Goal: Use online tool/utility: Utilize a website feature to perform a specific function

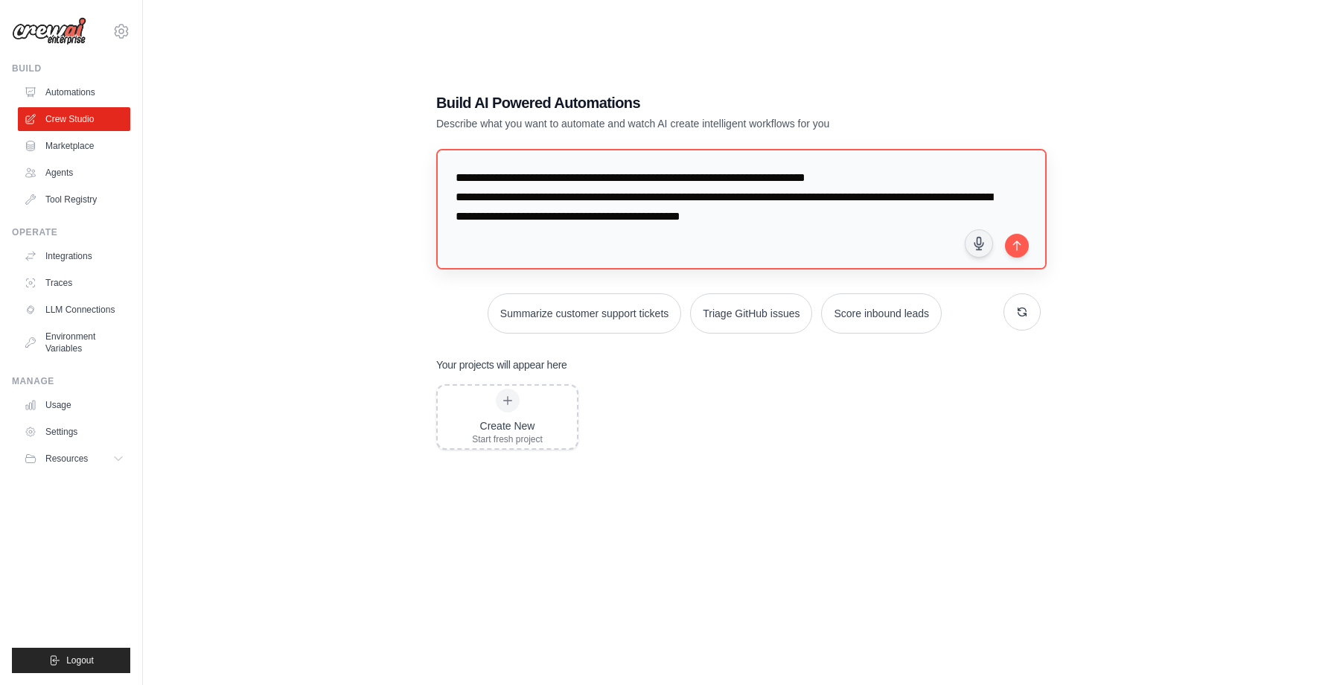
drag, startPoint x: 943, startPoint y: 219, endPoint x: 857, endPoint y: 213, distance: 85.8
click at [857, 213] on textarea "**********" at bounding box center [741, 209] width 611 height 121
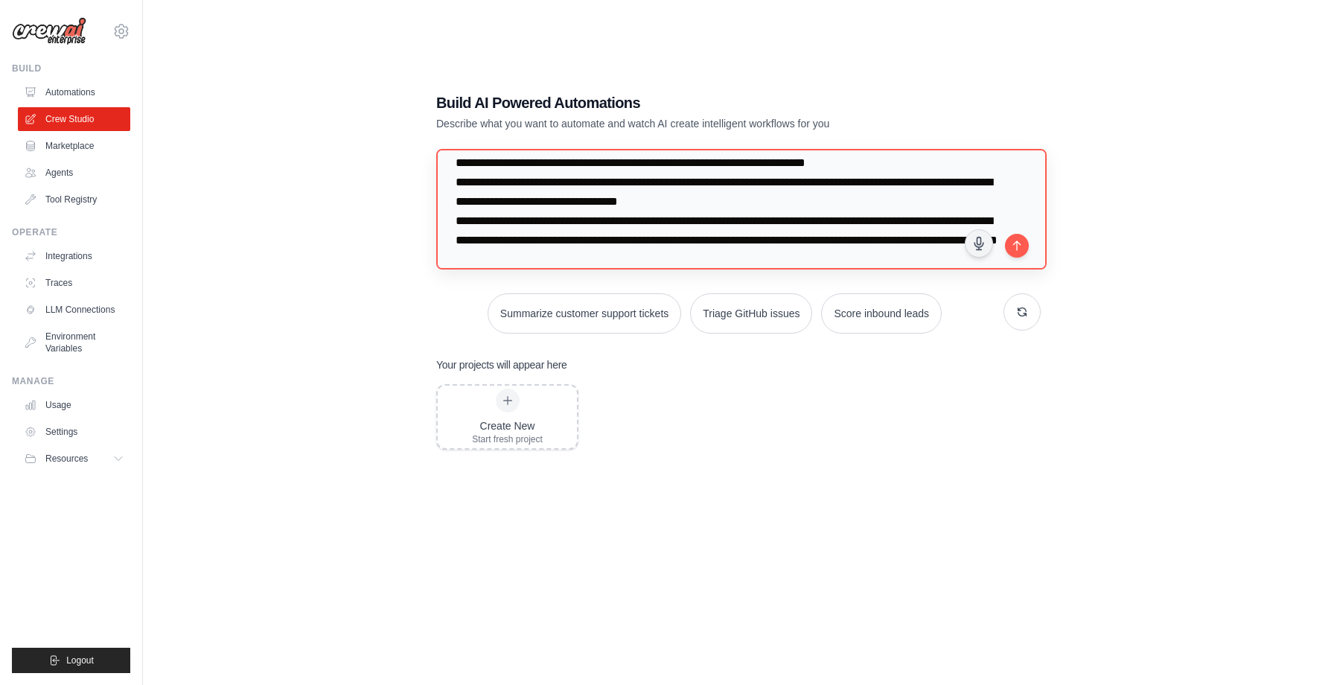
scroll to position [34, 0]
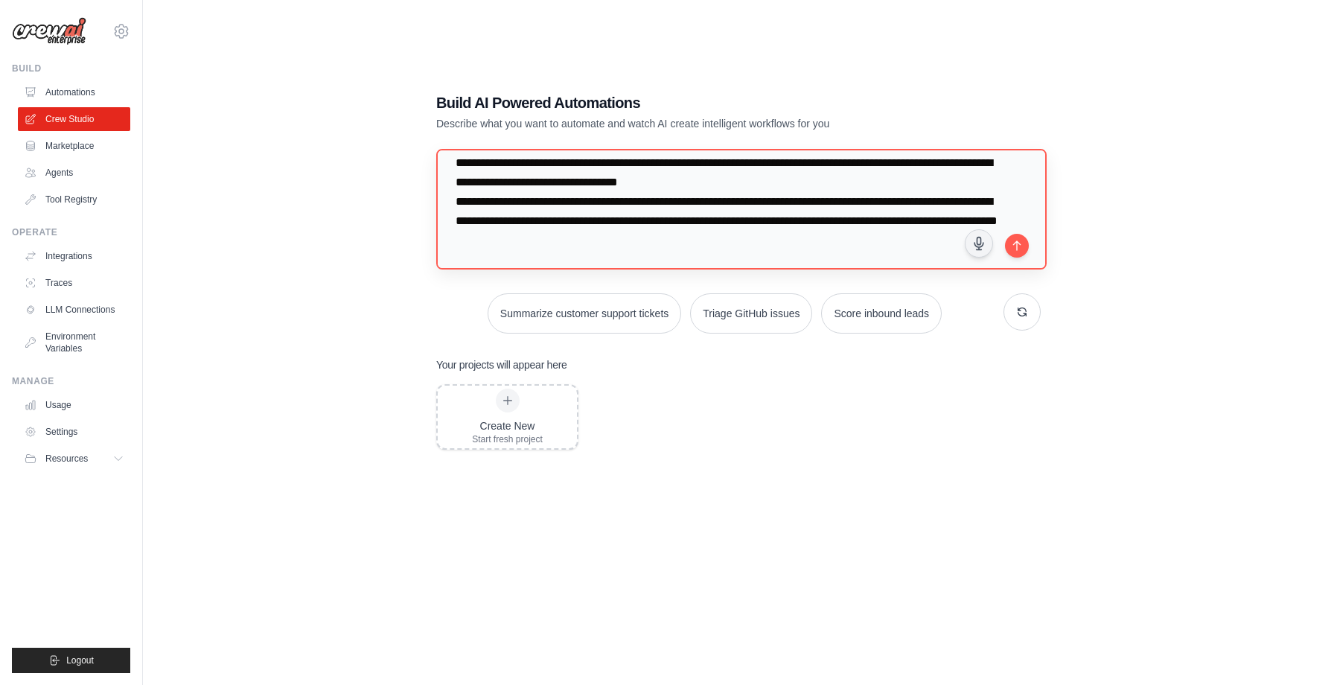
click at [559, 241] on textarea "**********" at bounding box center [741, 209] width 611 height 121
click at [500, 243] on textarea "**********" at bounding box center [741, 209] width 611 height 121
click at [949, 240] on textarea "**********" at bounding box center [741, 209] width 611 height 121
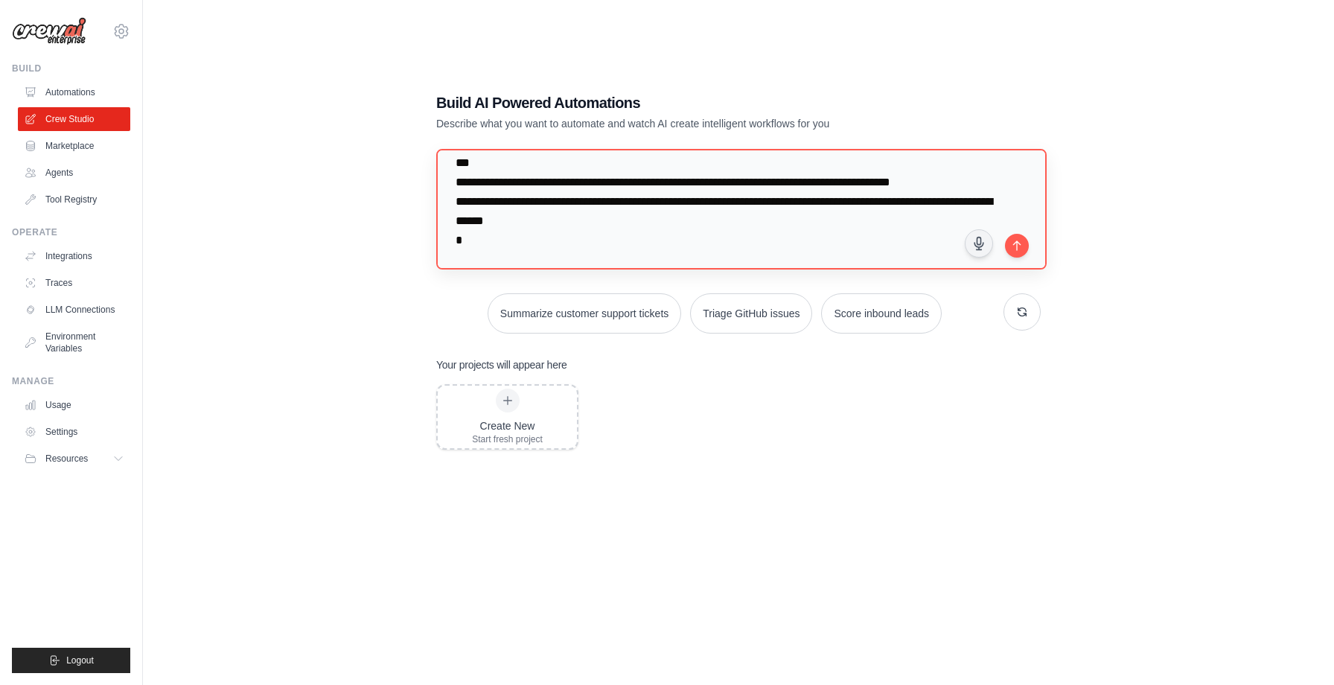
scroll to position [112, 0]
click at [811, 261] on textarea "**********" at bounding box center [741, 209] width 611 height 121
click at [893, 261] on textarea "**********" at bounding box center [741, 209] width 611 height 121
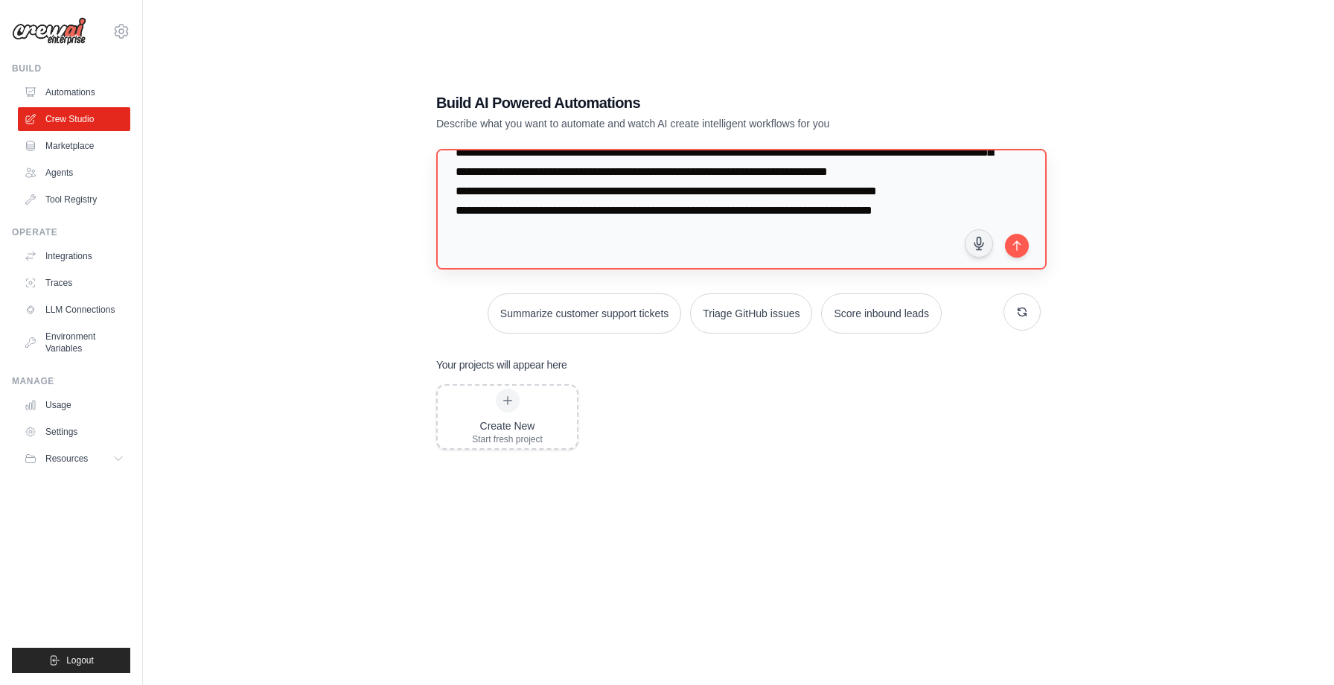
scroll to position [286, 0]
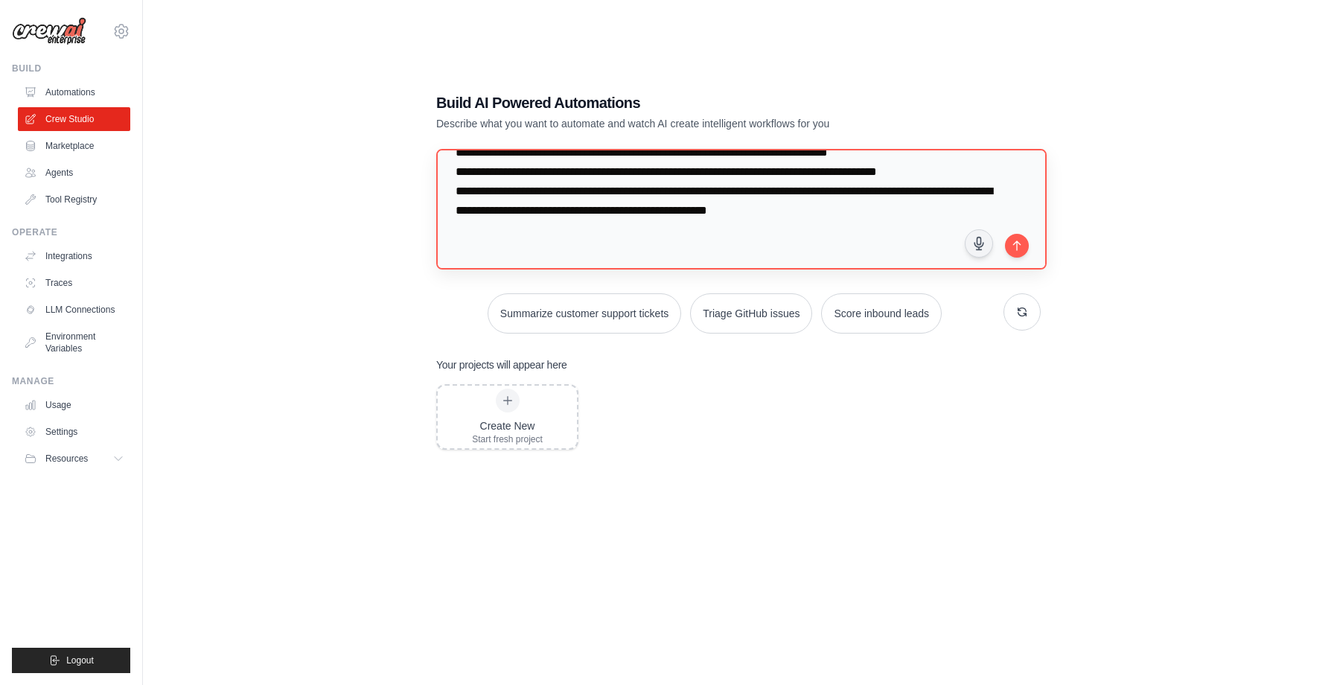
click at [736, 267] on textarea at bounding box center [741, 209] width 611 height 121
click at [971, 258] on textarea at bounding box center [741, 209] width 611 height 121
drag, startPoint x: 535, startPoint y: 242, endPoint x: 585, endPoint y: 243, distance: 49.9
click at [585, 243] on textarea at bounding box center [741, 209] width 611 height 121
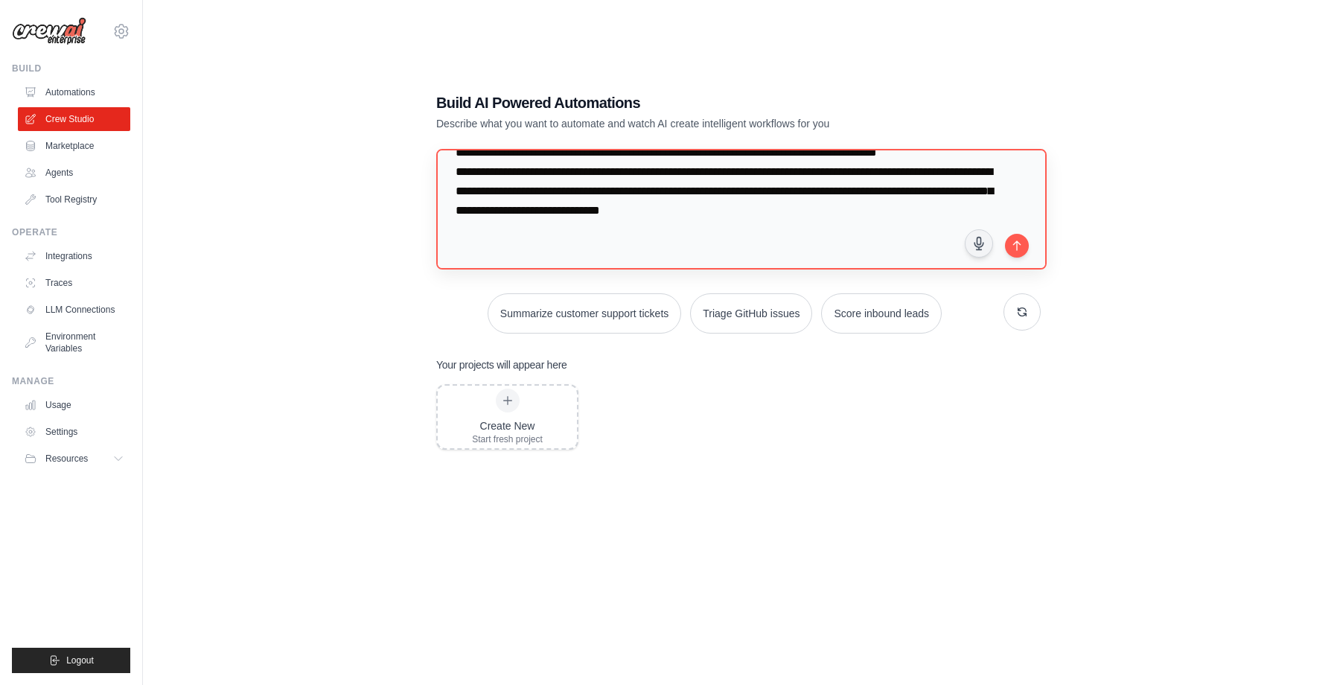
click at [530, 264] on textarea at bounding box center [741, 209] width 611 height 121
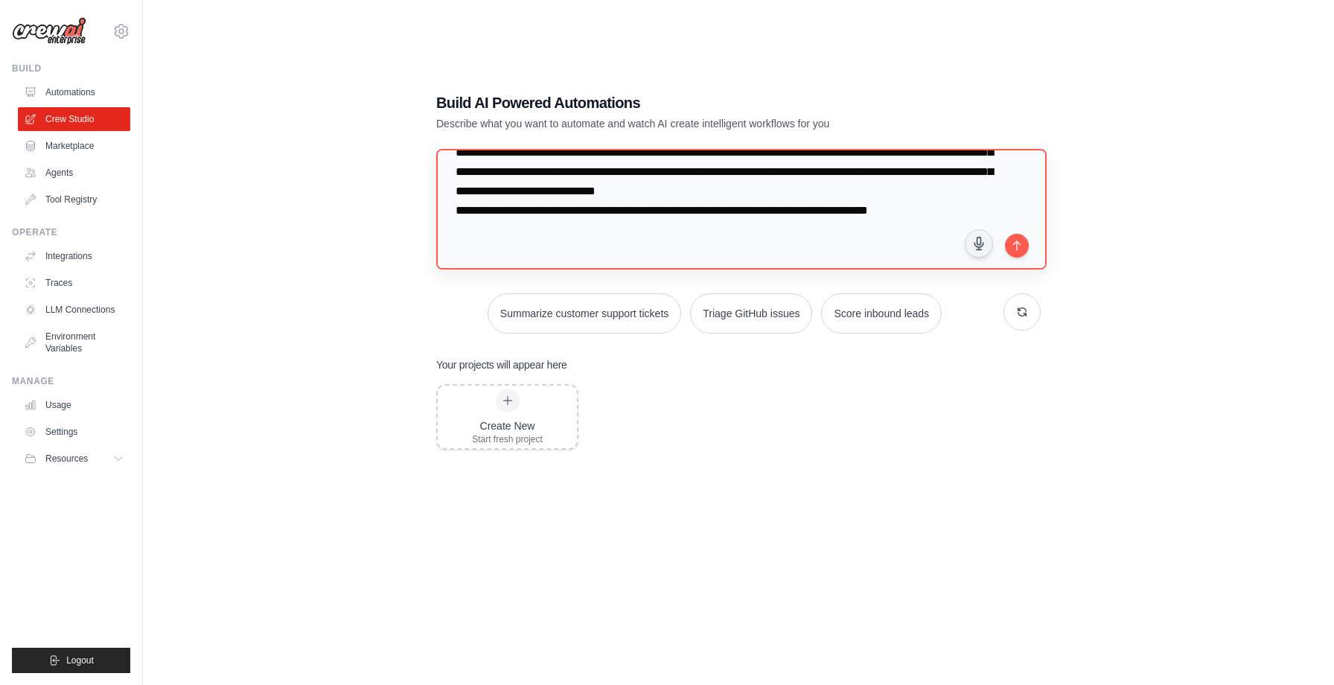
scroll to position [441, 0]
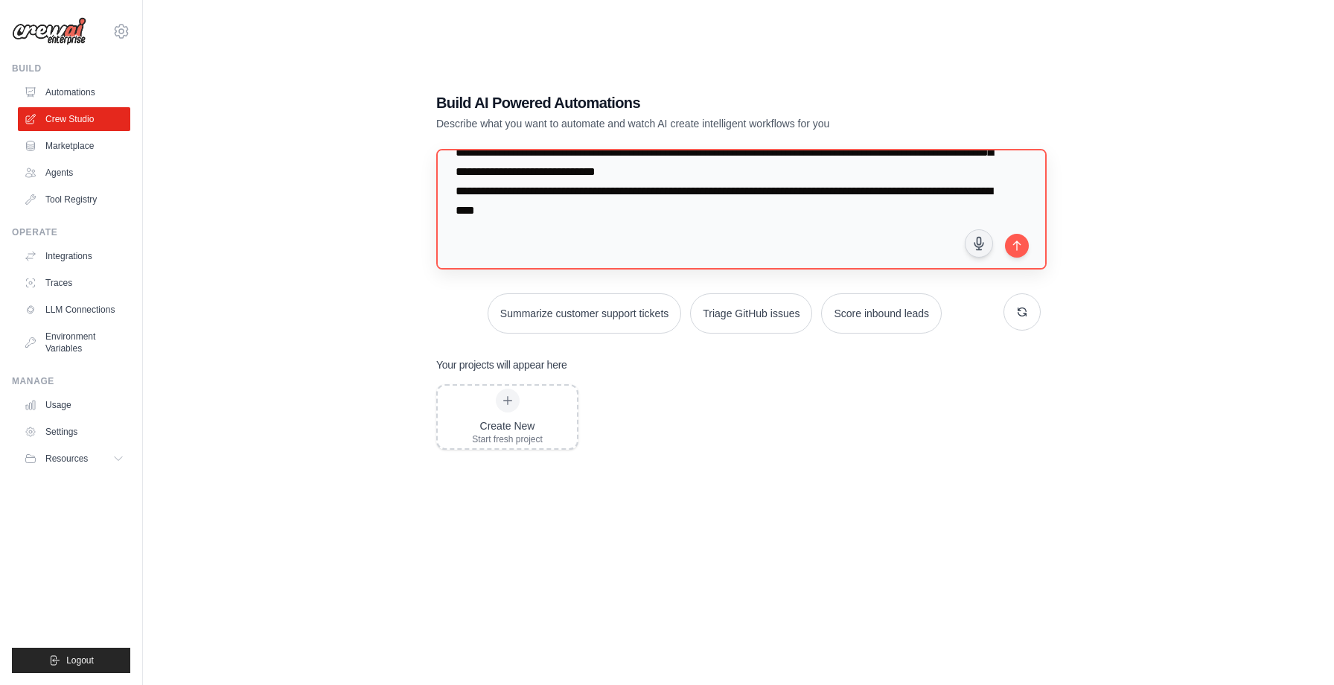
click at [546, 262] on textarea at bounding box center [741, 209] width 611 height 121
click at [689, 258] on textarea at bounding box center [741, 209] width 611 height 121
click at [856, 245] on textarea at bounding box center [741, 209] width 611 height 121
click at [797, 258] on textarea at bounding box center [741, 209] width 611 height 121
click at [497, 262] on textarea at bounding box center [741, 209] width 611 height 121
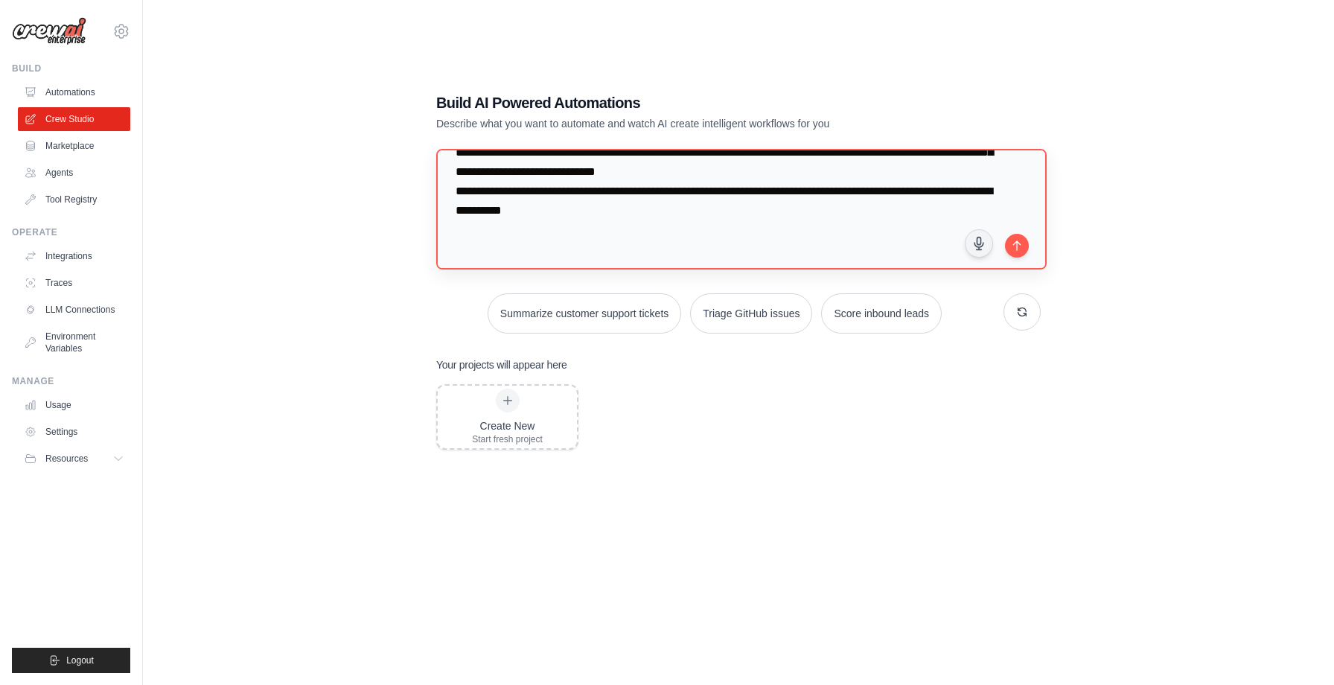
click at [745, 256] on textarea at bounding box center [741, 209] width 611 height 121
click at [742, 264] on textarea at bounding box center [741, 209] width 611 height 121
drag, startPoint x: 742, startPoint y: 264, endPoint x: 700, endPoint y: 237, distance: 49.6
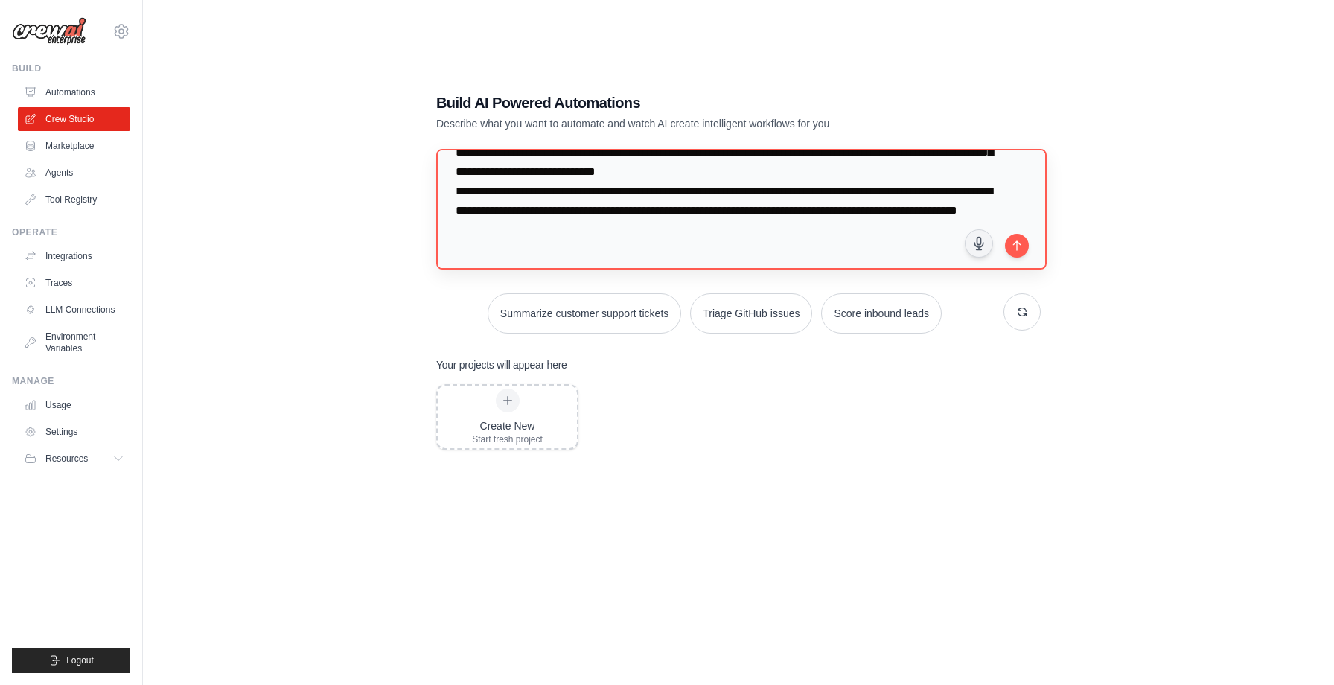
click at [700, 237] on textarea at bounding box center [741, 209] width 611 height 121
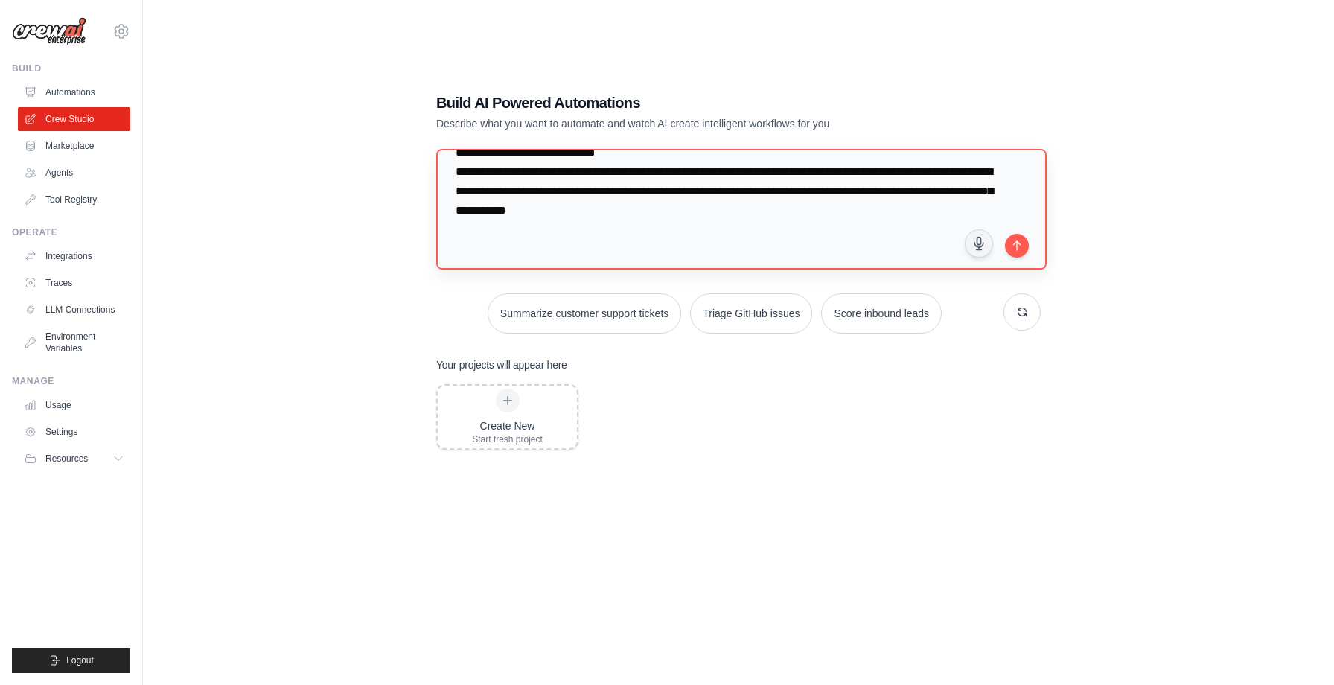
click at [701, 238] on textarea at bounding box center [741, 209] width 611 height 121
click at [915, 260] on textarea at bounding box center [741, 209] width 611 height 121
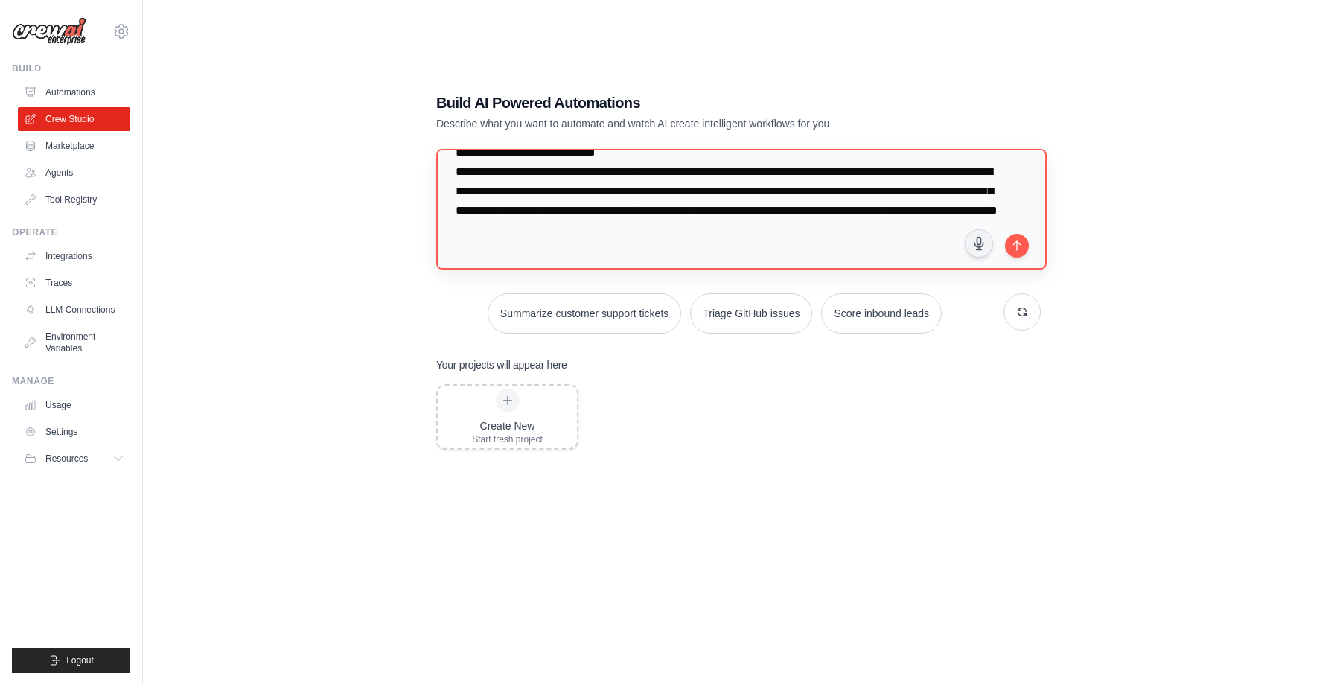
scroll to position [499, 0]
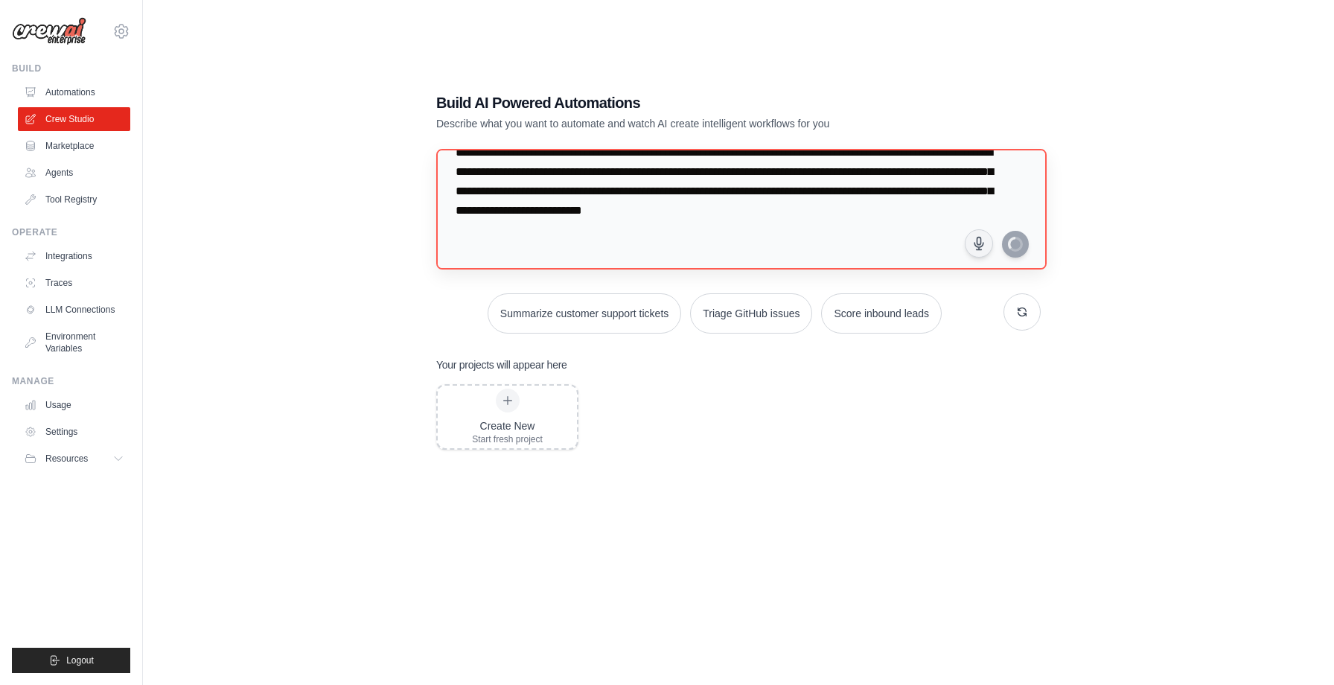
type textarea "**********"
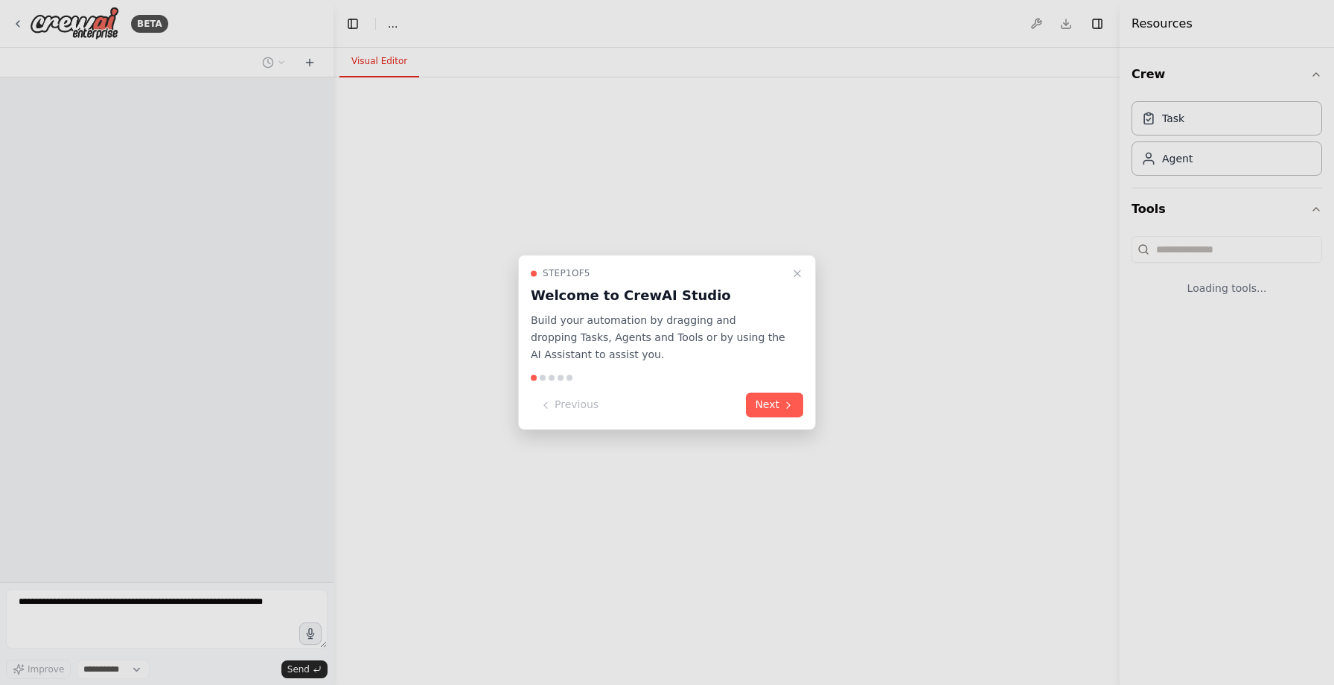
select select "****"
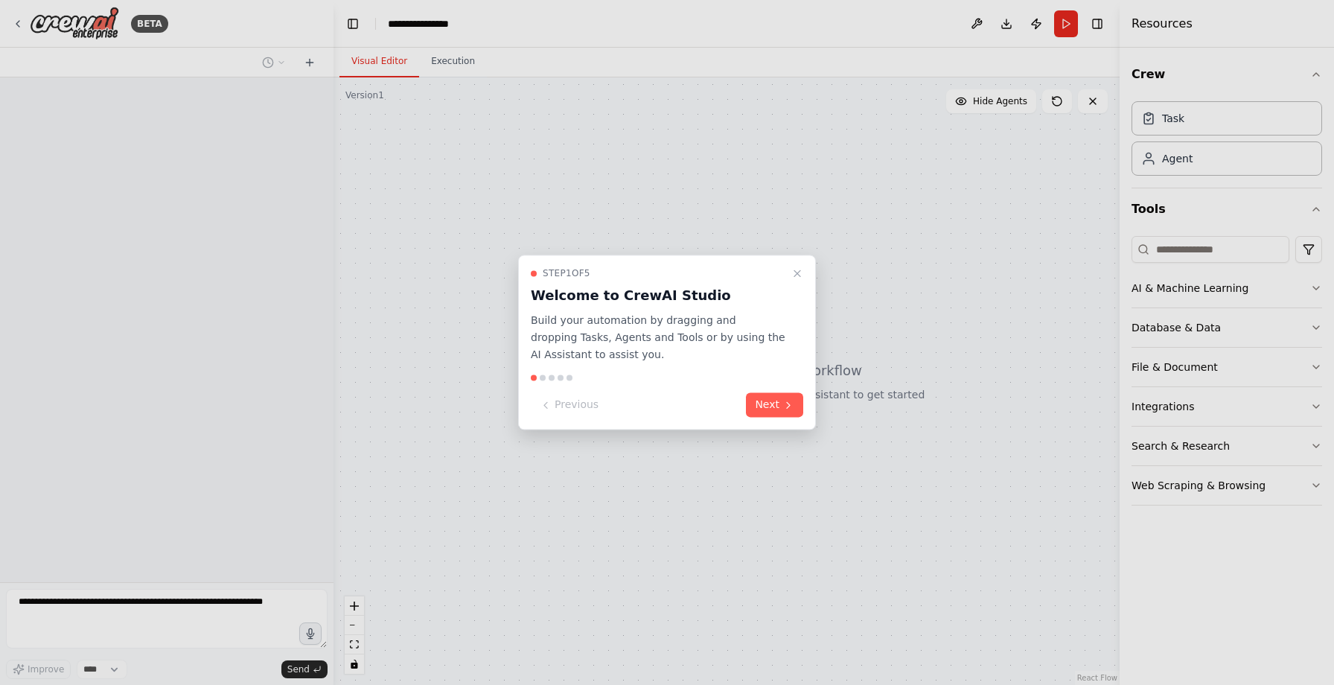
scroll to position [62, 0]
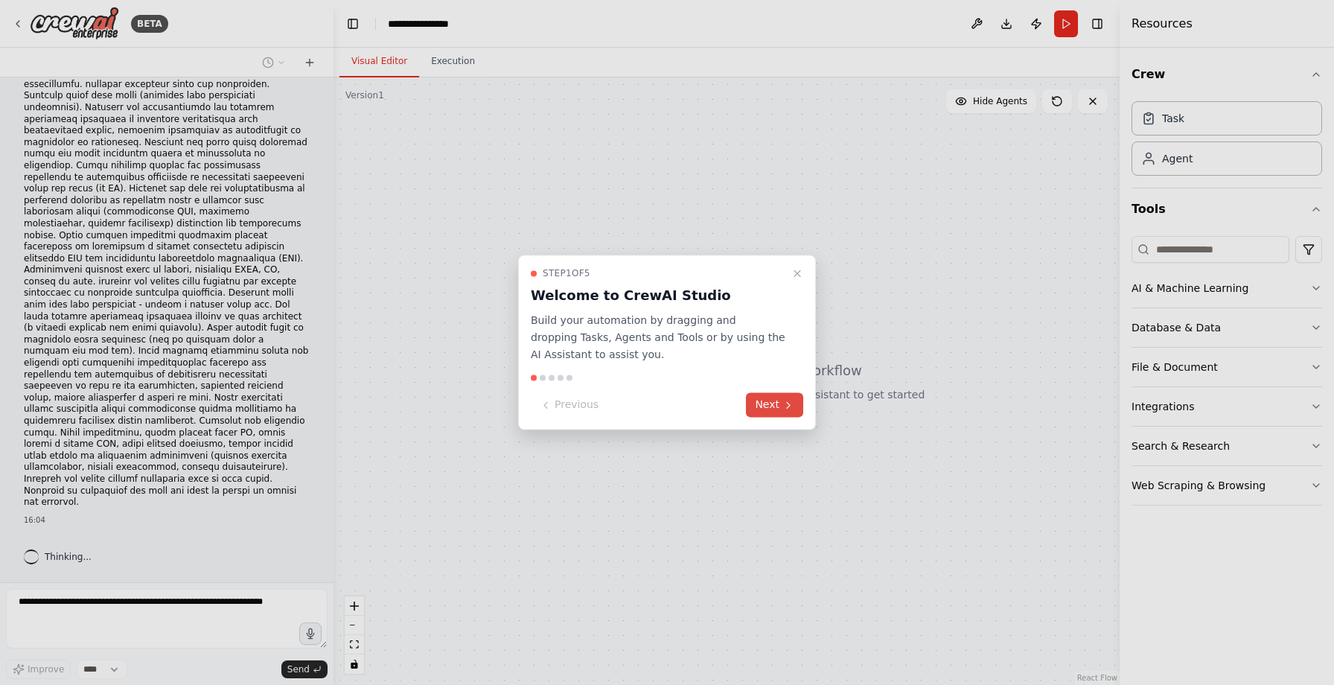
click at [774, 406] on button "Next" at bounding box center [774, 405] width 57 height 25
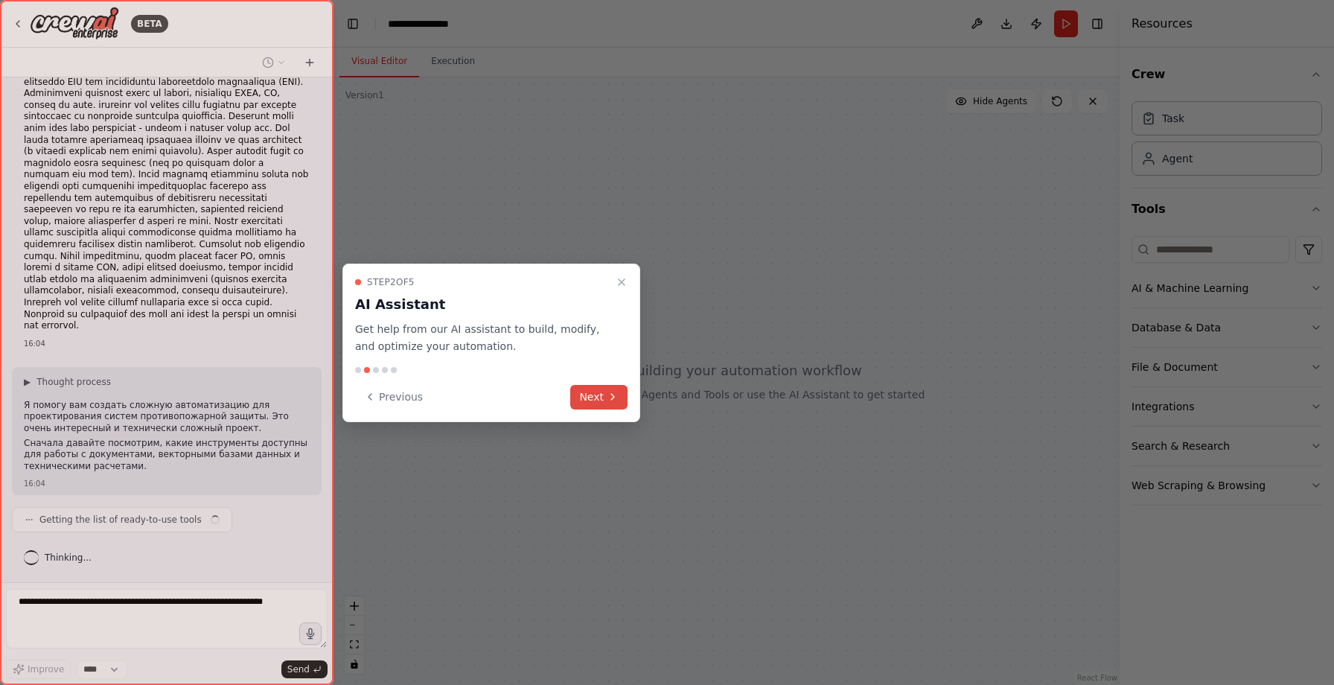
scroll to position [240, 0]
click at [592, 395] on button "Next" at bounding box center [598, 397] width 57 height 25
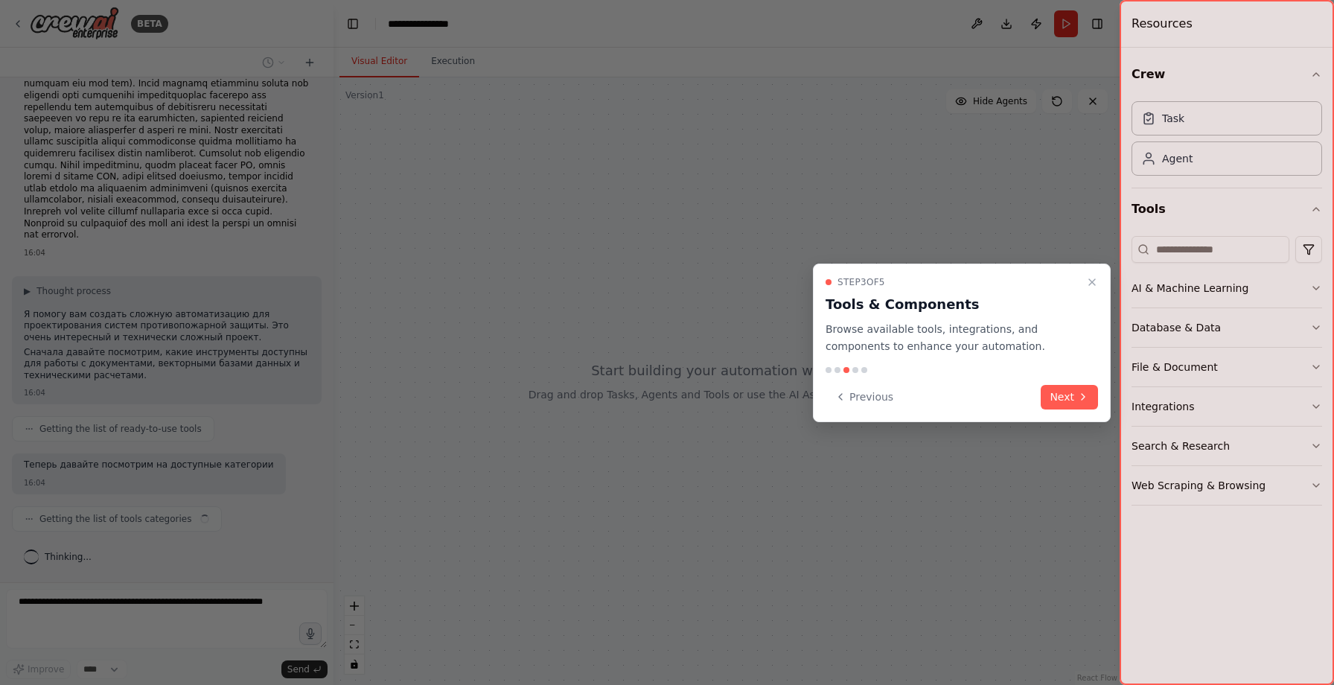
scroll to position [341, 0]
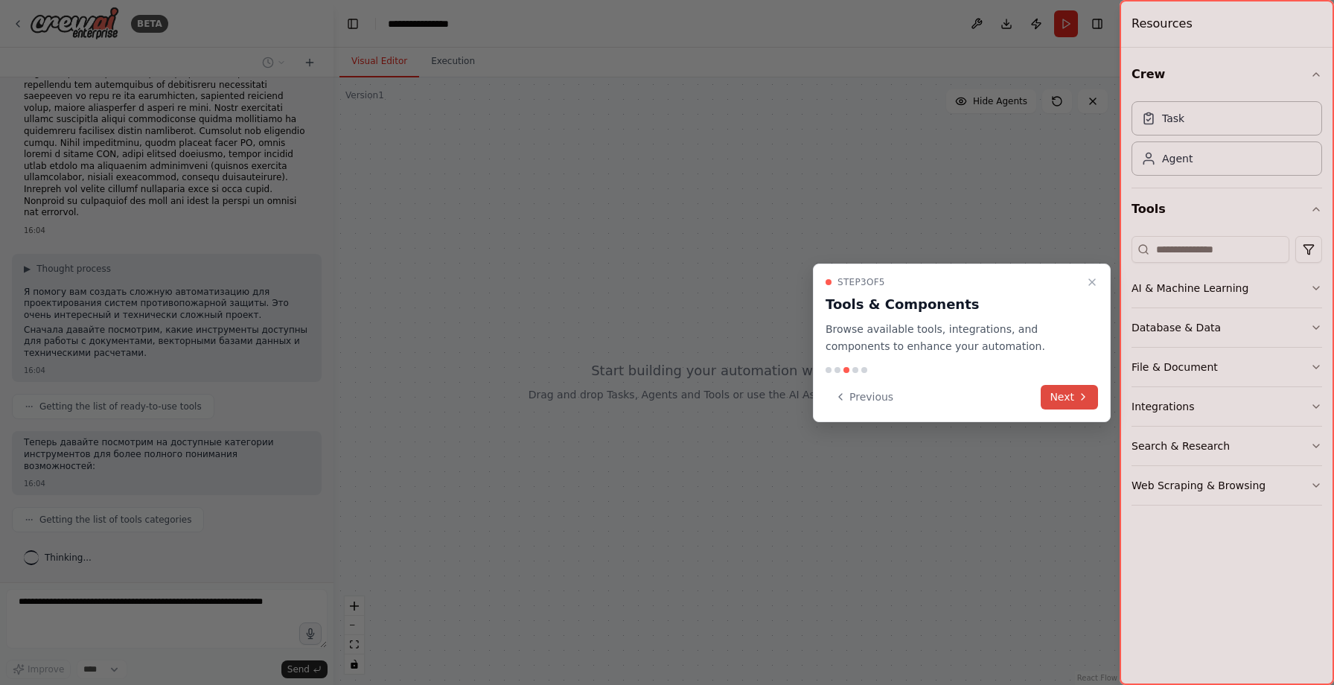
click at [1067, 404] on button "Next" at bounding box center [1069, 397] width 57 height 25
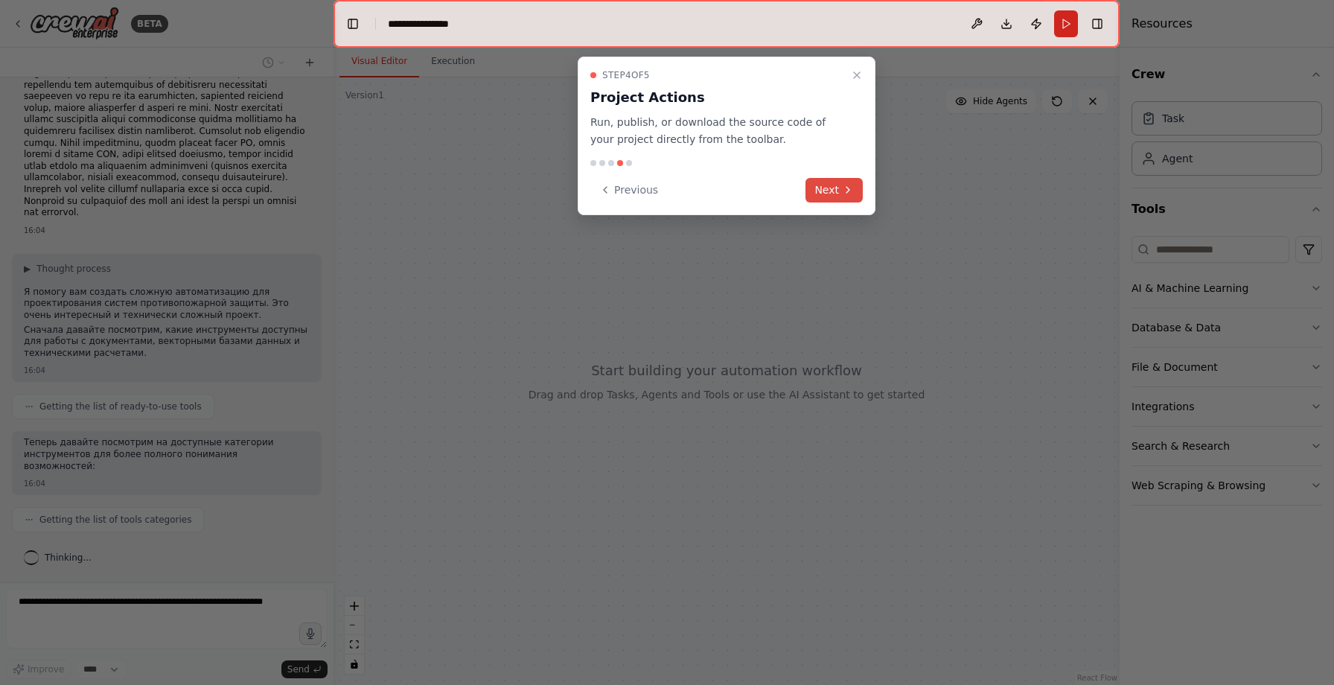
click at [837, 187] on button "Next" at bounding box center [834, 190] width 57 height 25
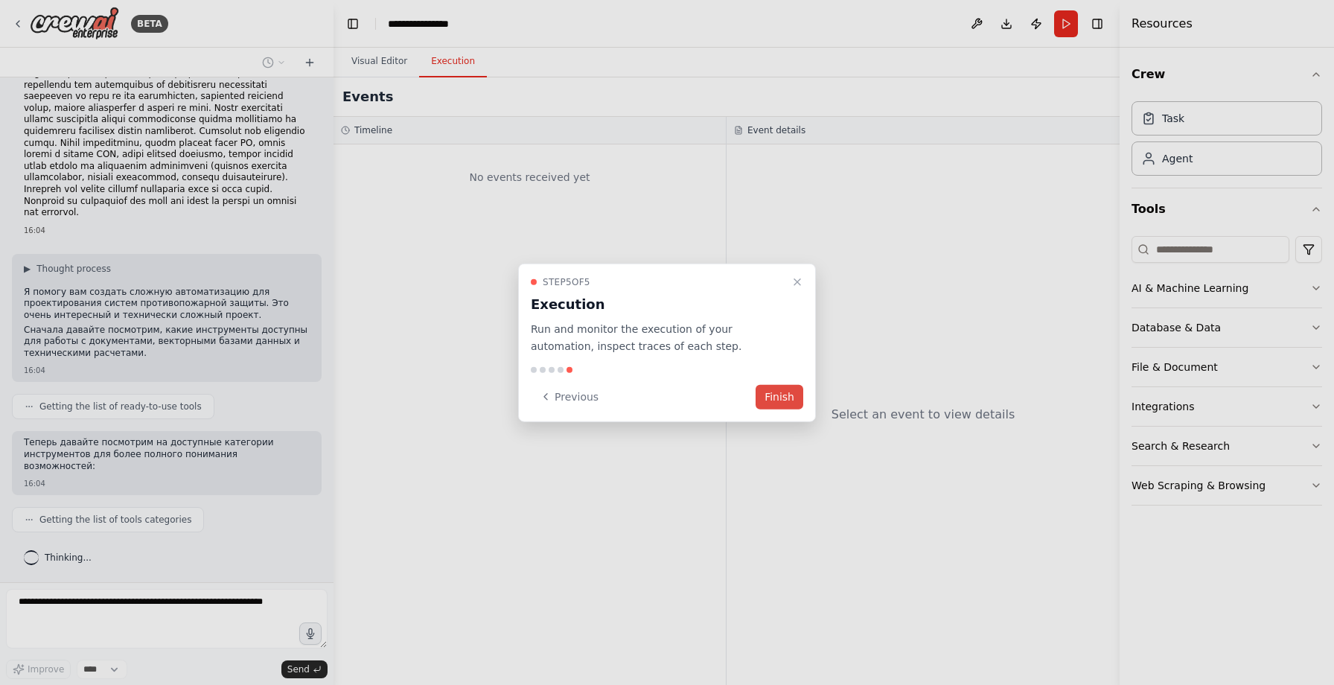
click at [773, 398] on button "Finish" at bounding box center [780, 396] width 48 height 25
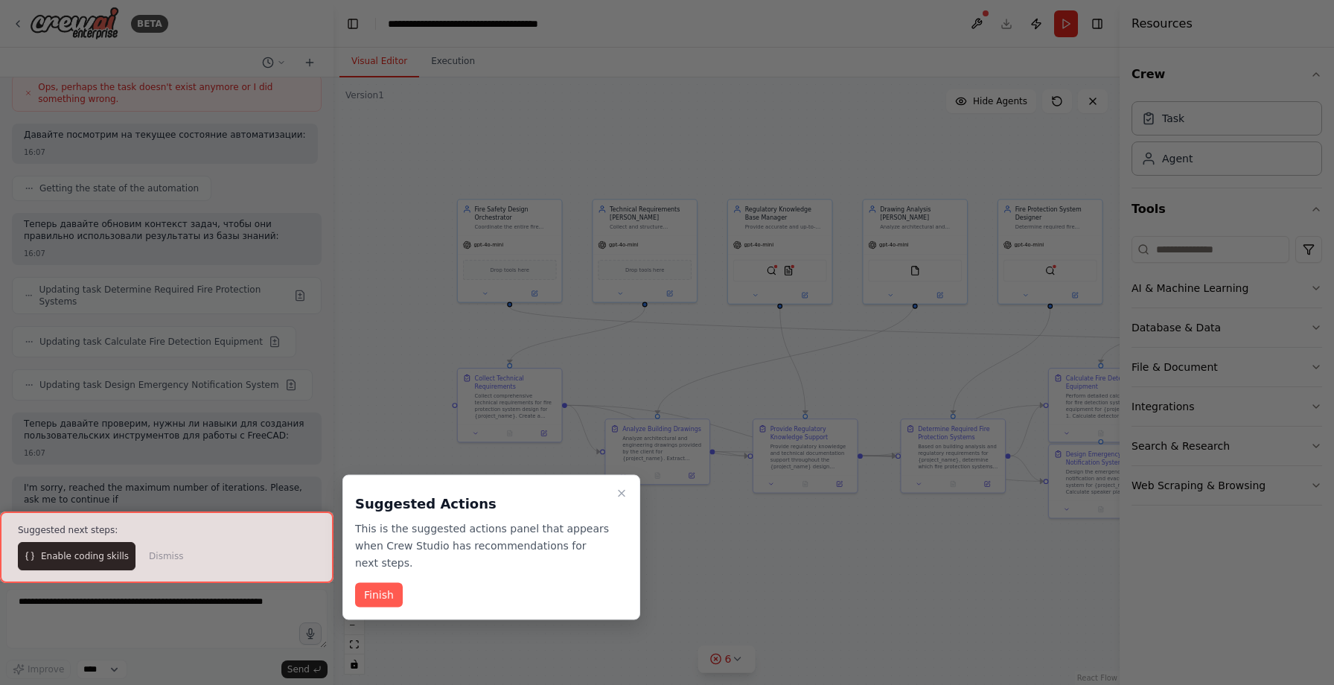
scroll to position [2793, 0]
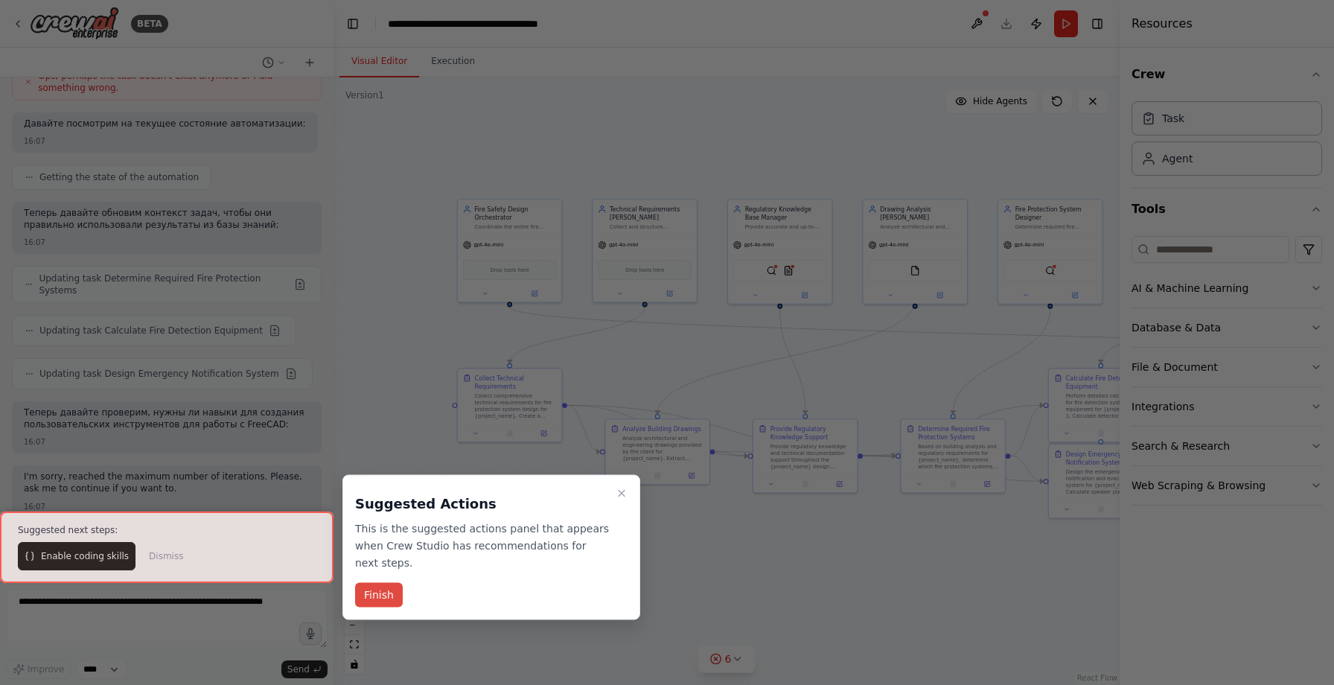
click at [366, 596] on button "Finish" at bounding box center [379, 595] width 48 height 25
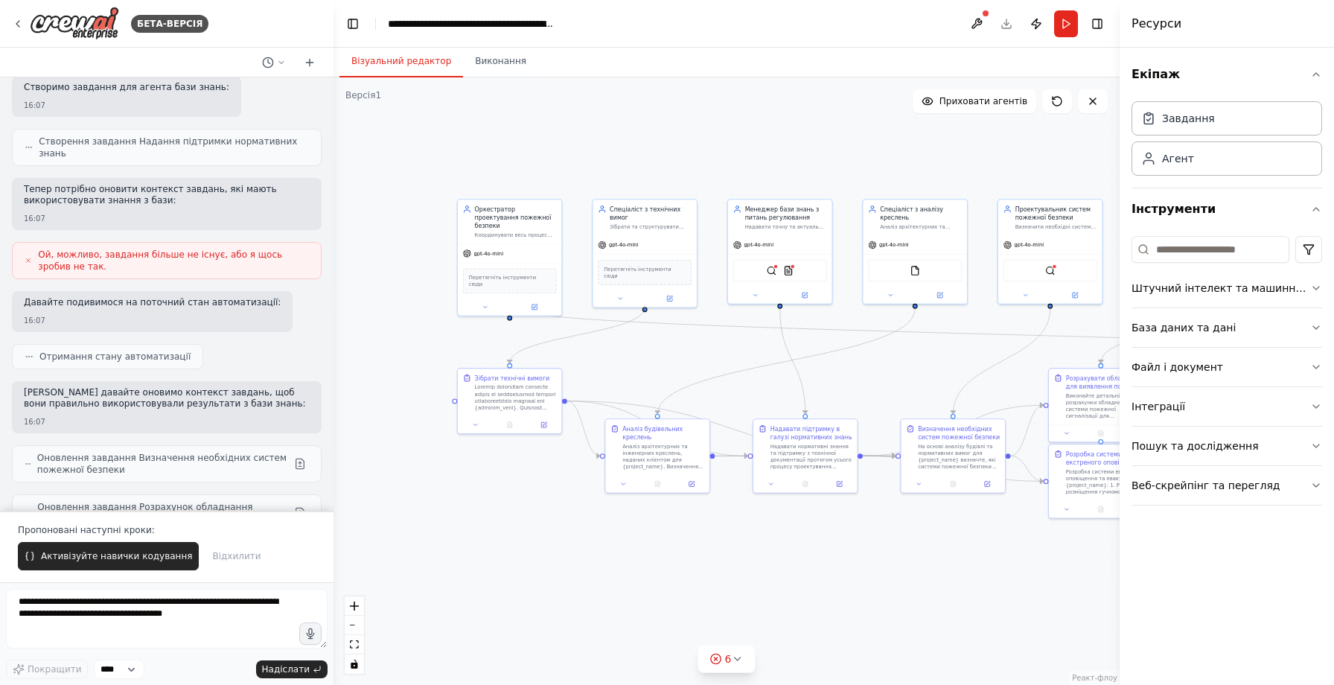
scroll to position [2949, 0]
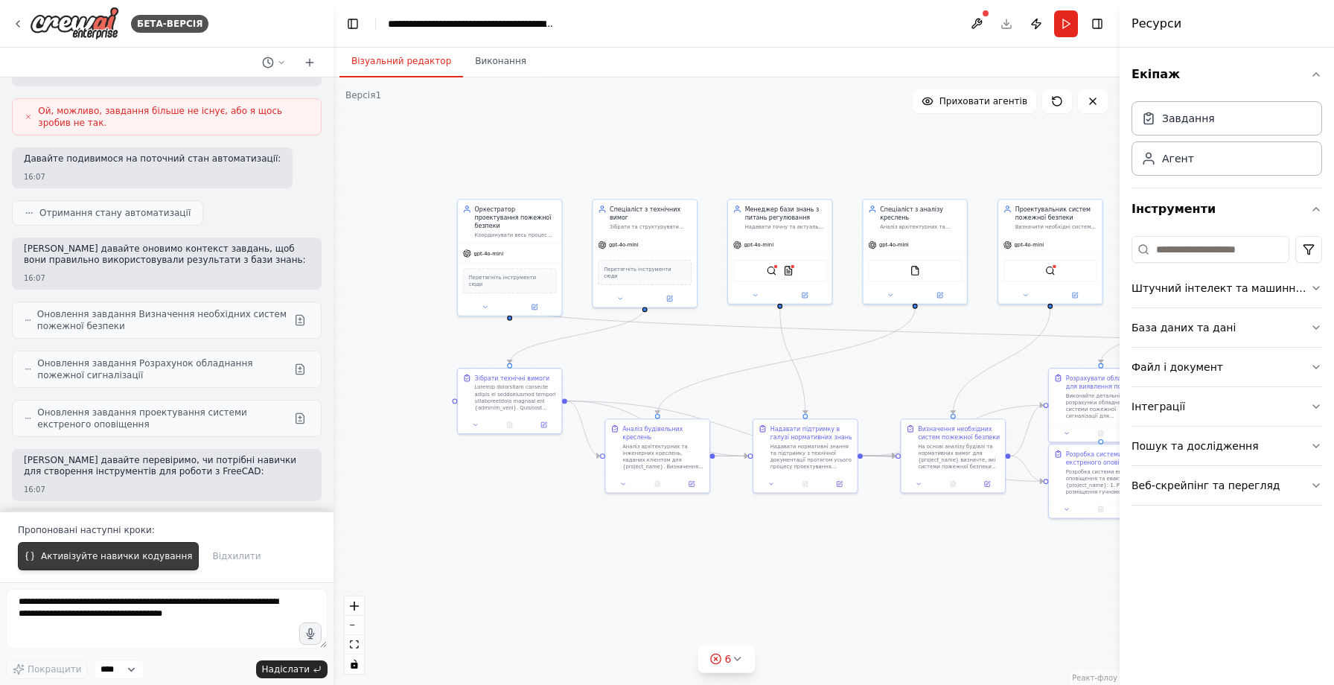
click at [132, 552] on font "Активізуйте навички кодування" at bounding box center [116, 556] width 151 height 10
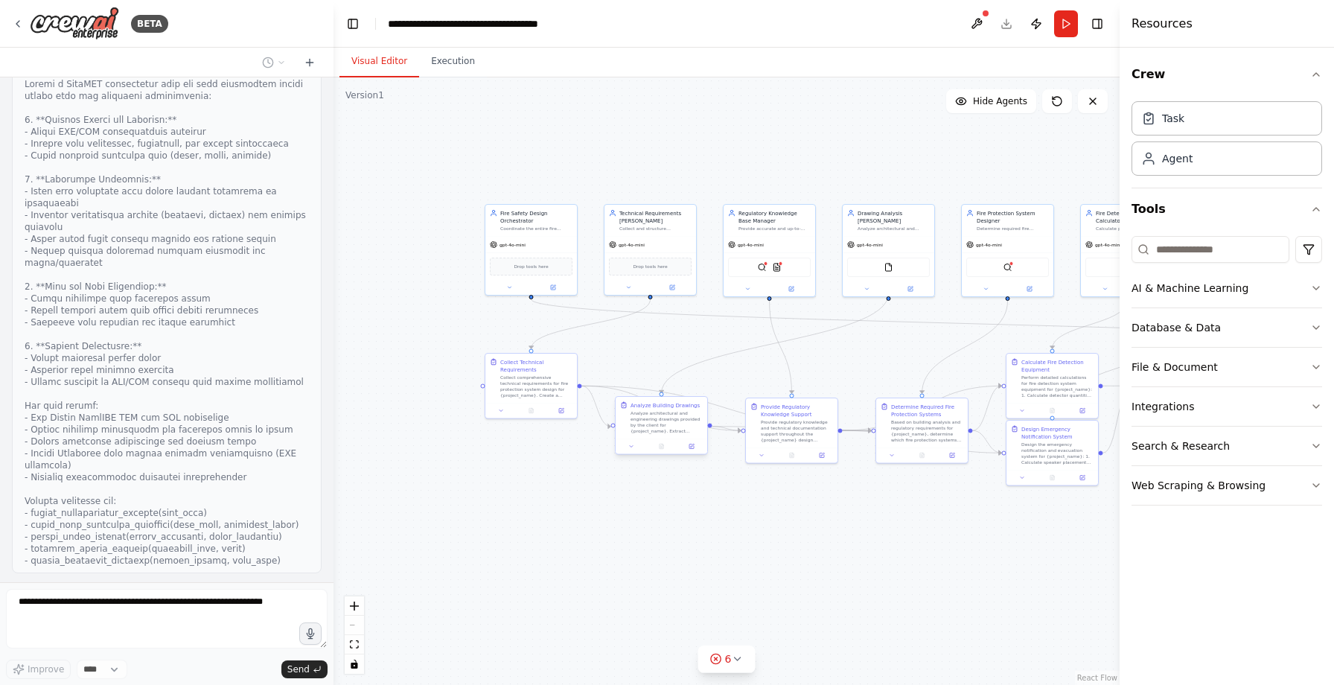
scroll to position [3383, 0]
drag, startPoint x: 656, startPoint y: 431, endPoint x: 660, endPoint y: 491, distance: 59.7
click at [660, 486] on div "Analyze architectural and engineering drawings provided by the client for {proj…" at bounding box center [670, 474] width 72 height 24
drag, startPoint x: 524, startPoint y: 377, endPoint x: 501, endPoint y: 390, distance: 26.3
click at [501, 390] on div "Collect comprehensive technical requirements for fire protection system design …" at bounding box center [514, 400] width 72 height 24
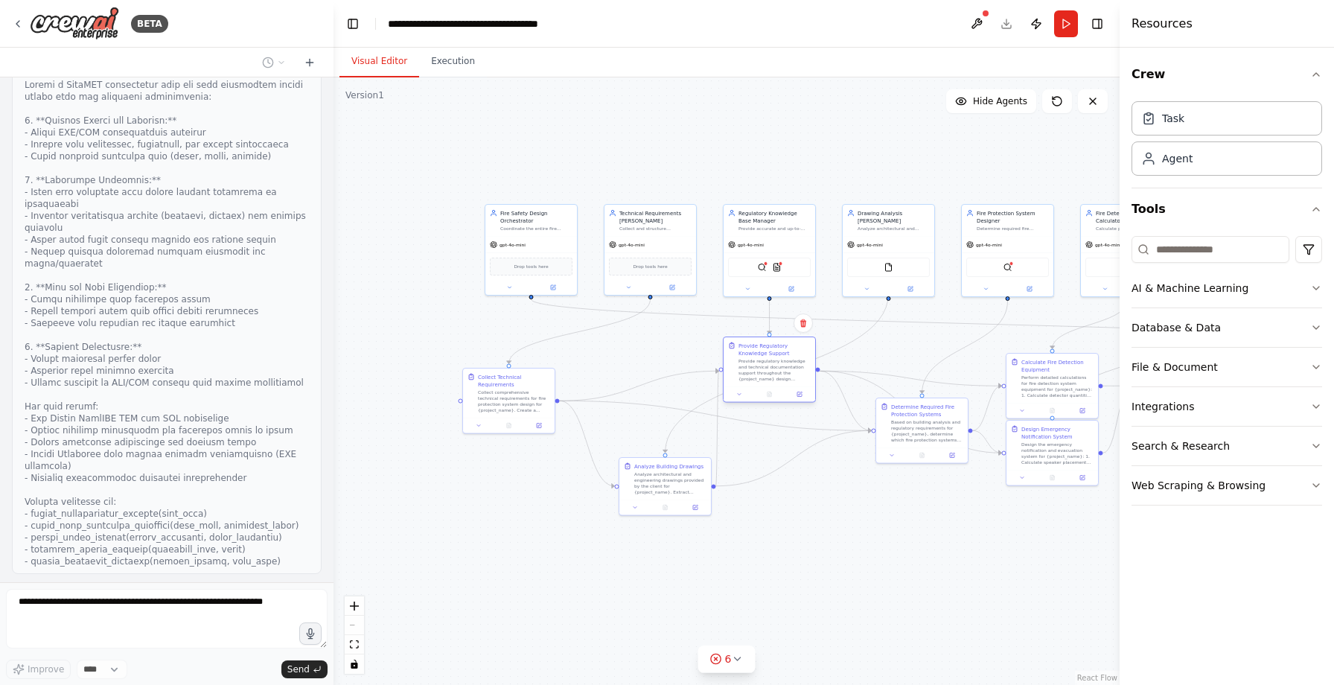
drag, startPoint x: 771, startPoint y: 430, endPoint x: 745, endPoint y: 372, distance: 64.0
click at [745, 372] on div "Provide regulatory knowledge and technical documentation support throughout the…" at bounding box center [775, 370] width 72 height 24
drag, startPoint x: 897, startPoint y: 439, endPoint x: 887, endPoint y: 439, distance: 10.4
click at [887, 439] on div "Based on building analysis and regulatory requirements for {project_name}, dete…" at bounding box center [916, 430] width 72 height 24
drag, startPoint x: 1027, startPoint y: 478, endPoint x: 1027, endPoint y: 509, distance: 31.3
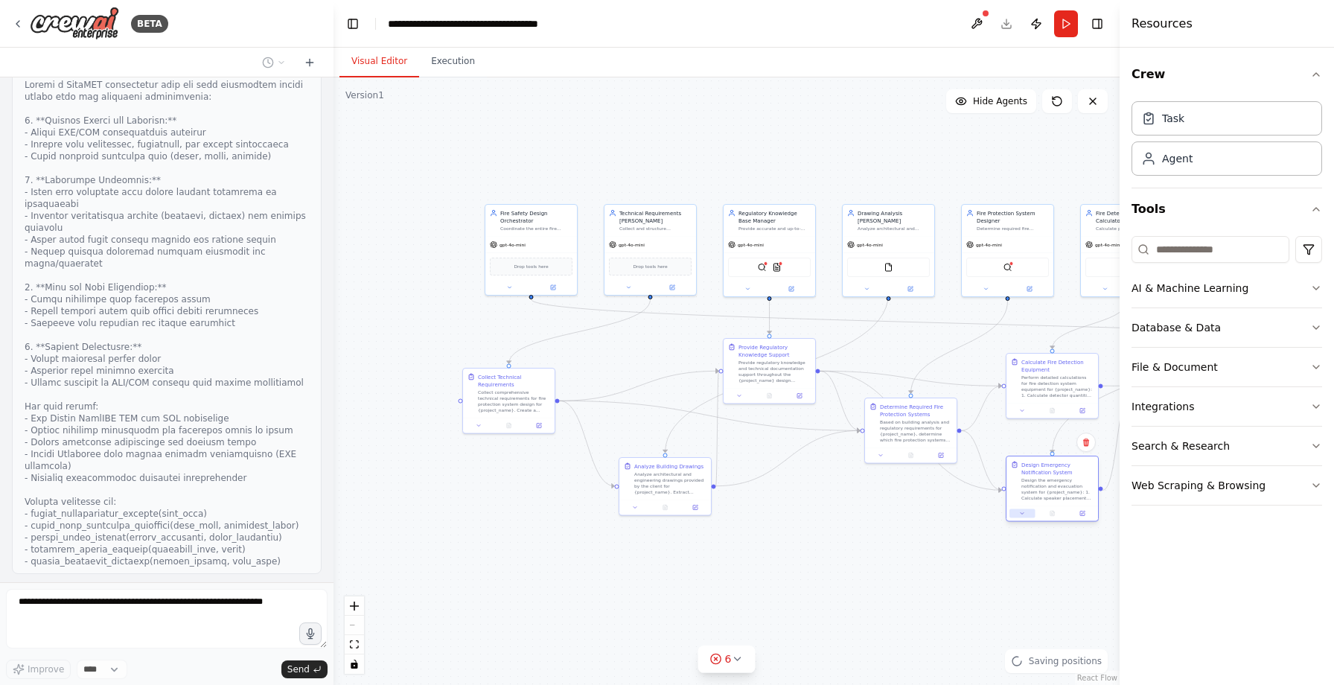
click at [1027, 509] on button at bounding box center [1022, 513] width 25 height 9
drag, startPoint x: 1049, startPoint y: 380, endPoint x: 1024, endPoint y: 368, distance: 28.0
click at [1024, 368] on div "Perform detailed calculations for fire detection system equipment for {project_…" at bounding box center [1035, 370] width 72 height 24
click at [738, 657] on icon at bounding box center [737, 659] width 12 height 12
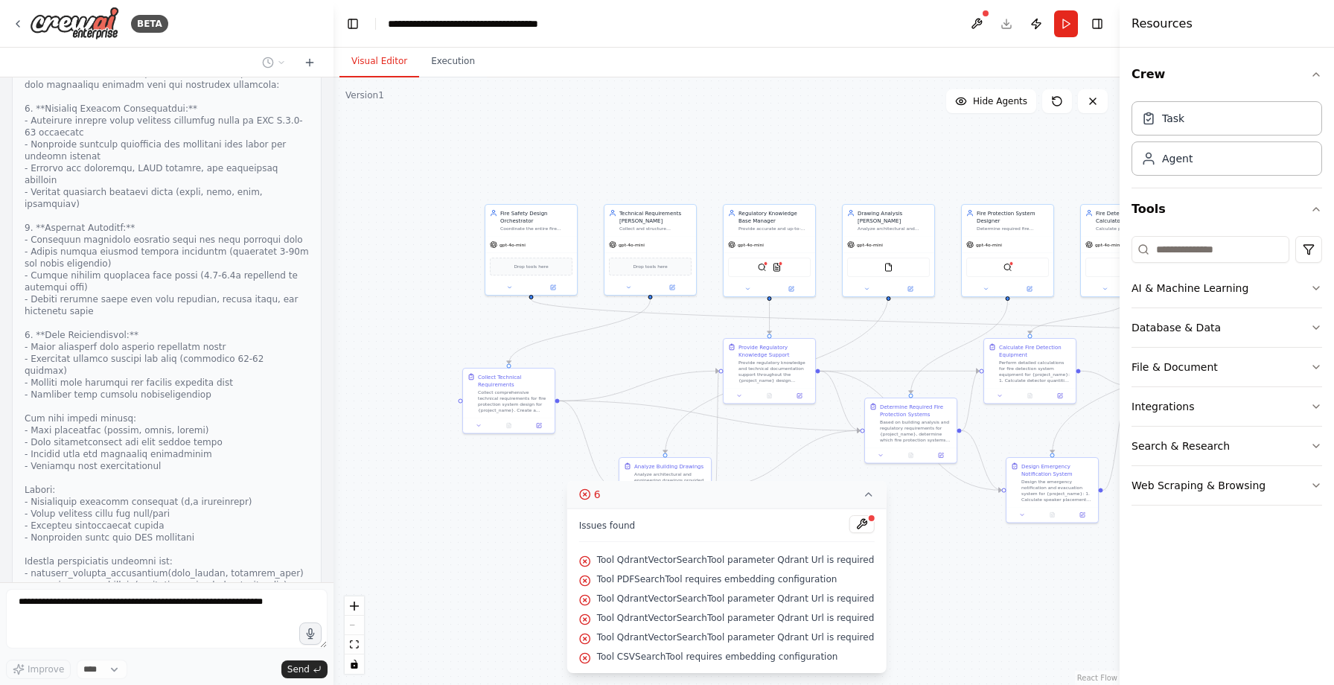
scroll to position [4014, 0]
click at [855, 529] on button at bounding box center [861, 524] width 25 height 18
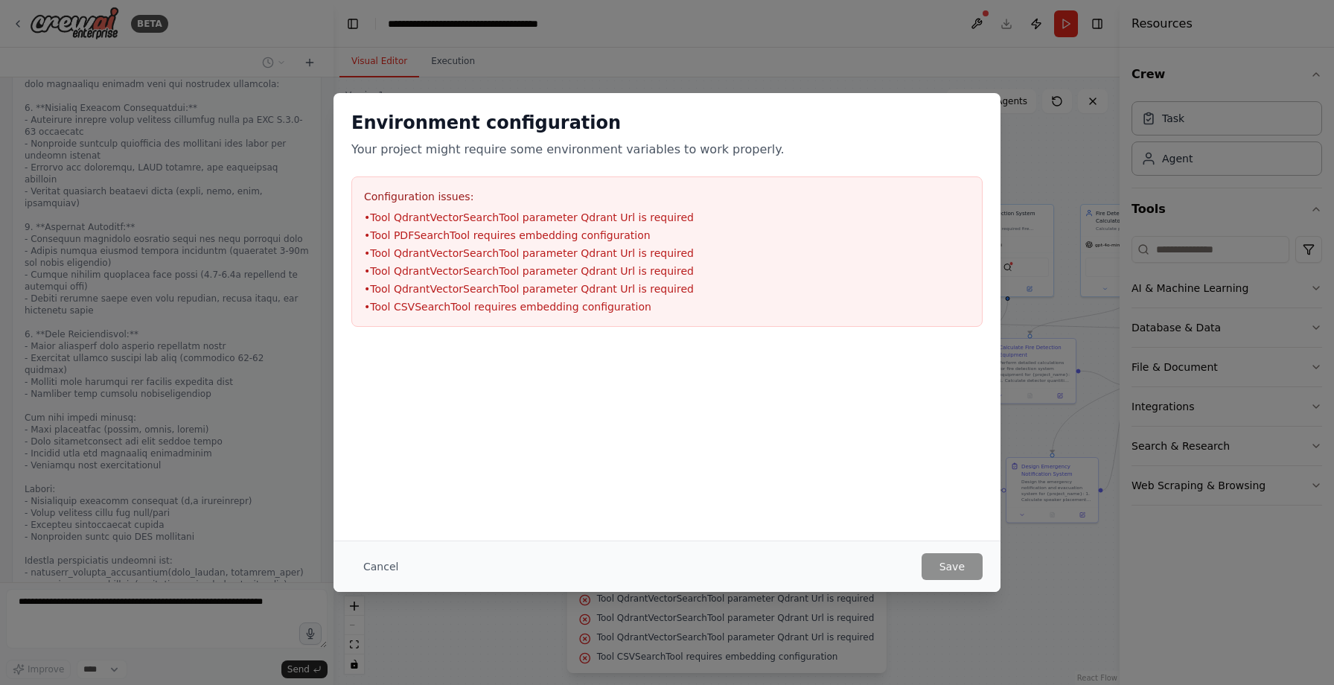
scroll to position [3960, 0]
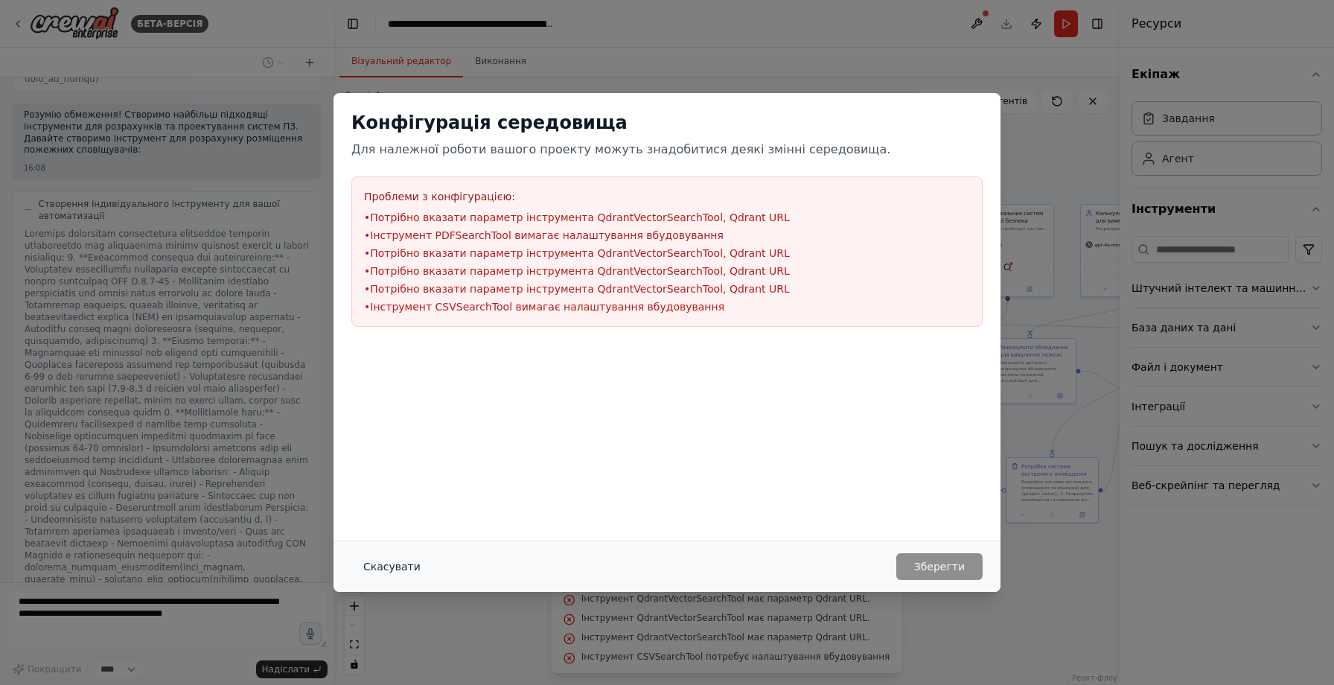
click at [398, 562] on font "Скасувати" at bounding box center [391, 567] width 57 height 12
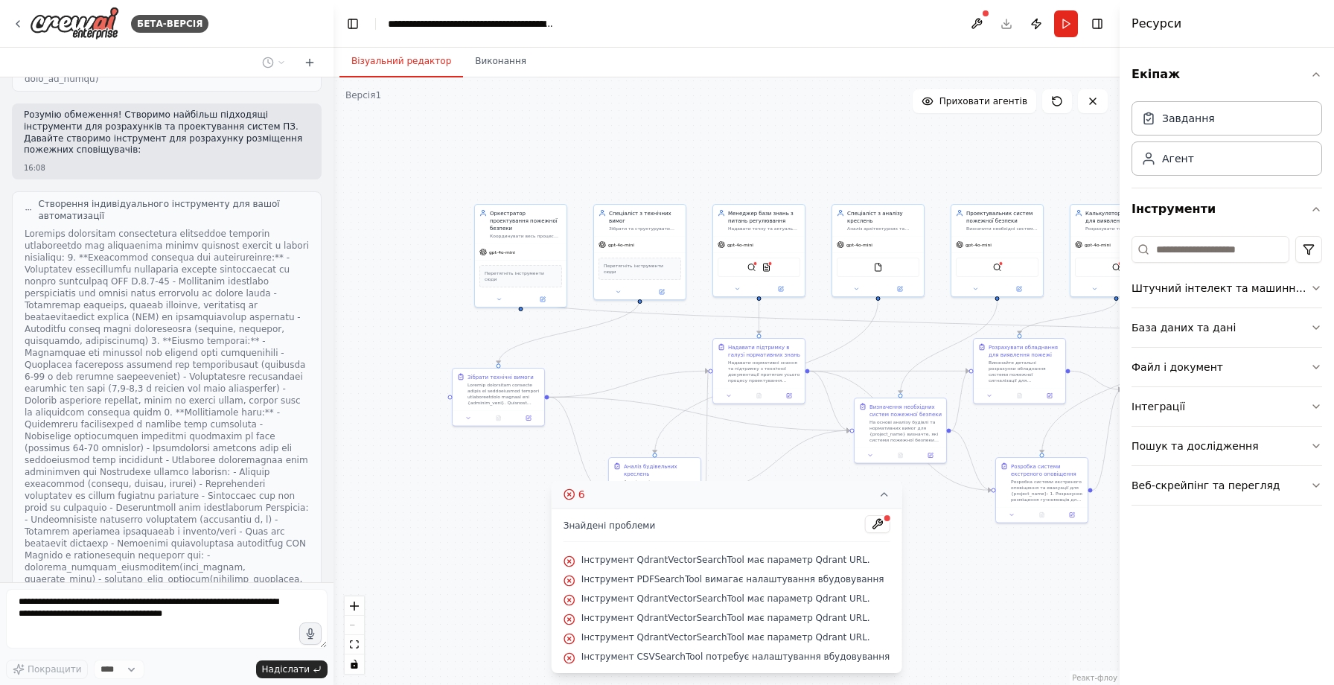
drag, startPoint x: 840, startPoint y: 159, endPoint x: 812, endPoint y: 159, distance: 28.3
click at [812, 159] on div ".deletable-edge-delete-btn { width: 20px; height: 20px; border: 0px solid #ffff…" at bounding box center [727, 381] width 786 height 608
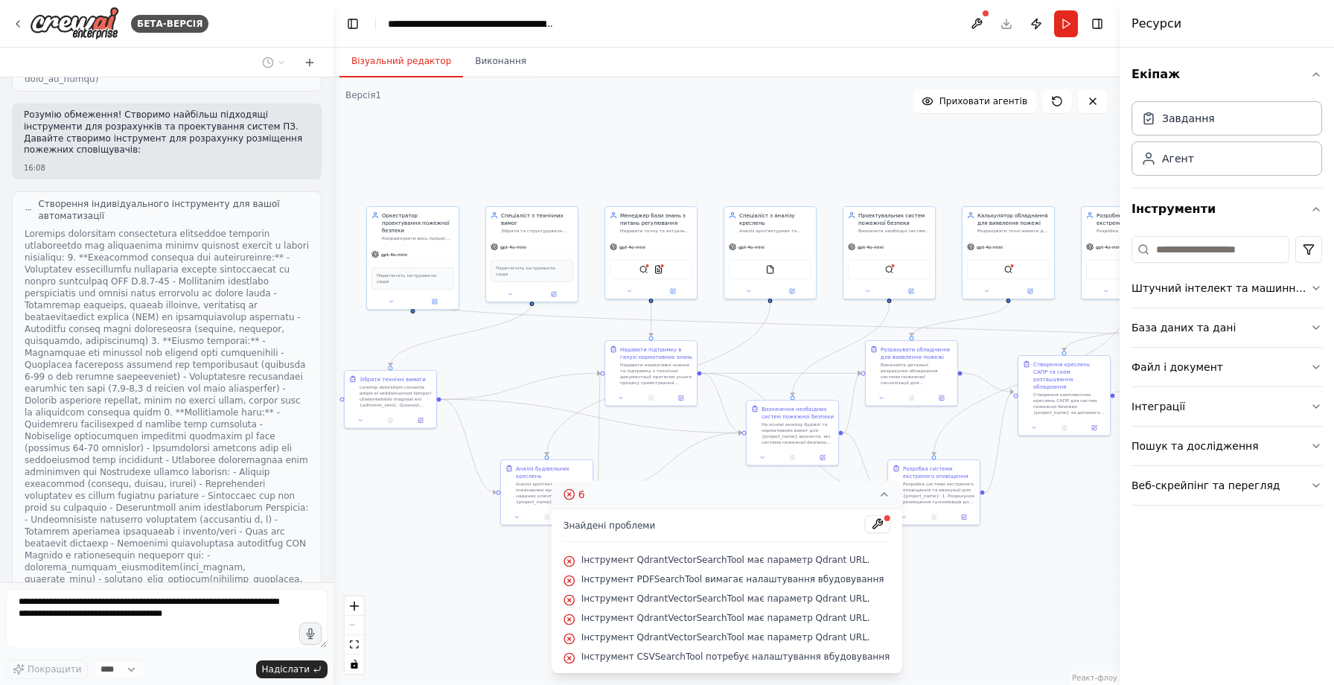
drag, startPoint x: 812, startPoint y: 159, endPoint x: 722, endPoint y: 161, distance: 89.4
click at [722, 161] on div ".deletable-edge-delete-btn { width: 20px; height: 20px; border: 0px solid #ffff…" at bounding box center [727, 381] width 786 height 608
click at [684, 147] on div ".deletable-edge-delete-btn { width: 20px; height: 20px; border: 0px solid #ffff…" at bounding box center [727, 381] width 786 height 608
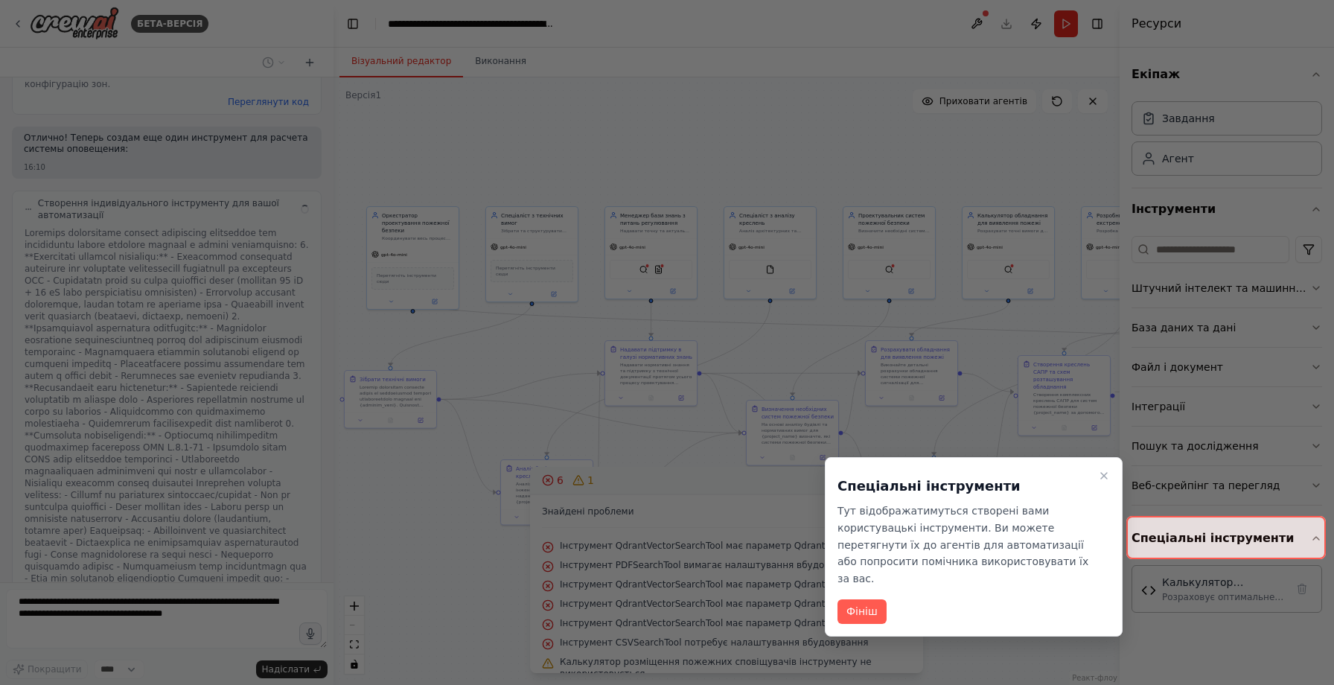
scroll to position [4606, 0]
click at [864, 605] on font "Фініш" at bounding box center [862, 611] width 31 height 12
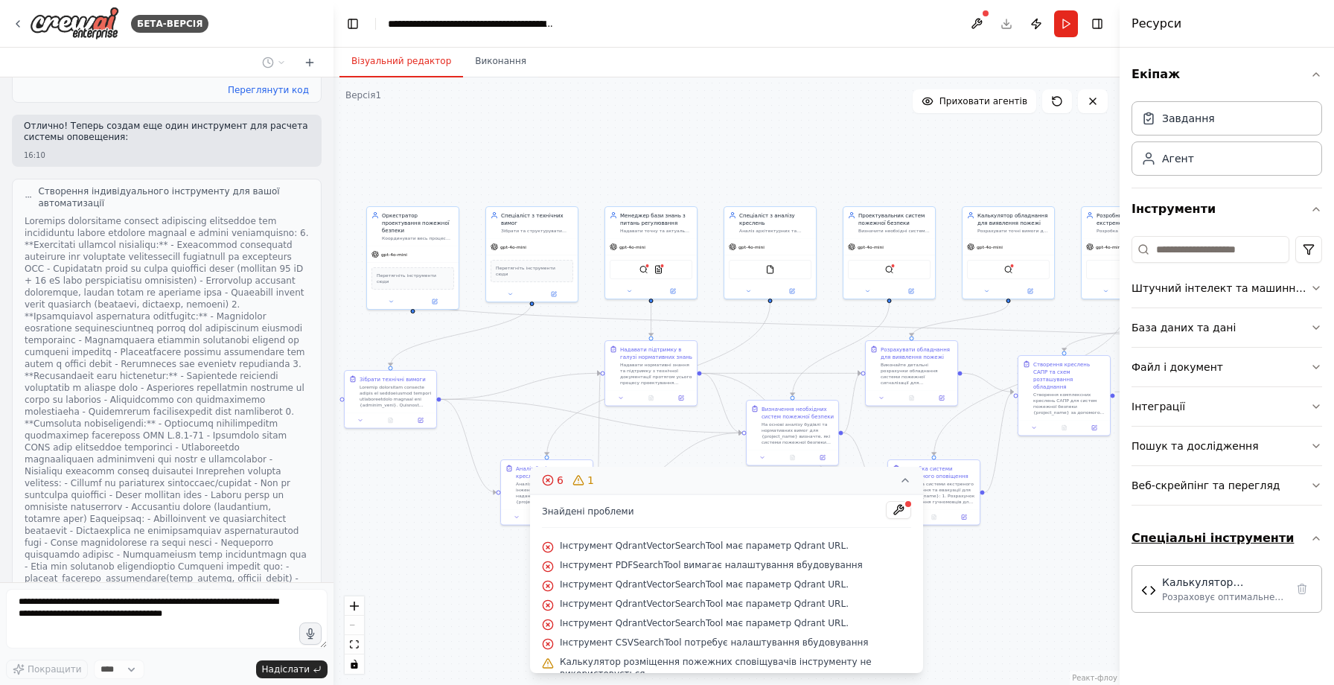
click at [1232, 532] on font "Спеціальні інструменти" at bounding box center [1213, 538] width 162 height 14
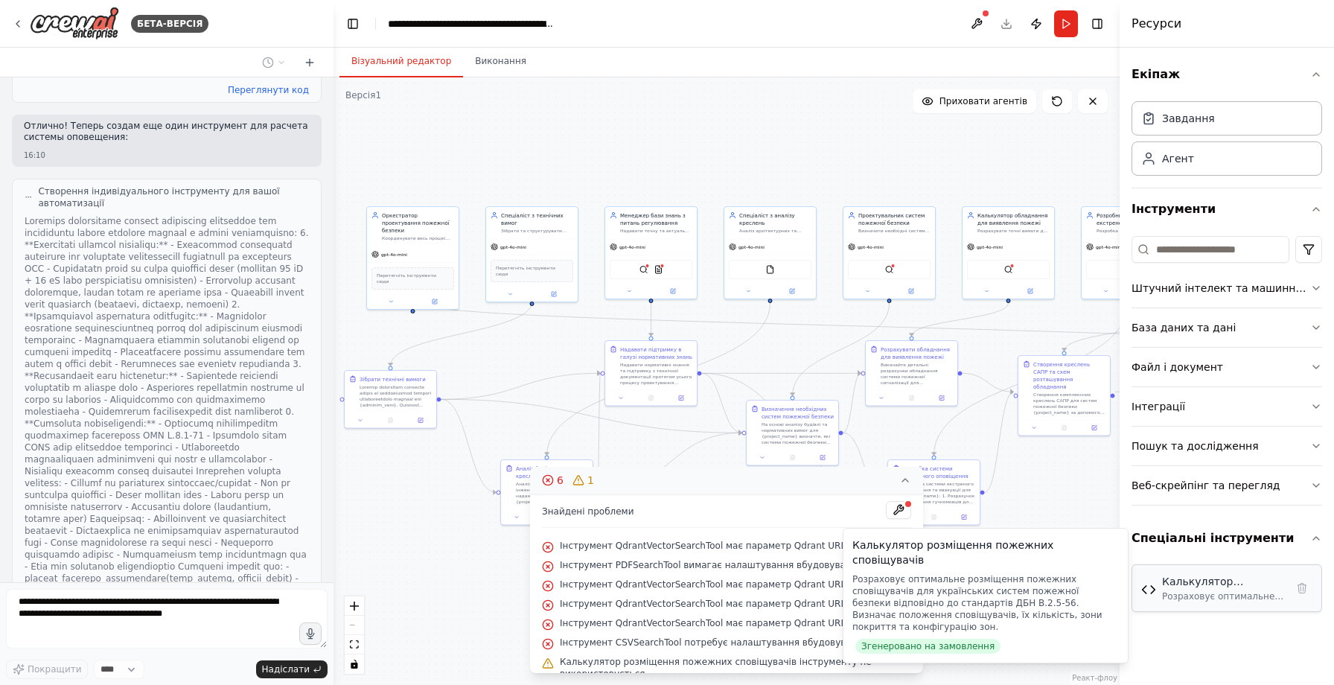
click at [1193, 604] on div "Калькулятор розміщення пожежних сповіщувачів Розраховує оптимальне розміщення п…" at bounding box center [1227, 588] width 191 height 48
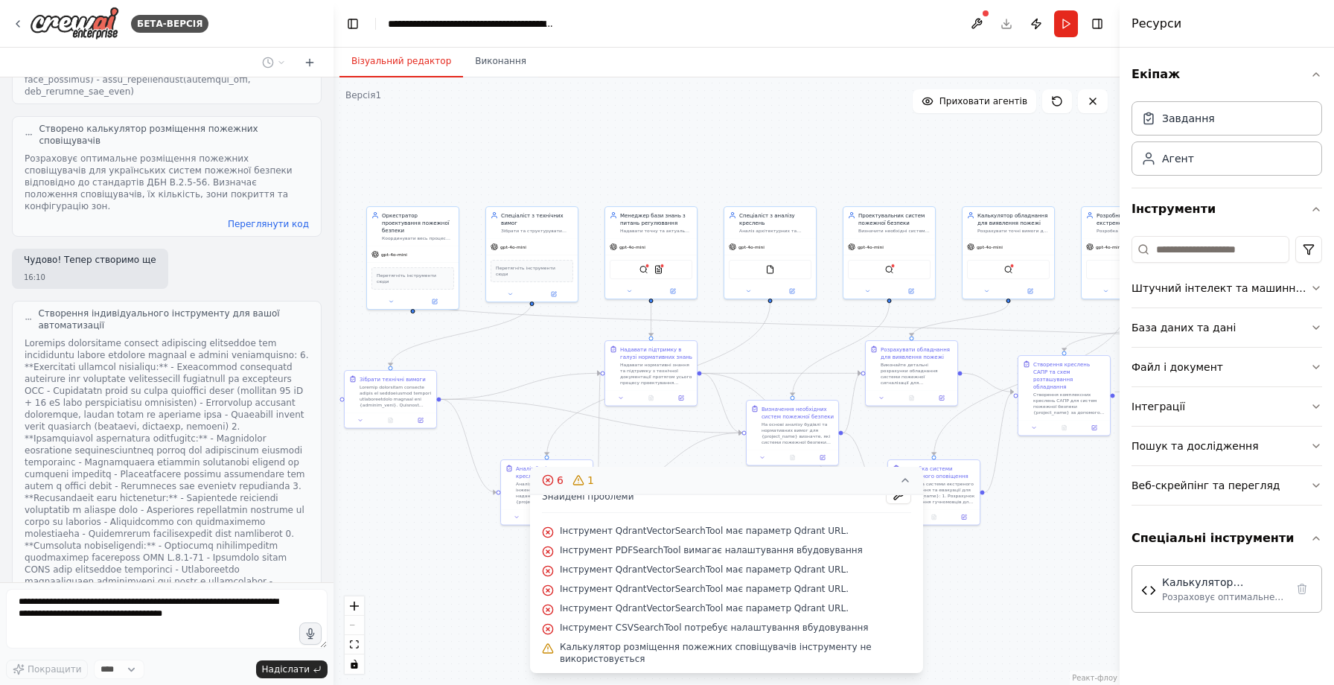
scroll to position [4594, 0]
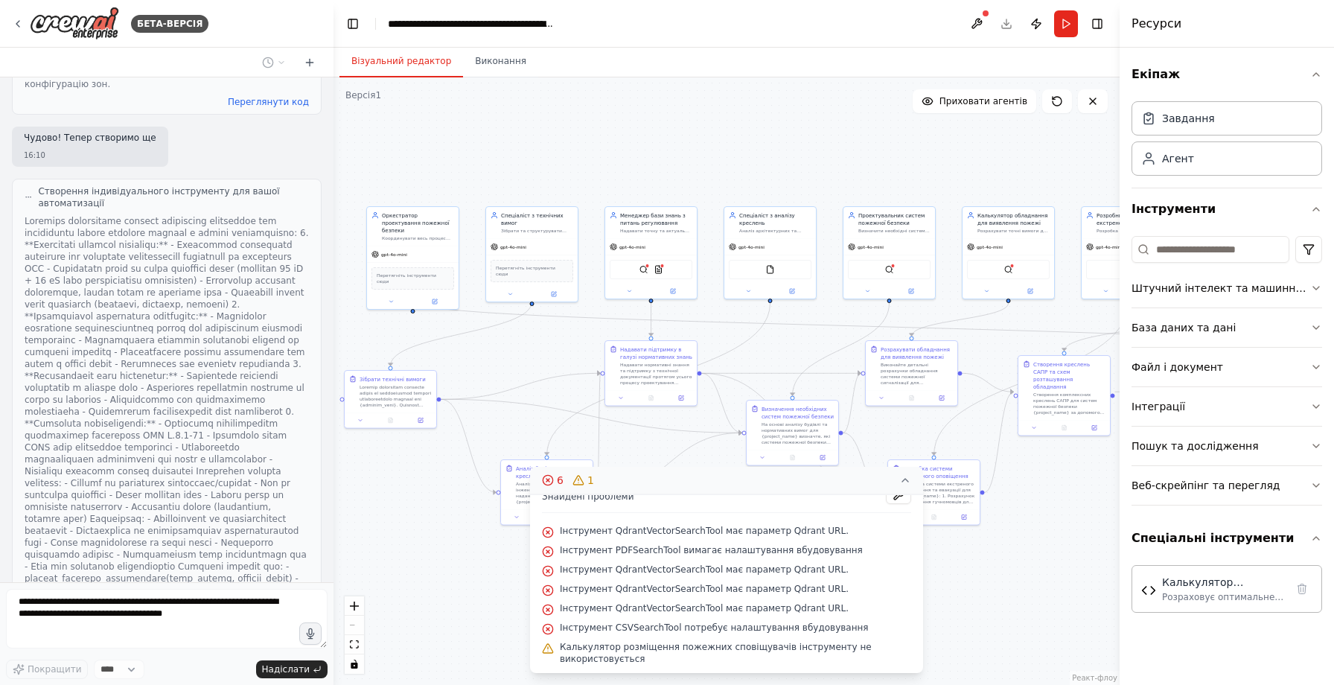
click at [103, 651] on div "Думаючи..." at bounding box center [60, 664] width 96 height 27
click at [582, 483] on icon at bounding box center [579, 480] width 12 height 12
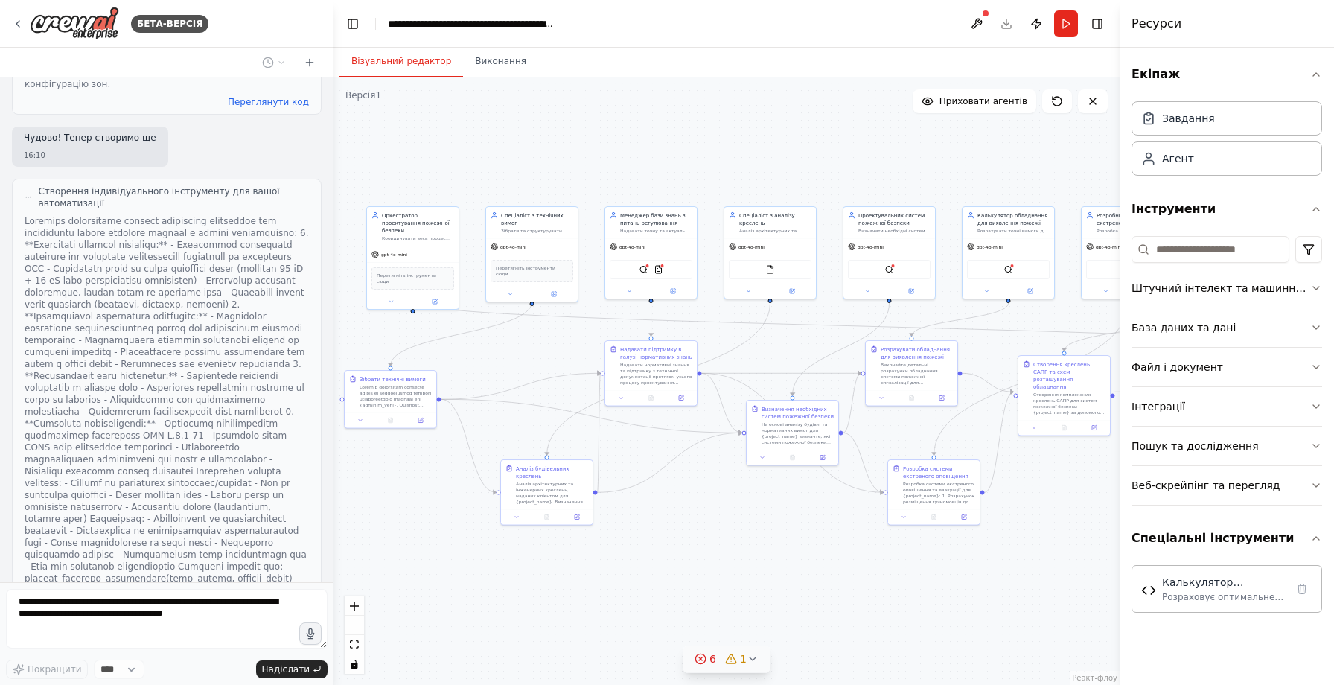
click at [733, 662] on icon at bounding box center [731, 659] width 12 height 12
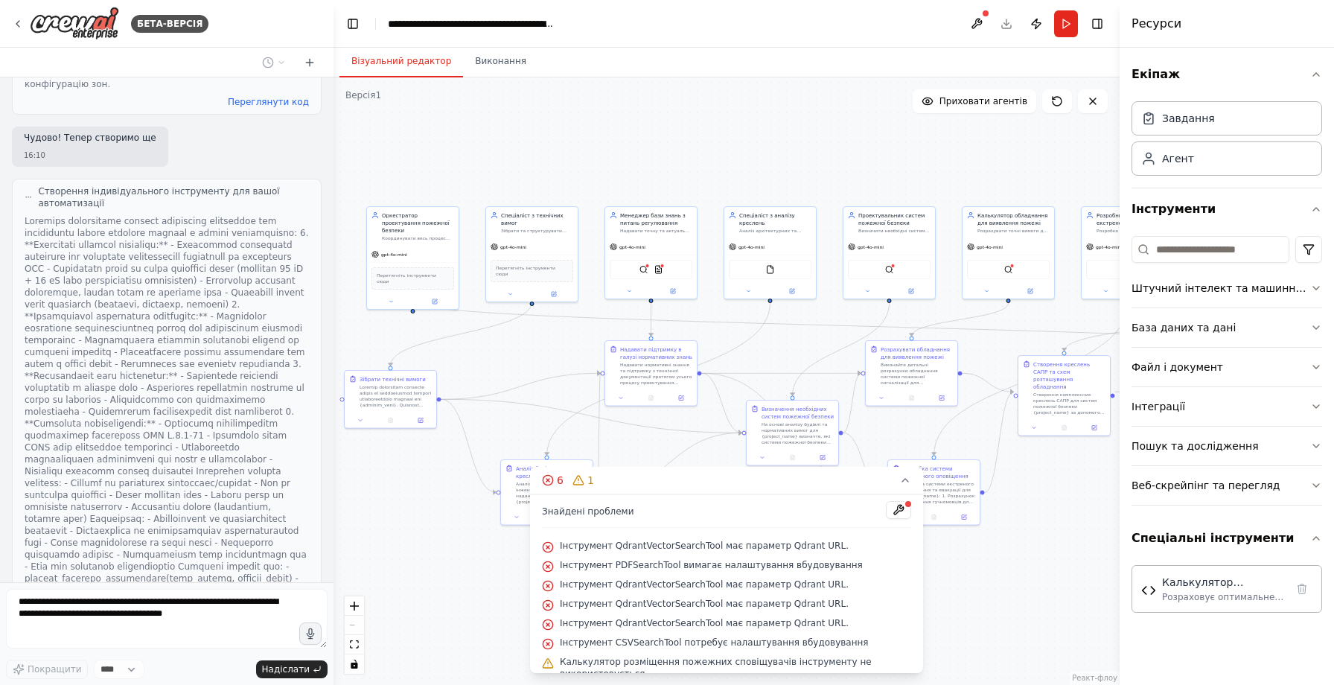
scroll to position [15, 0]
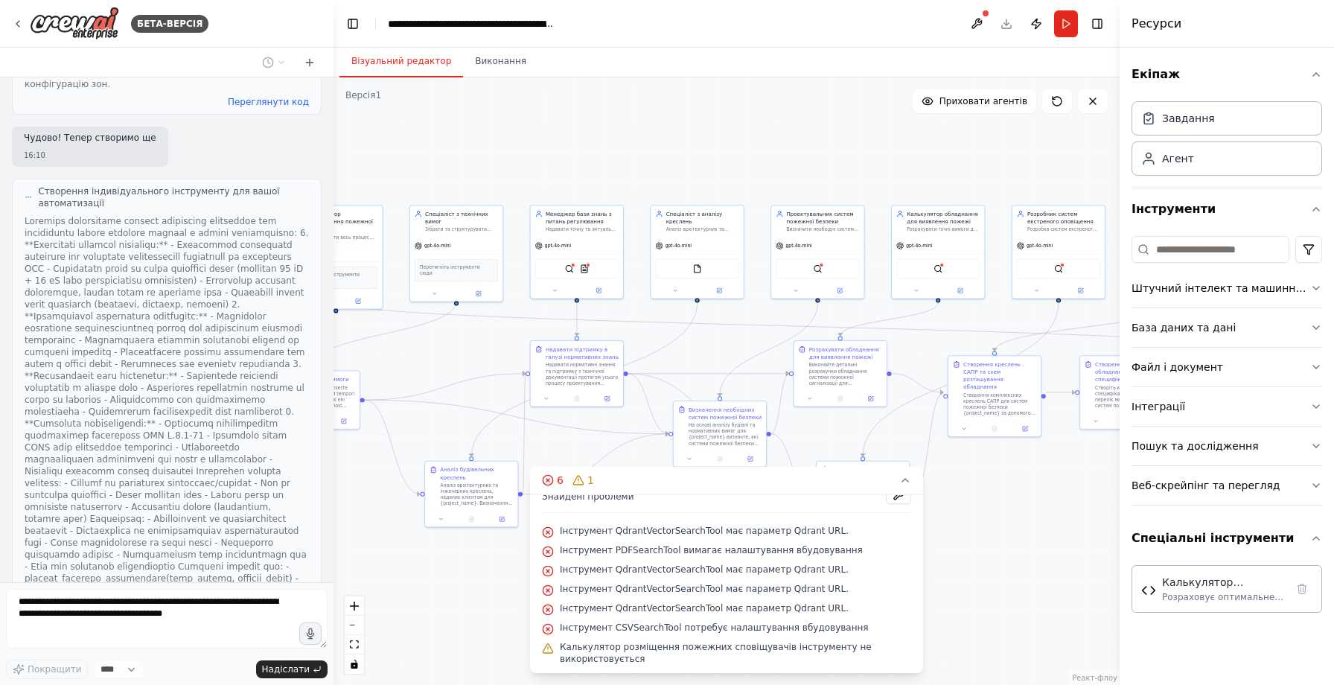
drag, startPoint x: 1036, startPoint y: 178, endPoint x: 831, endPoint y: 189, distance: 205.8
click at [831, 189] on div ".deletable-edge-delete-btn { width: 20px; height: 20px; border: 0px solid #ffff…" at bounding box center [727, 381] width 786 height 608
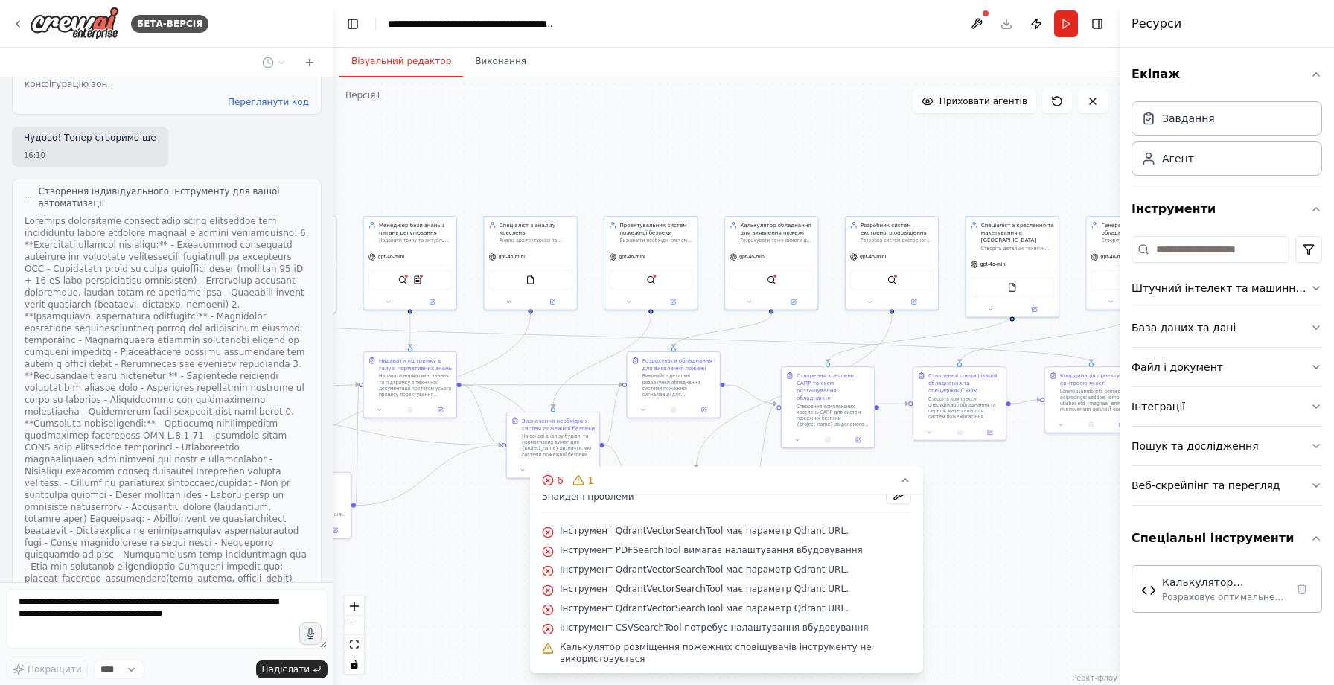
drag, startPoint x: 861, startPoint y: 189, endPoint x: 739, endPoint y: 190, distance: 122.1
click at [739, 190] on div ".deletable-edge-delete-btn { width: 20px; height: 20px; border: 0px solid #ffff…" at bounding box center [727, 381] width 786 height 608
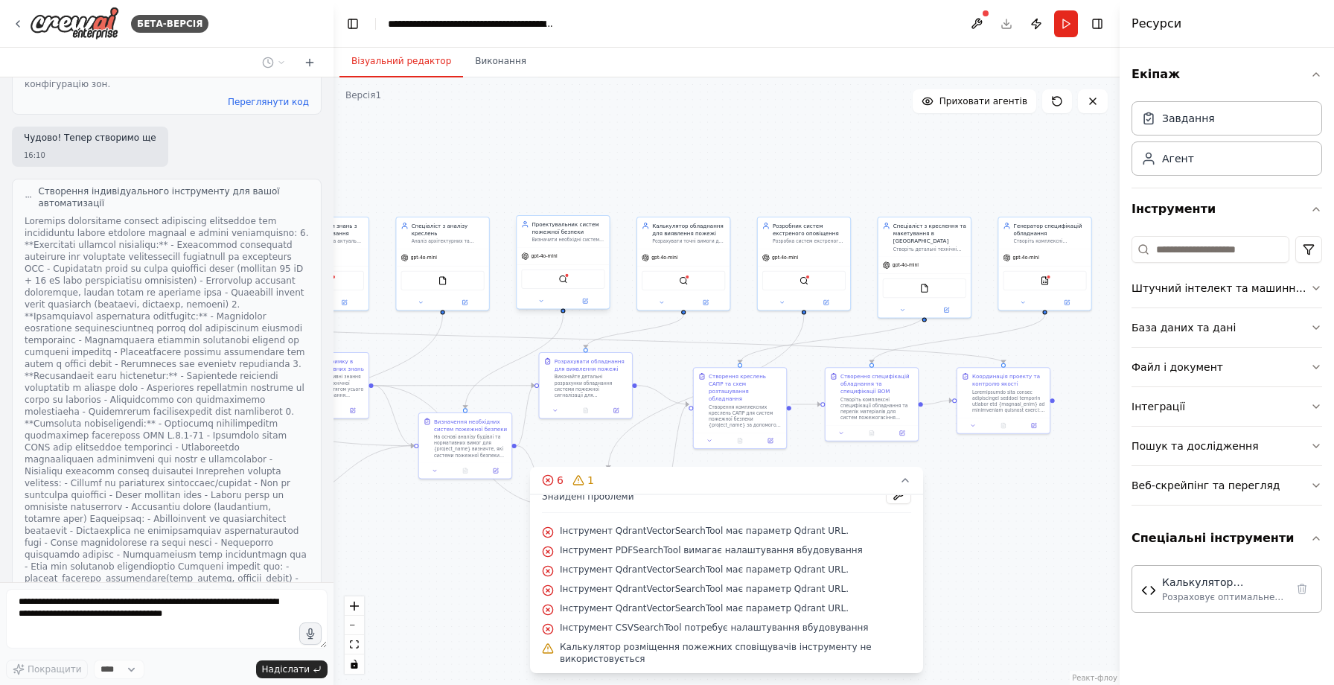
click at [573, 241] on font "Визначити необхідні системи пожежної безпеки для {project_name} на основі харак…" at bounding box center [568, 268] width 73 height 60
click at [549, 193] on div ".deletable-edge-delete-btn { width: 20px; height: 20px; border: 0px solid #ffff…" at bounding box center [727, 381] width 786 height 608
click at [535, 160] on div ".deletable-edge-delete-btn { width: 20px; height: 20px; border: 0px solid #ffff…" at bounding box center [727, 381] width 786 height 608
click at [551, 248] on div "gpt-4o-mini" at bounding box center [563, 256] width 92 height 16
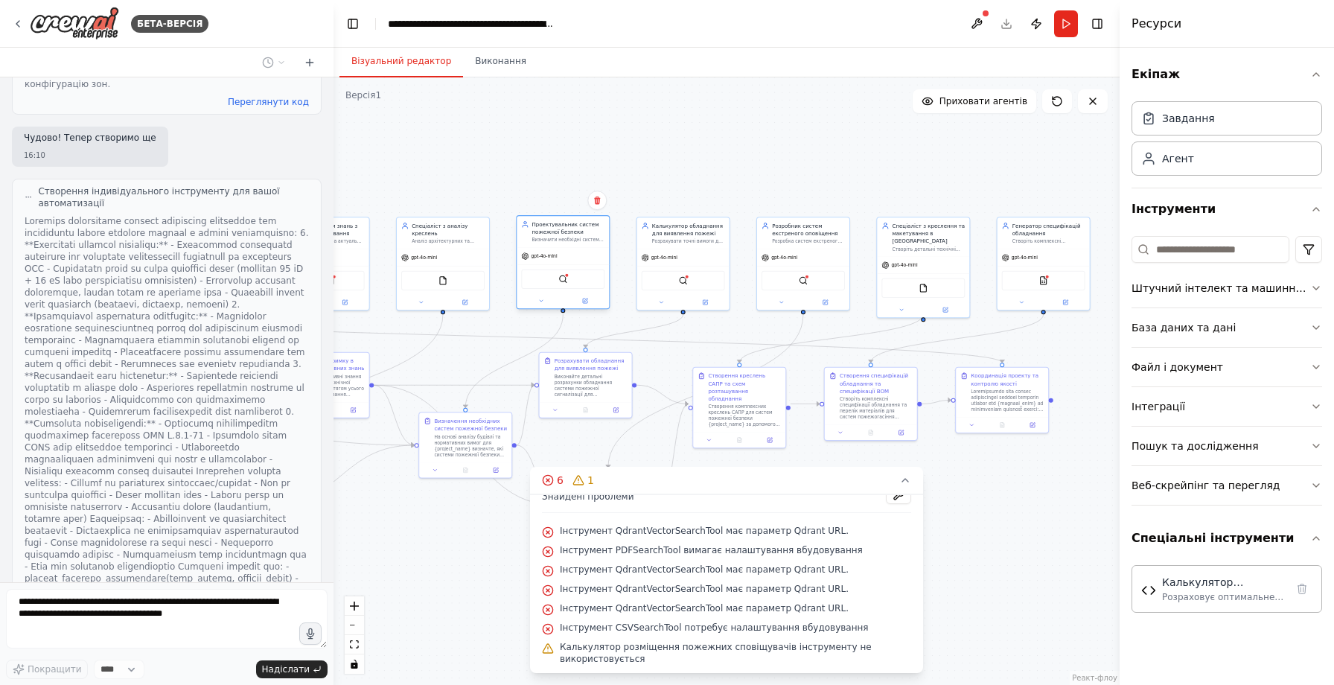
click at [569, 233] on font "Проектувальник систем пожежної безпеки" at bounding box center [565, 227] width 67 height 13
click at [482, 144] on div ".deletable-edge-delete-btn { width: 20px; height: 20px; border: 0px solid #ffff…" at bounding box center [727, 381] width 786 height 608
click at [1232, 599] on font "Розраховує оптимальне розміщення пожежних сповіщувачів для українських систем п…" at bounding box center [1222, 656] width 121 height 130
click at [1003, 507] on div ".deletable-edge-delete-btn { width: 20px; height: 20px; border: 0px solid #ffff…" at bounding box center [727, 381] width 786 height 608
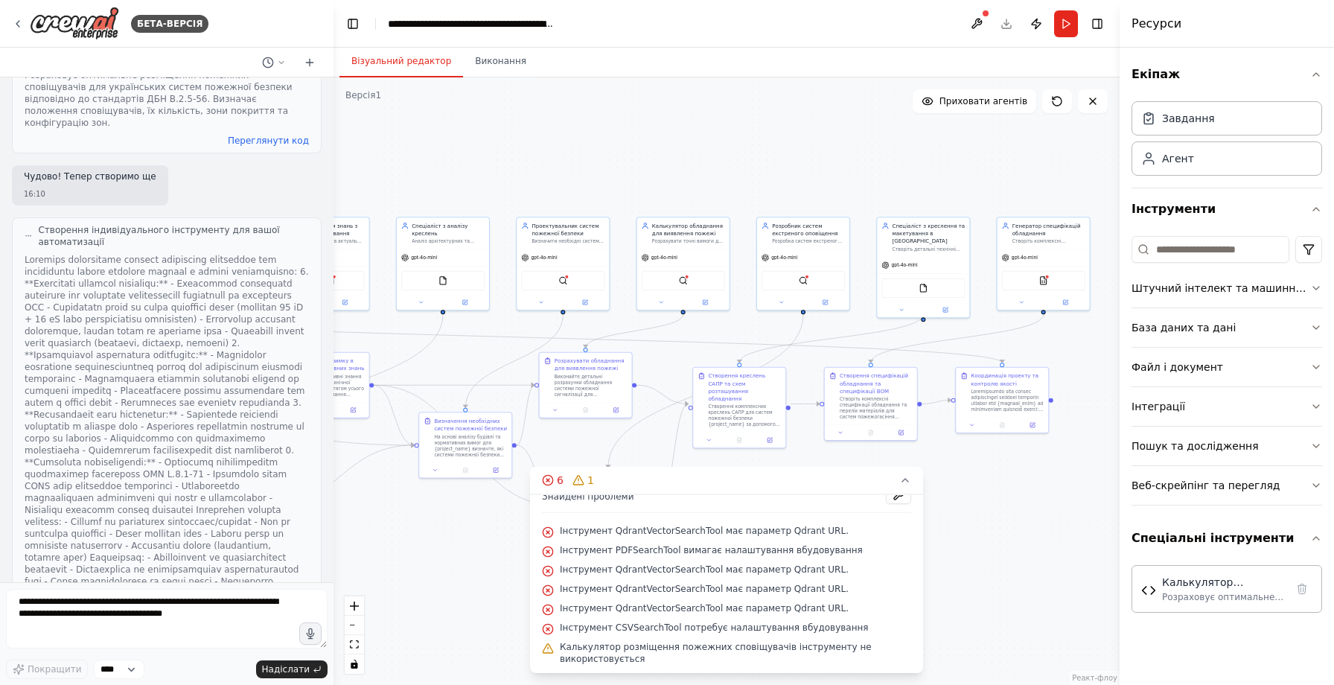
click at [217, 557] on div at bounding box center [167, 462] width 284 height 417
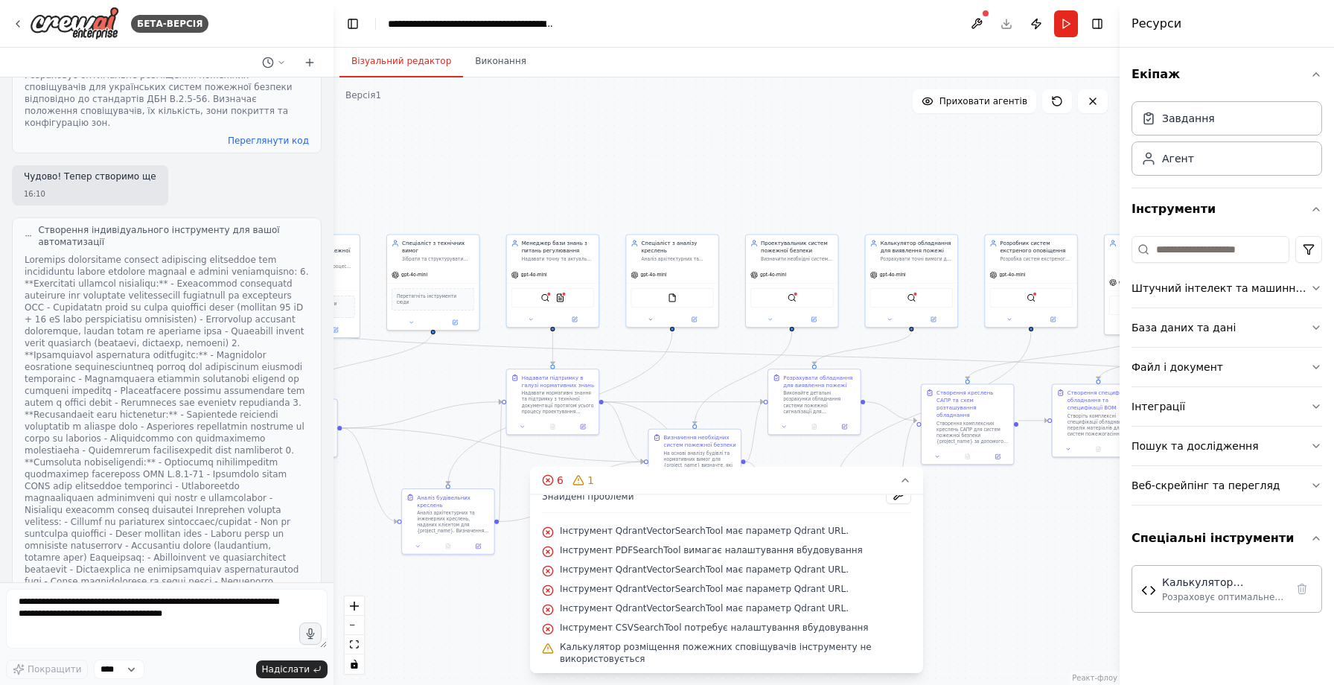
drag, startPoint x: 544, startPoint y: 159, endPoint x: 774, endPoint y: 175, distance: 229.9
click at [774, 175] on div ".deletable-edge-delete-btn { width: 20px; height: 20px; border: 0px solid #ffff…" at bounding box center [727, 381] width 786 height 608
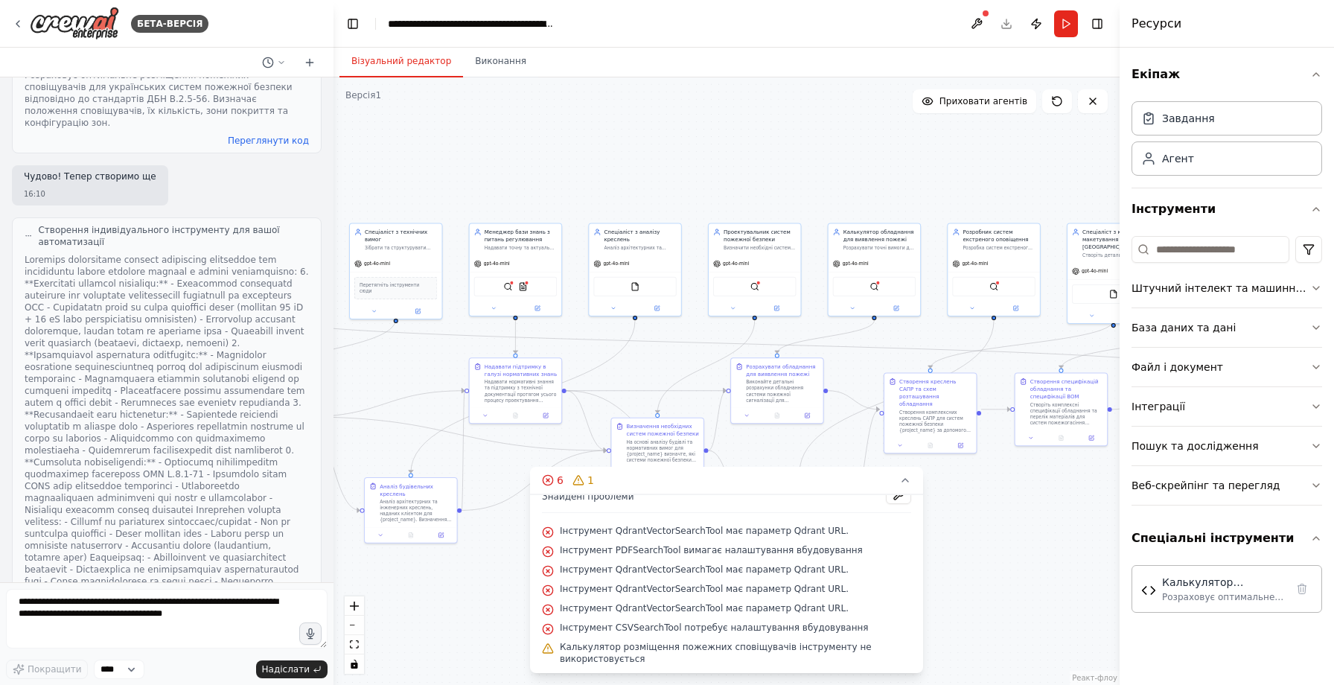
drag, startPoint x: 774, startPoint y: 175, endPoint x: 717, endPoint y: 165, distance: 57.5
click at [717, 165] on div ".deletable-edge-delete-btn { width: 20px; height: 20px; border: 0px solid #ffff…" at bounding box center [727, 381] width 786 height 608
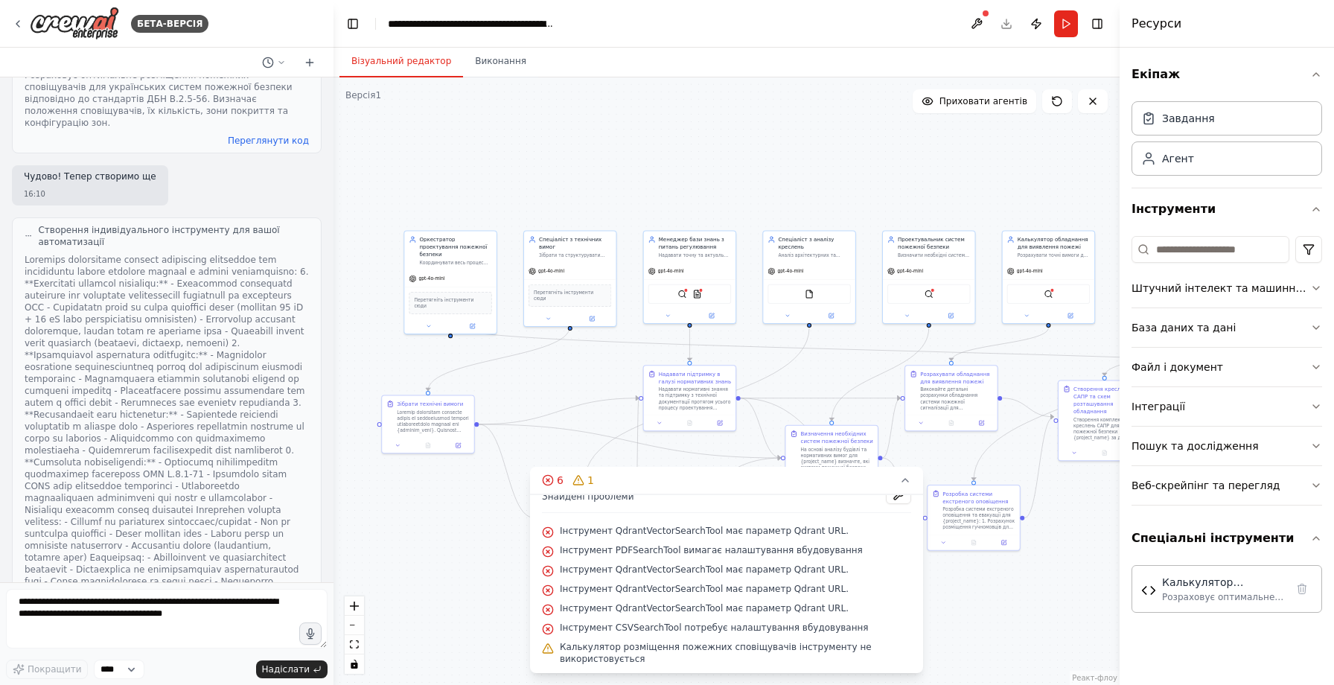
drag, startPoint x: 590, startPoint y: 184, endPoint x: 847, endPoint y: 190, distance: 256.2
click at [847, 190] on div ".deletable-edge-delete-btn { width: 20px; height: 20px; border: 0px solid #ffff…" at bounding box center [727, 381] width 786 height 608
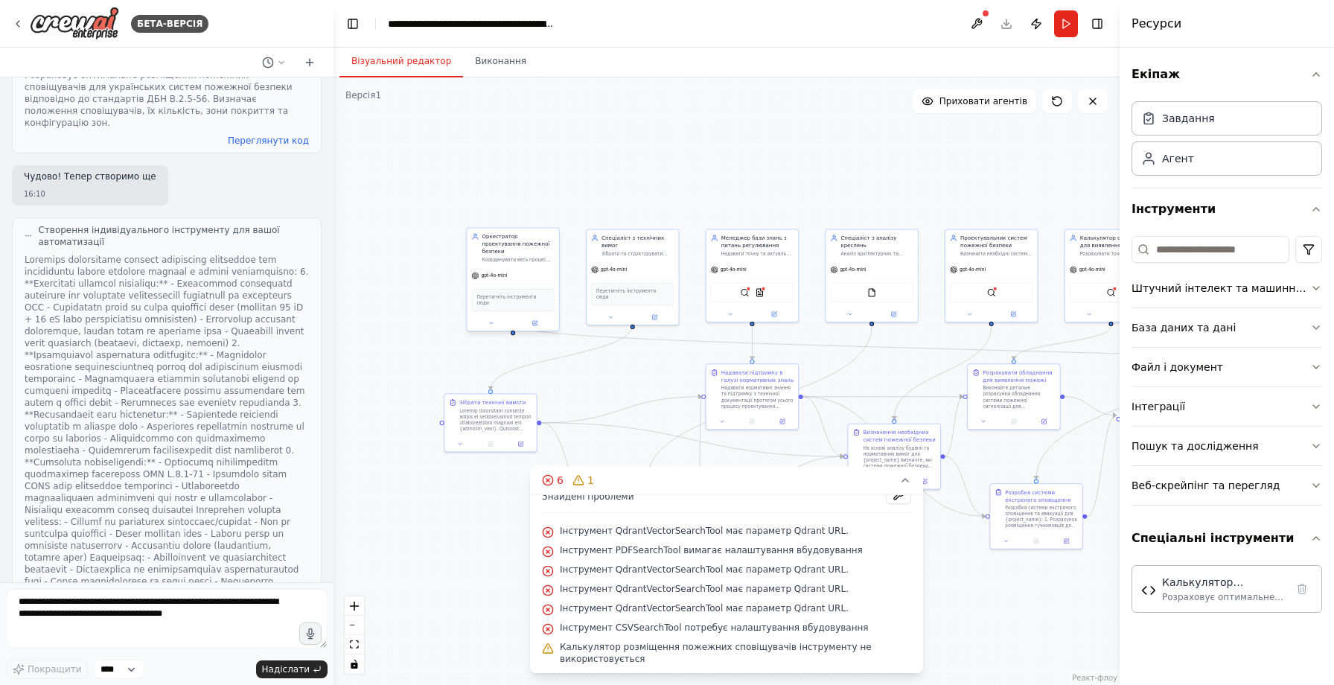
click at [521, 257] on font "Координувати весь процес проектування системи пожежної безпеки для {project_nam…" at bounding box center [516, 286] width 69 height 59
click at [494, 294] on font "Перетягніть інструменти сюди" at bounding box center [507, 299] width 60 height 11
click at [508, 270] on div "gpt-4o-mini" at bounding box center [513, 275] width 92 height 16
click at [1176, 119] on font "Завдання" at bounding box center [1188, 118] width 53 height 12
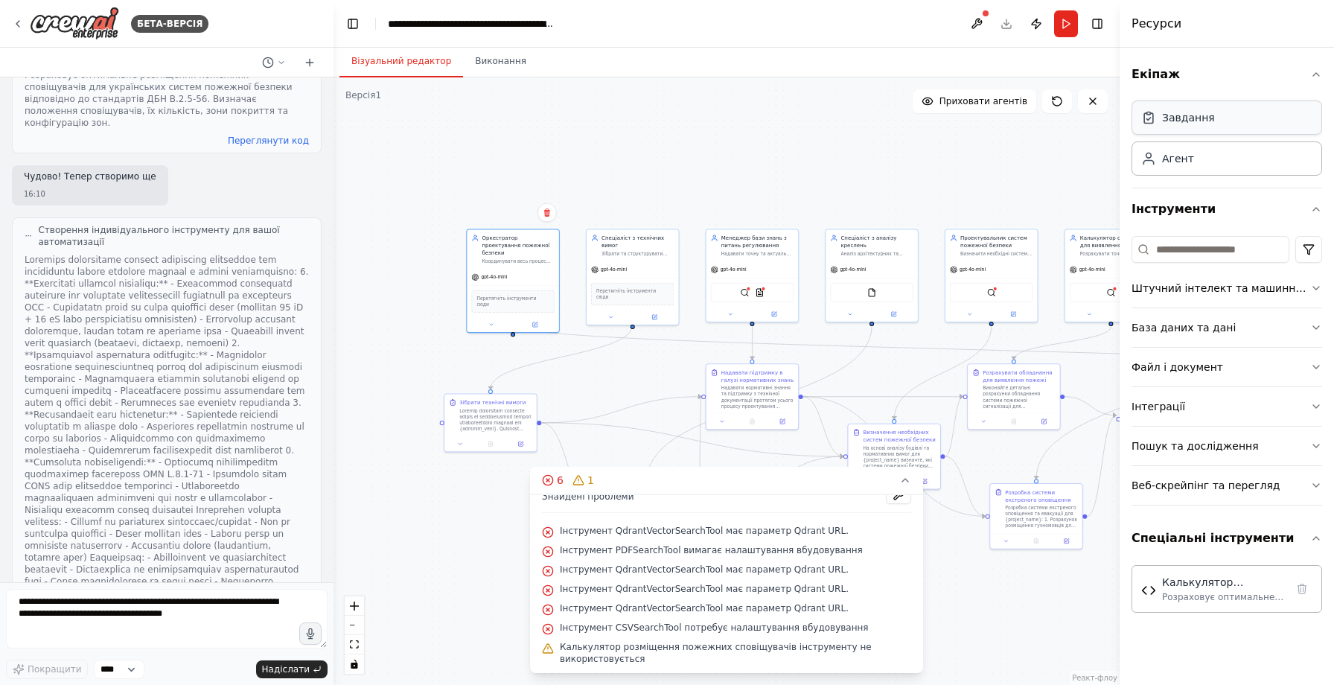
click at [1167, 122] on font "Завдання" at bounding box center [1188, 118] width 53 height 12
click at [679, 188] on div ".deletable-edge-delete-btn { width: 20px; height: 20px; border: 0px solid #ffff…" at bounding box center [727, 381] width 786 height 608
click at [537, 294] on span "Перетягніть інструменти сюди" at bounding box center [513, 300] width 72 height 12
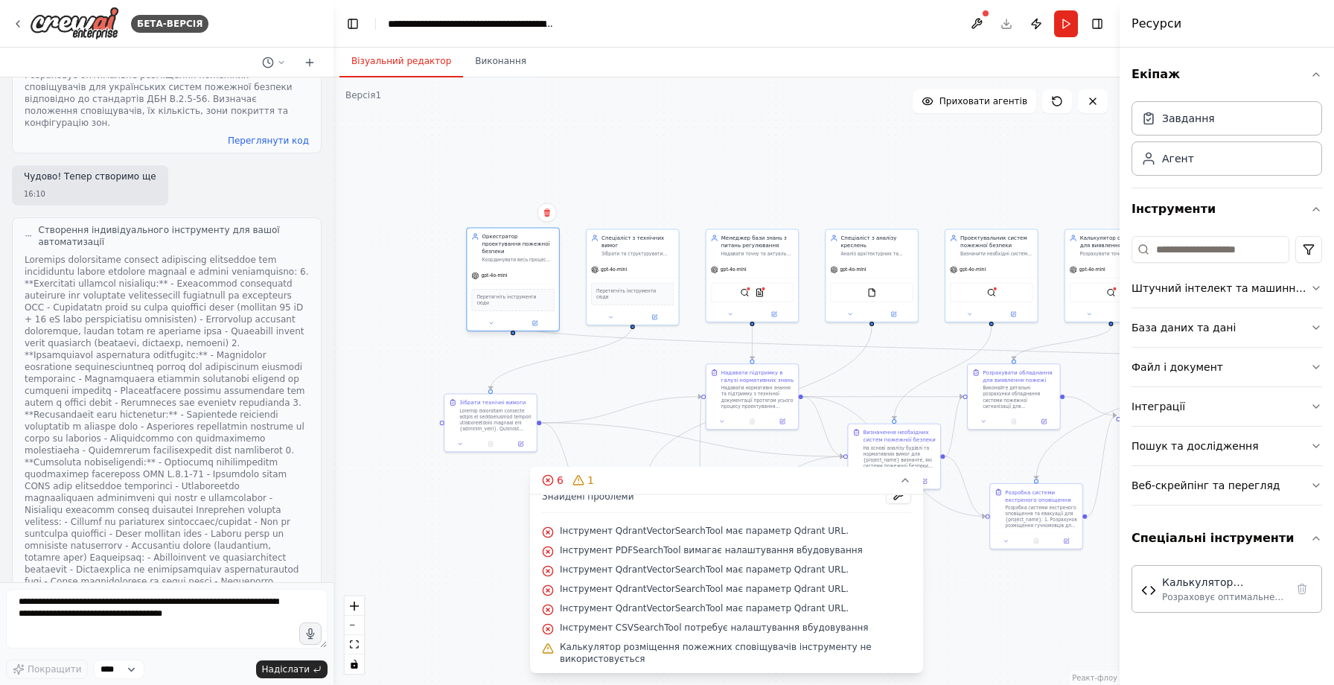
click at [537, 294] on span "Перетягніть інструменти сюди" at bounding box center [513, 300] width 72 height 12
click at [856, 152] on div ".deletable-edge-delete-btn { width: 20px; height: 20px; border: 0px solid #ffff…" at bounding box center [727, 381] width 786 height 608
click at [1191, 159] on font "Агент" at bounding box center [1178, 158] width 32 height 12
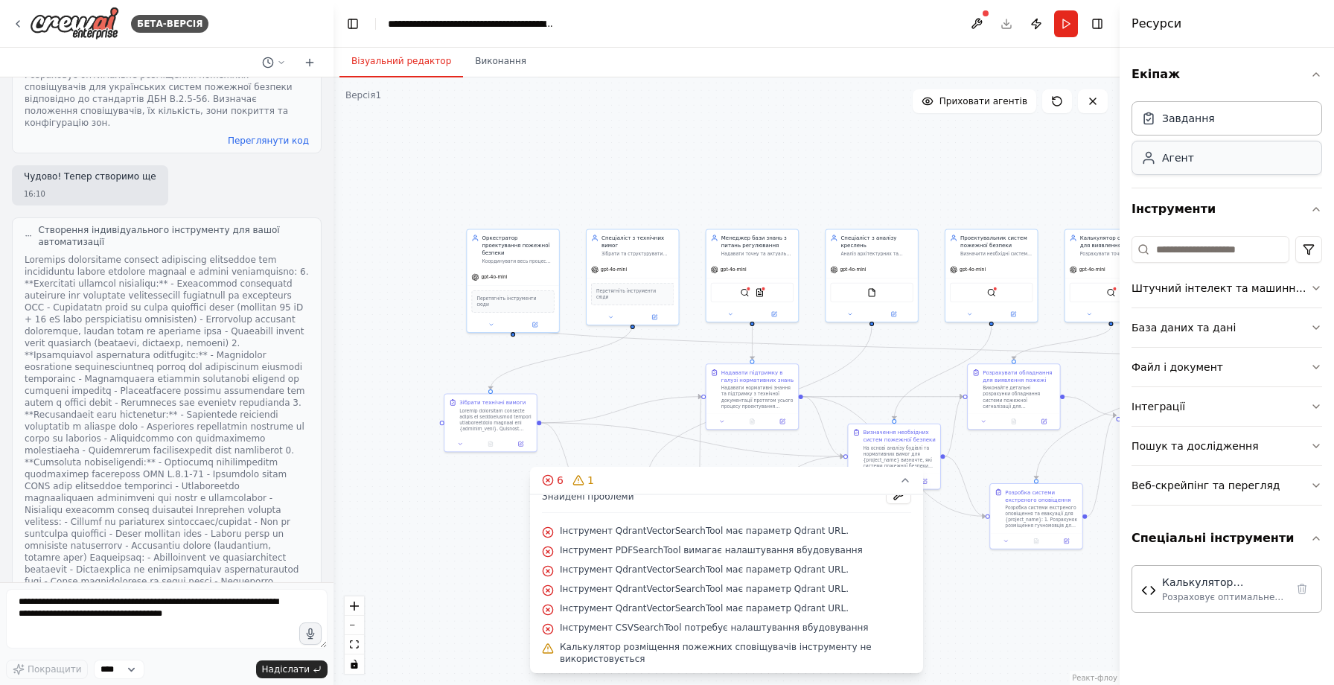
click at [1191, 159] on font "Агент" at bounding box center [1178, 158] width 32 height 12
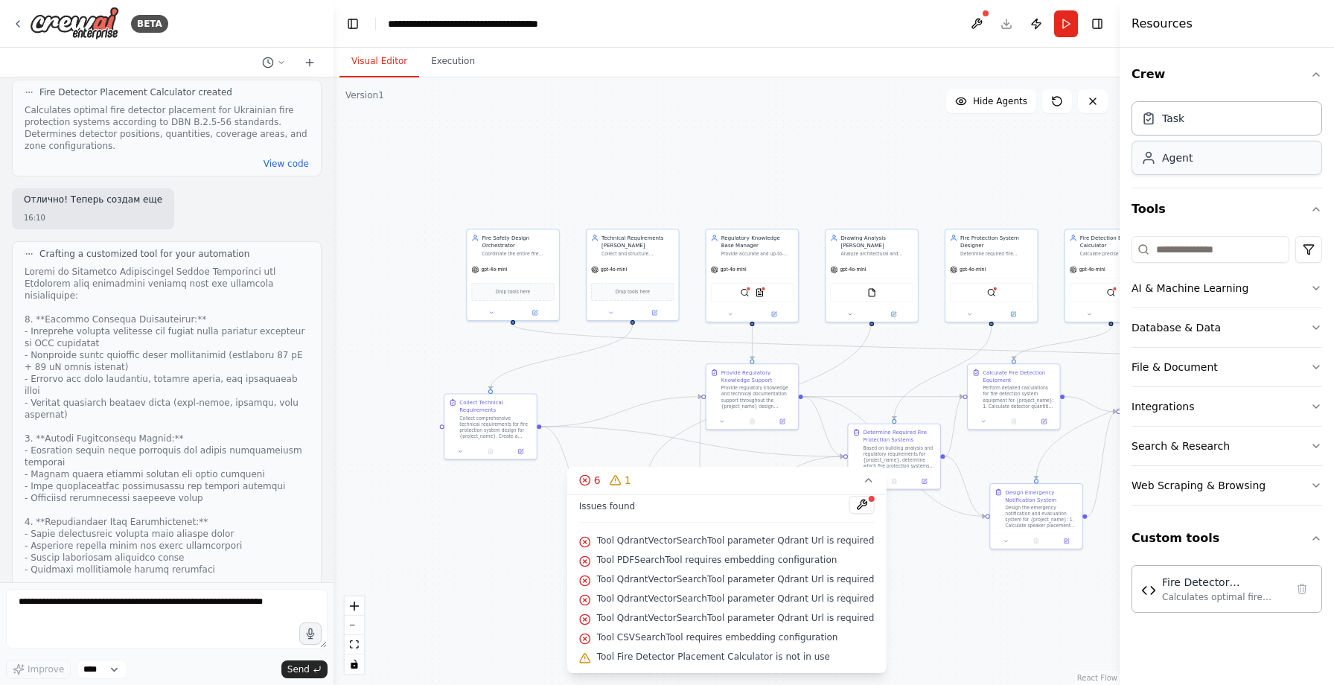
scroll to position [4647, 0]
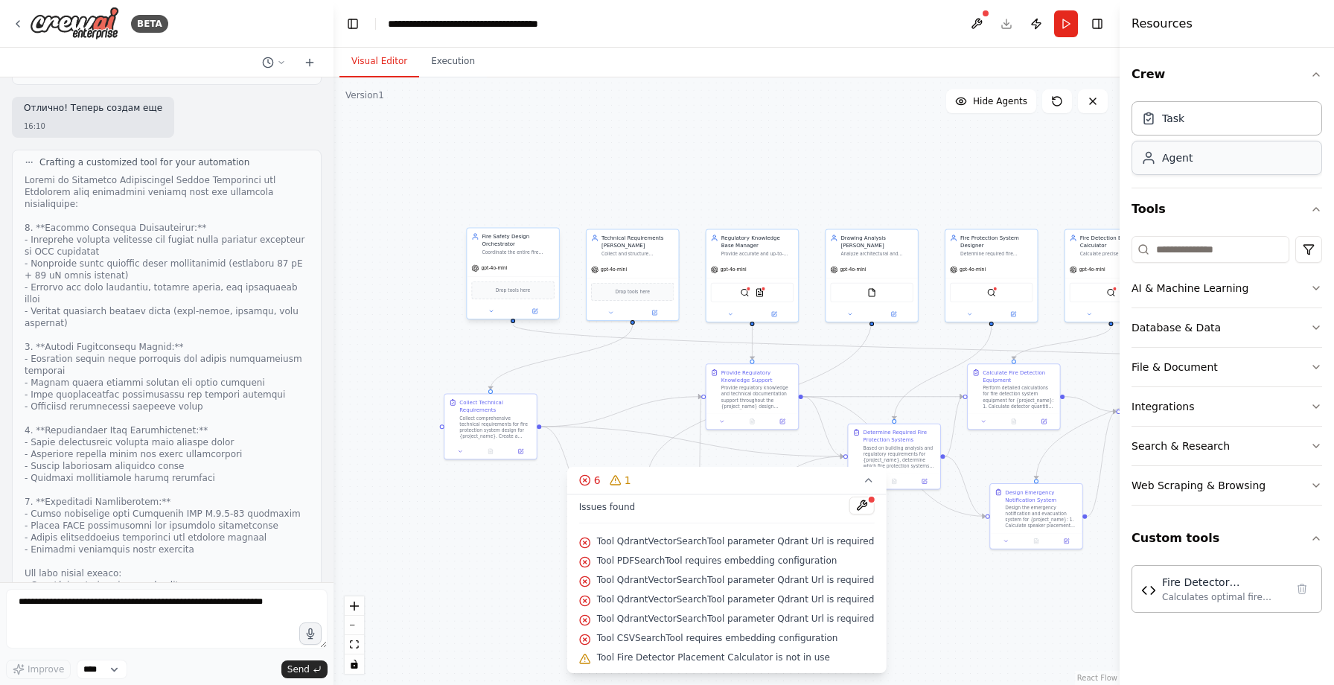
click at [500, 269] on span "gpt-4o-mini" at bounding box center [494, 268] width 26 height 6
click at [854, 509] on button at bounding box center [861, 506] width 25 height 18
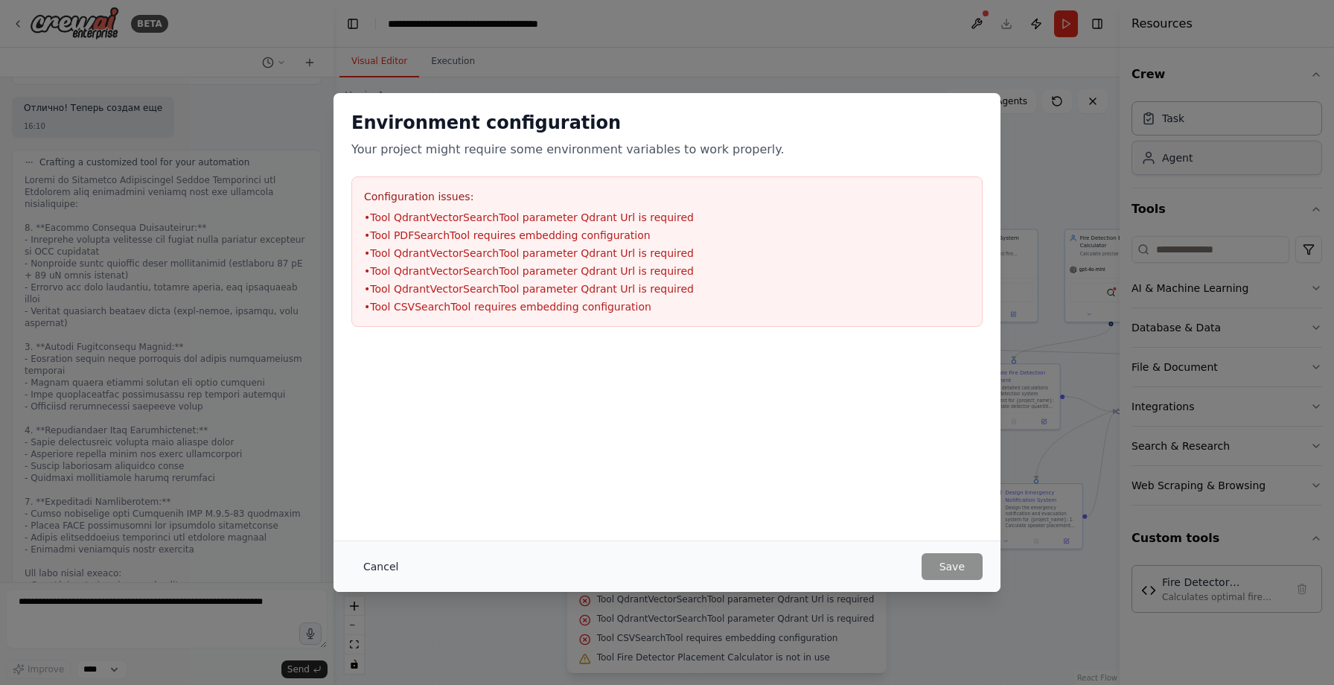
click at [391, 563] on button "Cancel" at bounding box center [380, 566] width 59 height 27
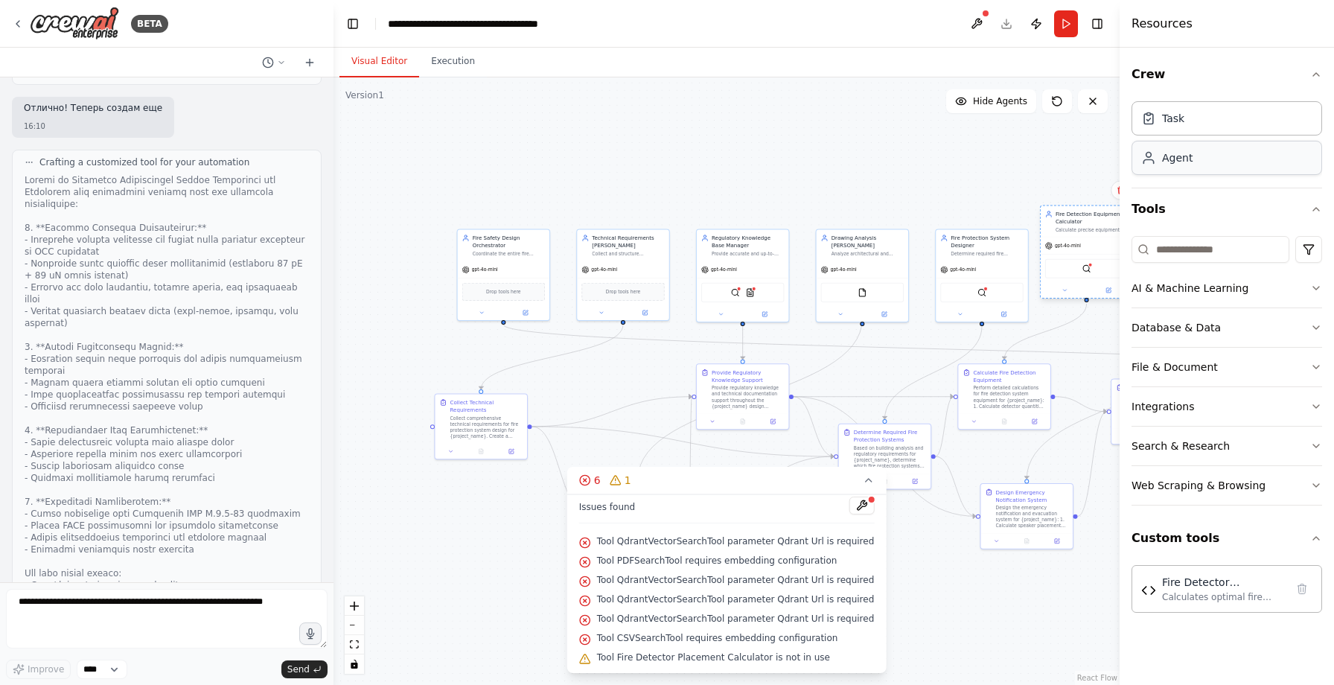
drag, startPoint x: 1098, startPoint y: 257, endPoint x: 1074, endPoint y: 235, distance: 32.2
click at [1074, 235] on div "Fire Detection Equipment Calculator Calculate precise equipment requirements fo…" at bounding box center [1087, 221] width 92 height 31
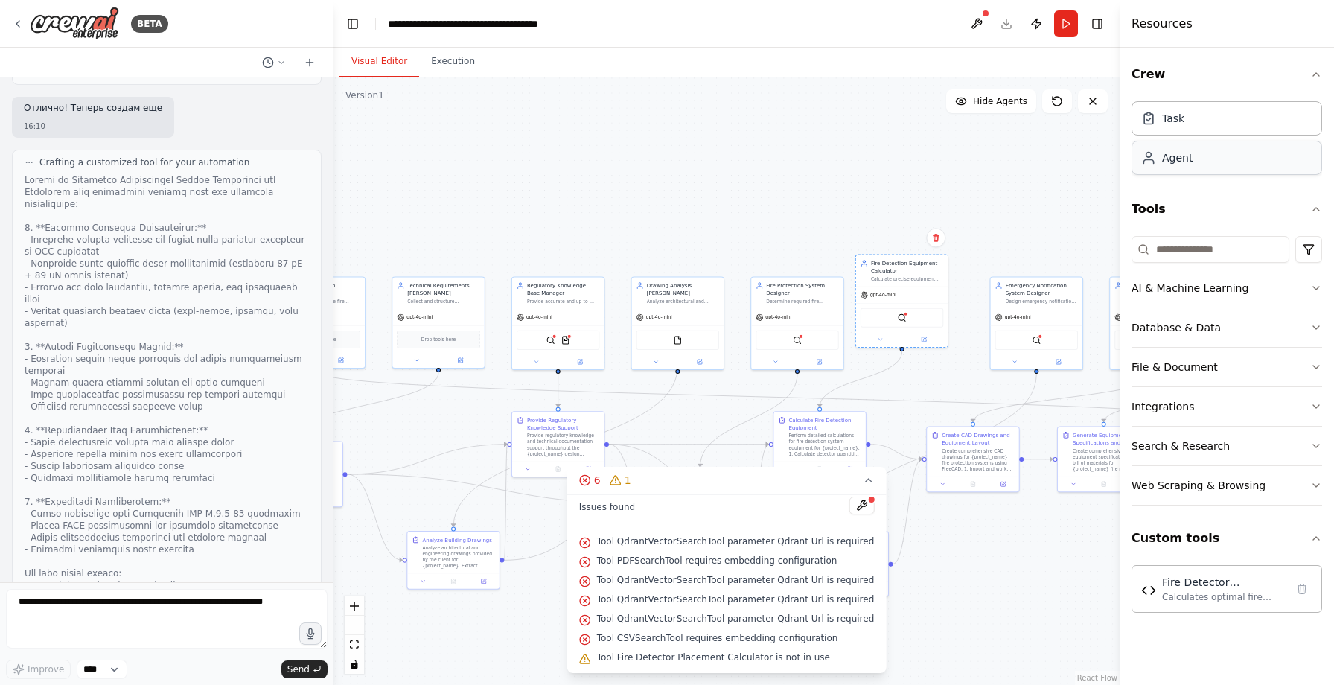
drag, startPoint x: 994, startPoint y: 194, endPoint x: 807, endPoint y: 243, distance: 193.2
click at [807, 243] on div ".deletable-edge-delete-btn { width: 20px; height: 20px; border: 0px solid #ffff…" at bounding box center [727, 381] width 786 height 608
click at [923, 343] on button at bounding box center [922, 339] width 42 height 9
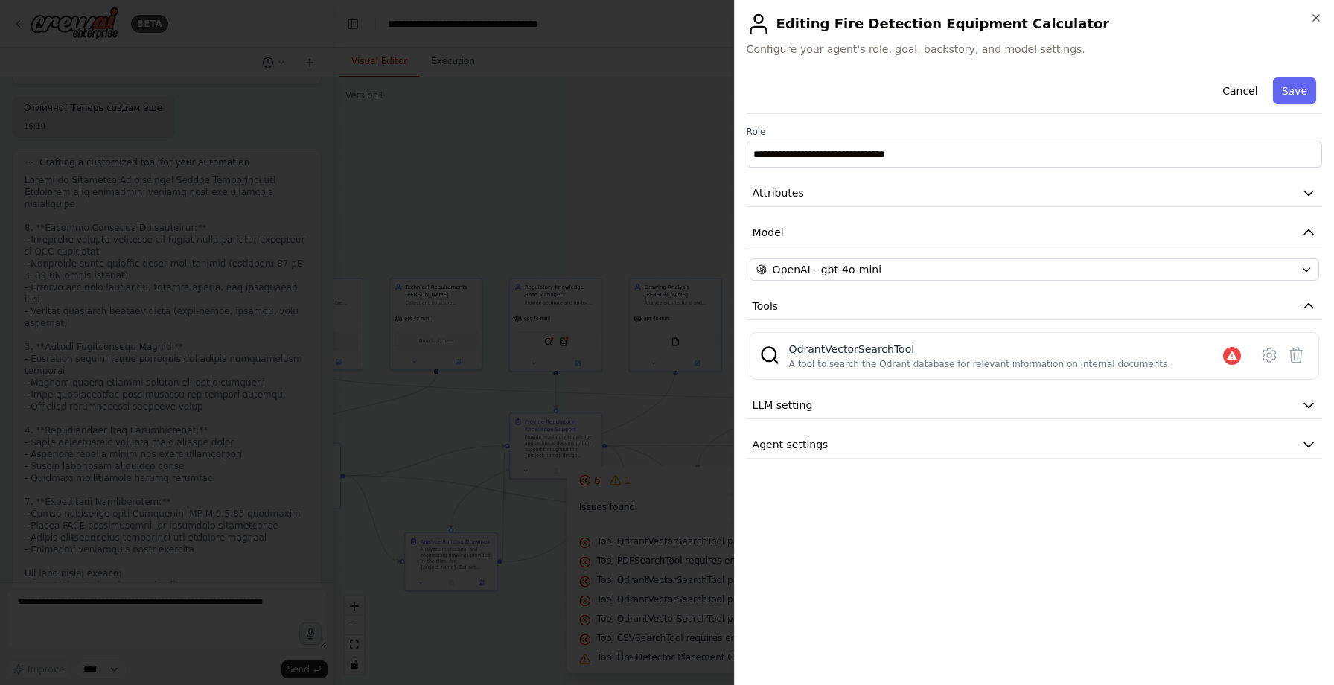
click at [1042, 429] on div "**********" at bounding box center [1035, 264] width 576 height 387
click at [1035, 439] on button "Agent settings" at bounding box center [1035, 445] width 576 height 28
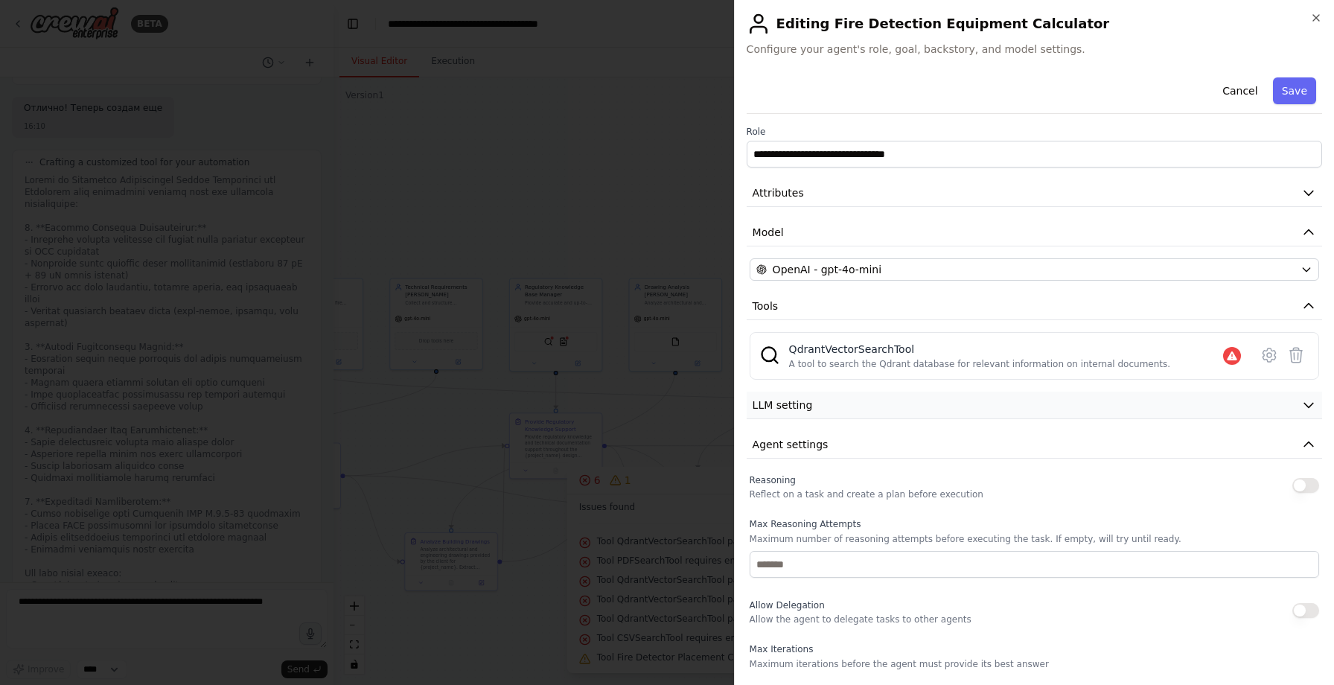
click at [1025, 403] on button "LLM setting" at bounding box center [1035, 406] width 576 height 28
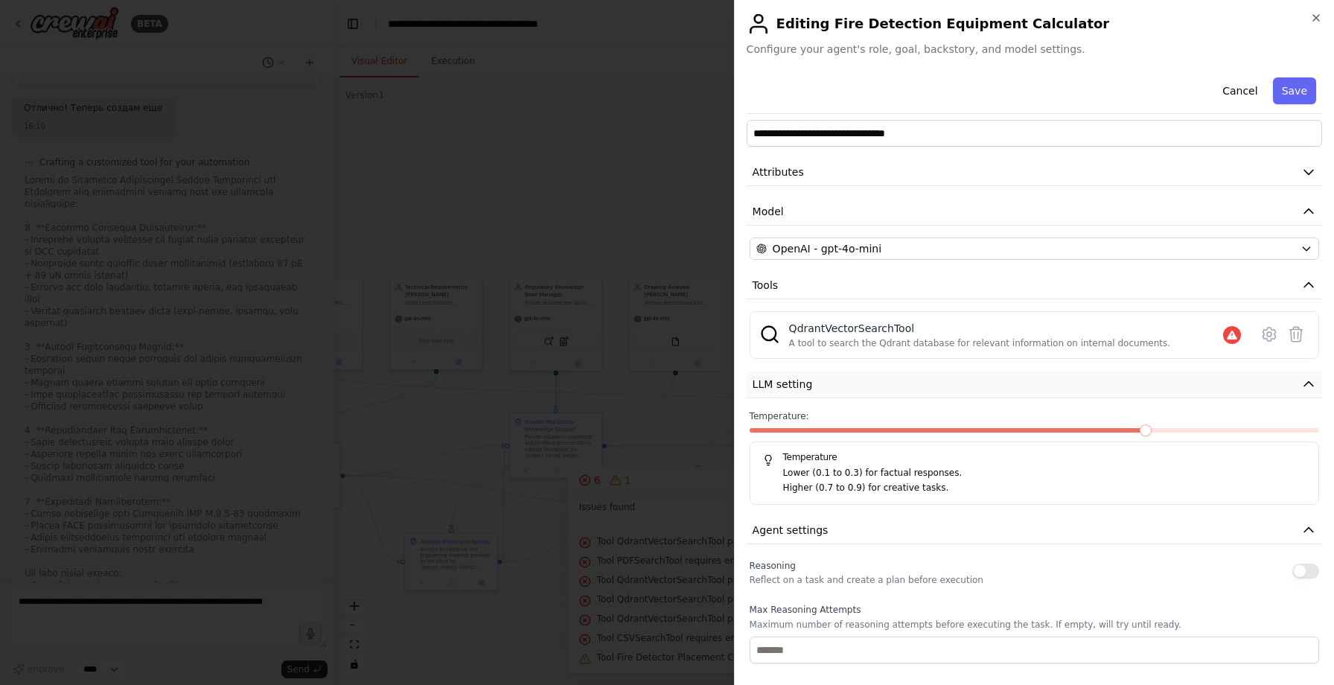
scroll to position [0, 0]
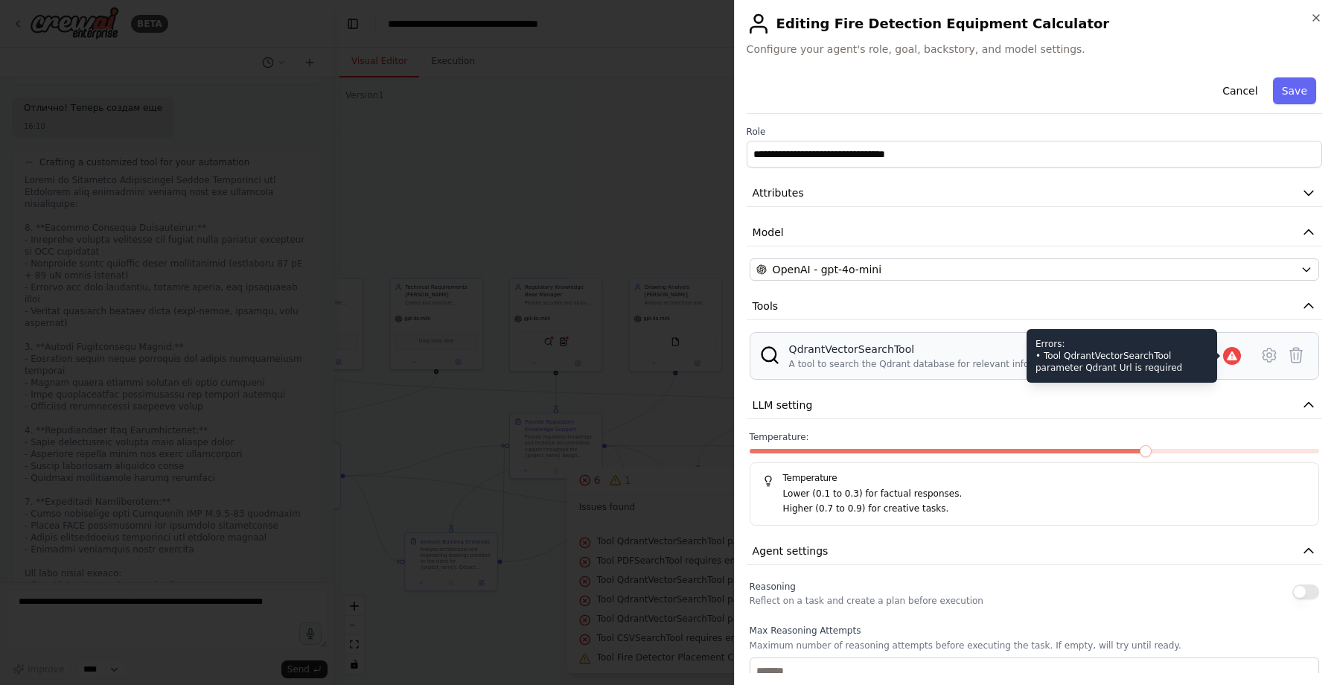
click at [1228, 357] on icon at bounding box center [1232, 356] width 12 height 12
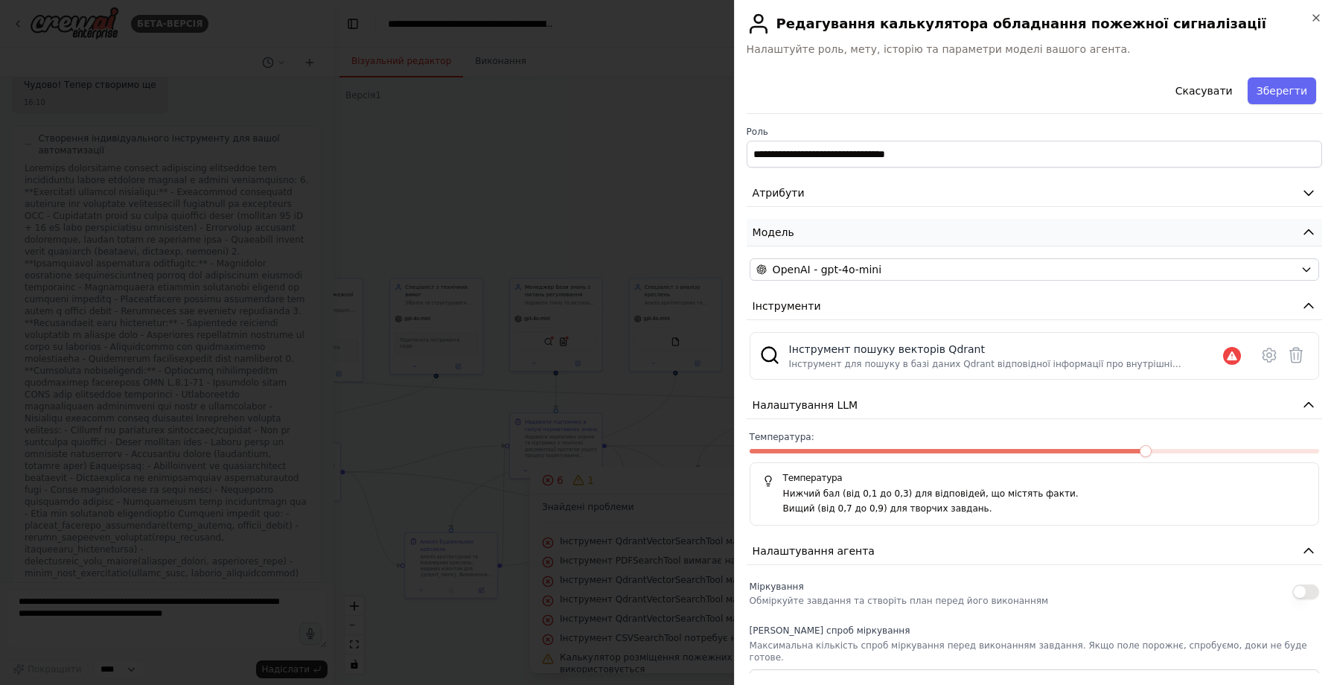
scroll to position [4555, 0]
click at [1095, 94] on div "Скасувати Зберегти" at bounding box center [1035, 92] width 576 height 42
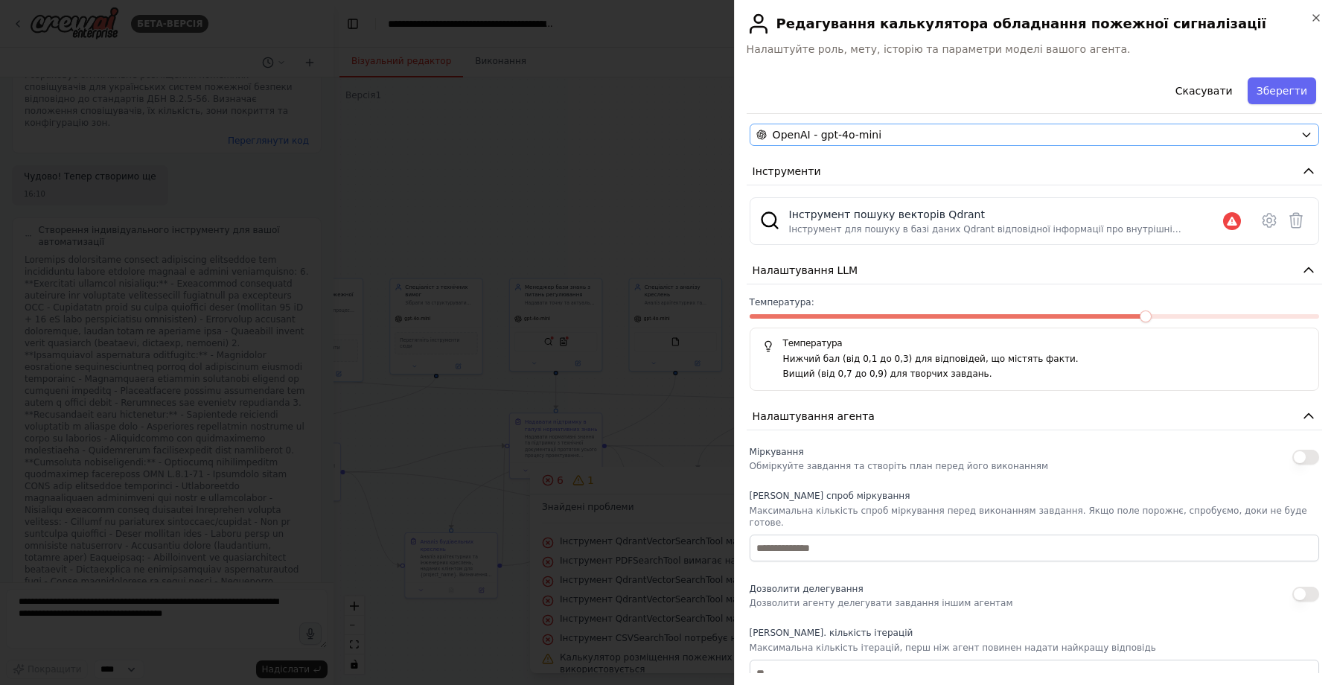
scroll to position [141, 0]
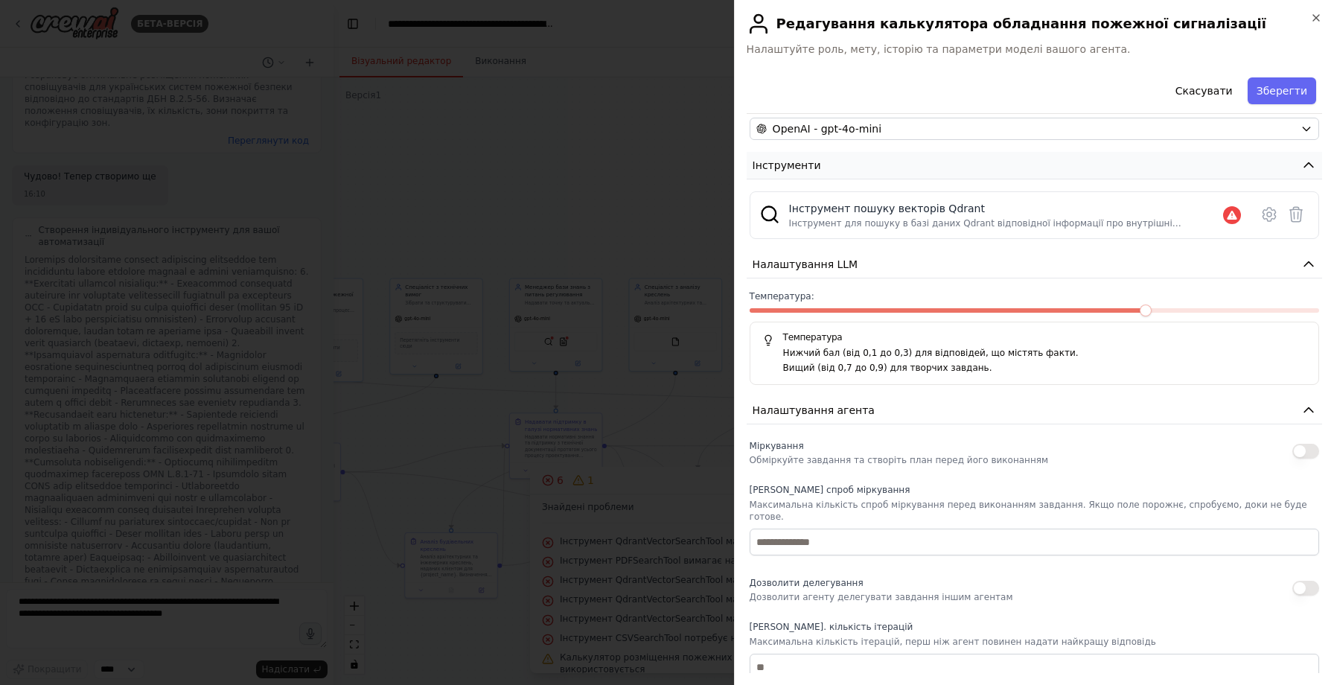
click at [809, 167] on font "Інструменти" at bounding box center [787, 165] width 69 height 12
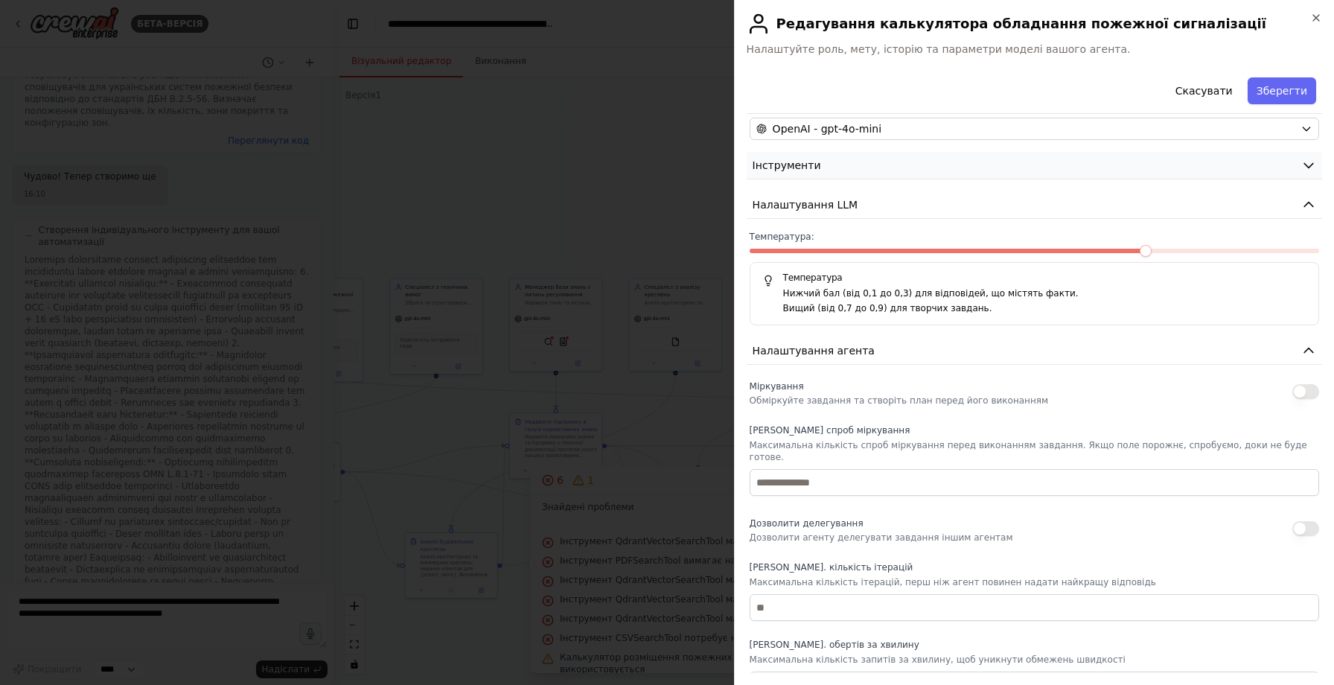
click at [809, 167] on font "Інструменти" at bounding box center [787, 165] width 69 height 12
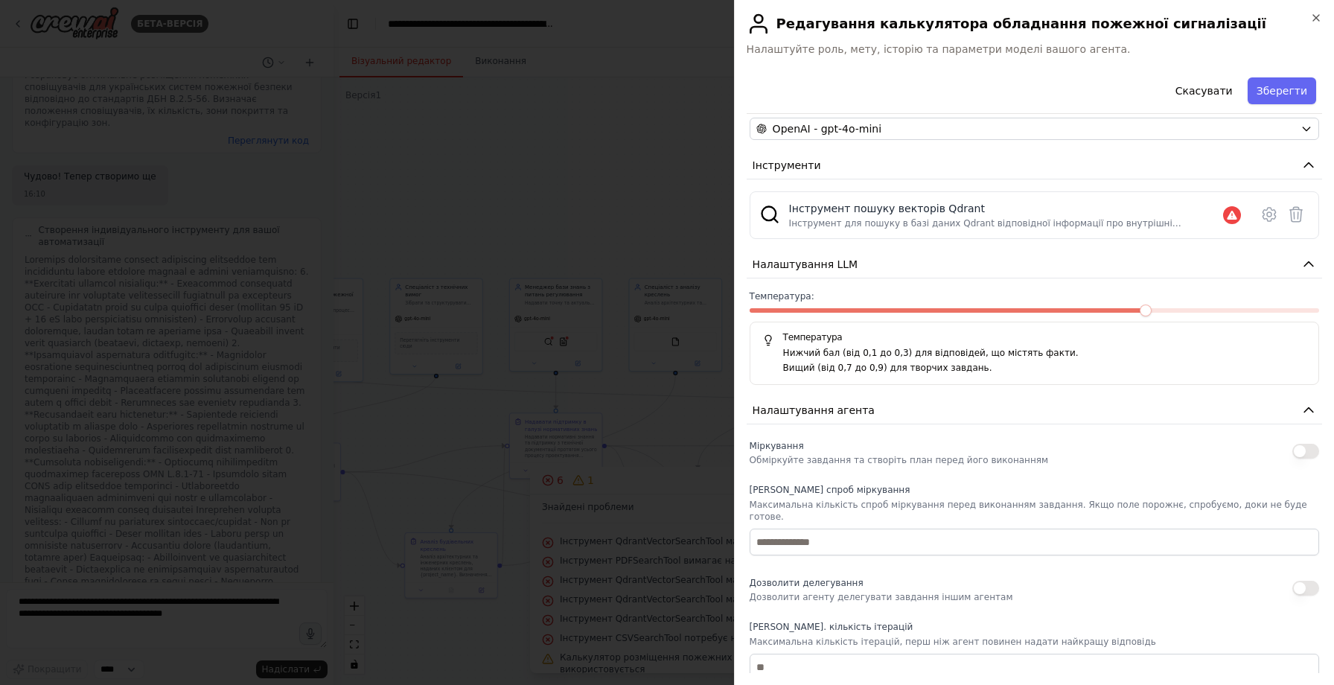
click at [639, 178] on div at bounding box center [667, 342] width 1334 height 685
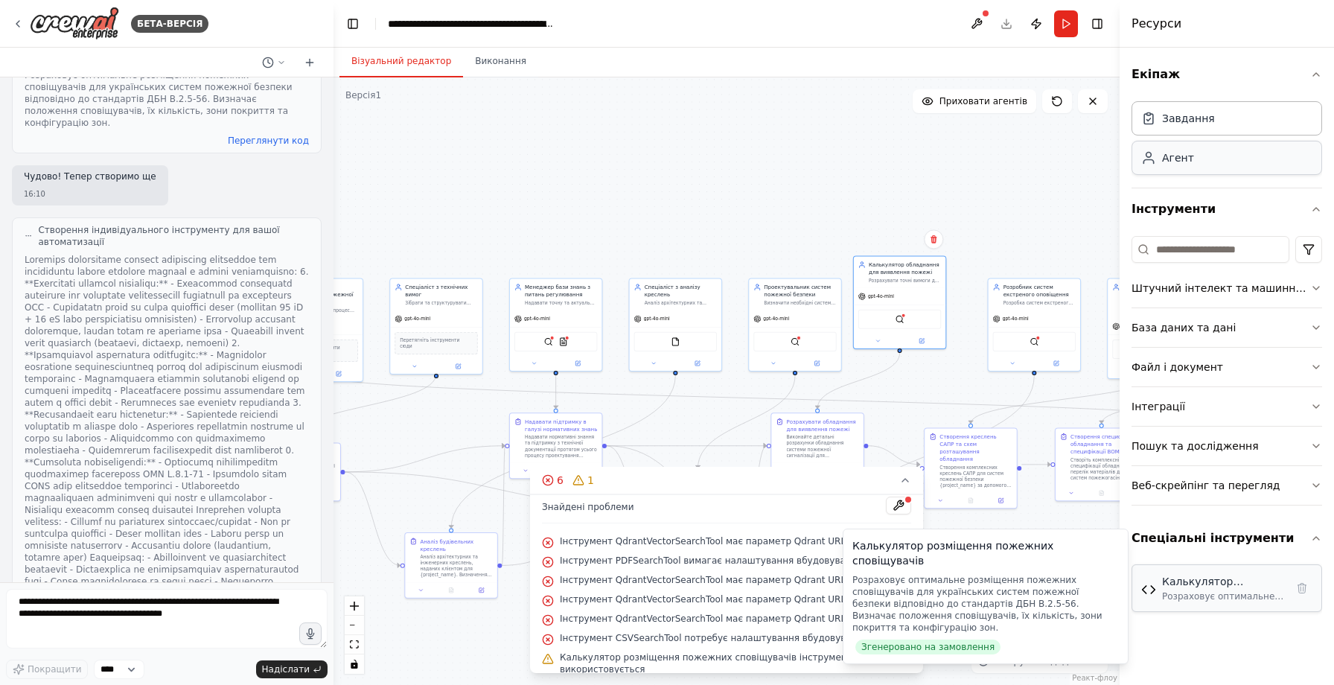
click at [914, 296] on div "gpt-4o-mini" at bounding box center [900, 296] width 92 height 16
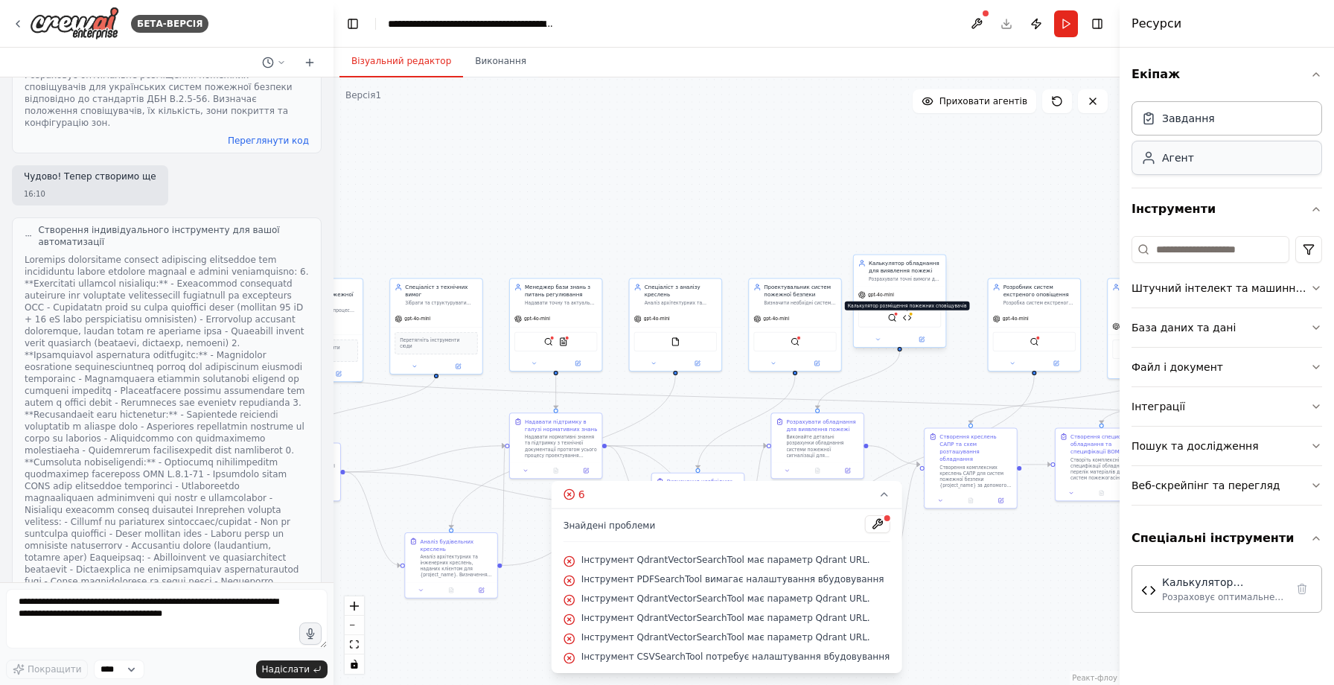
click at [906, 319] on img at bounding box center [907, 317] width 9 height 9
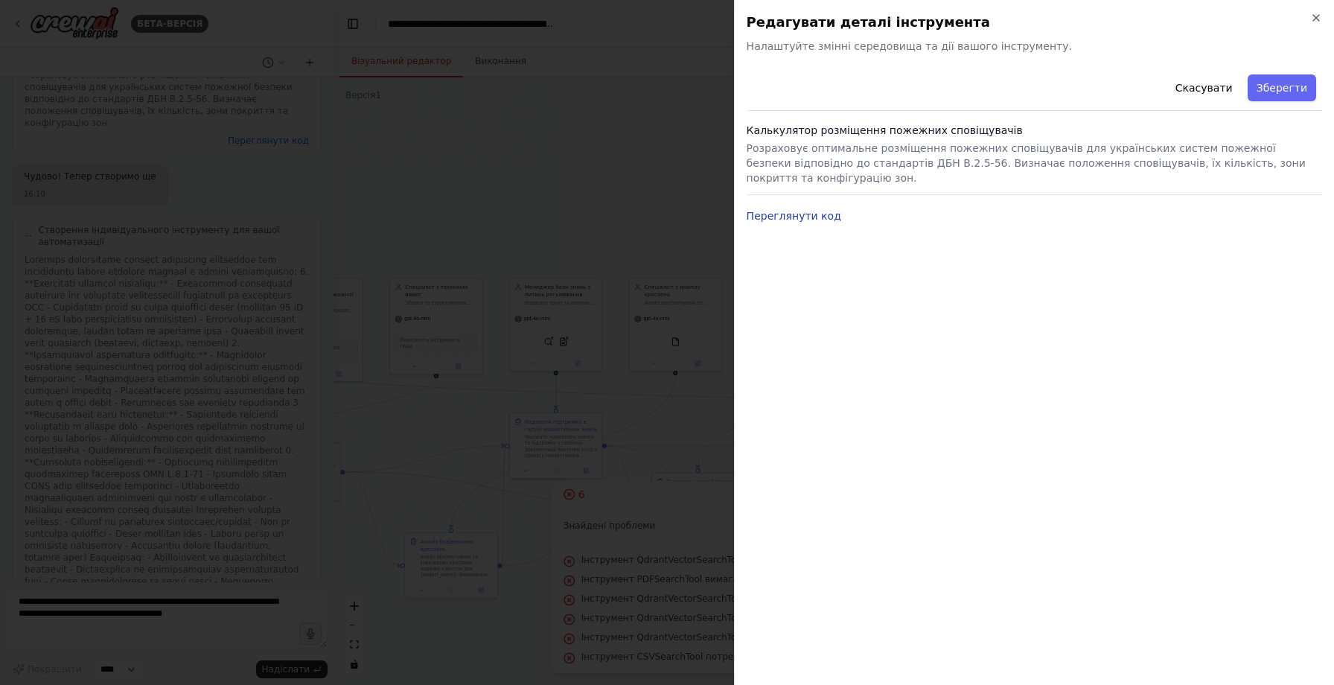
click at [827, 215] on font "Переглянути код" at bounding box center [794, 216] width 95 height 12
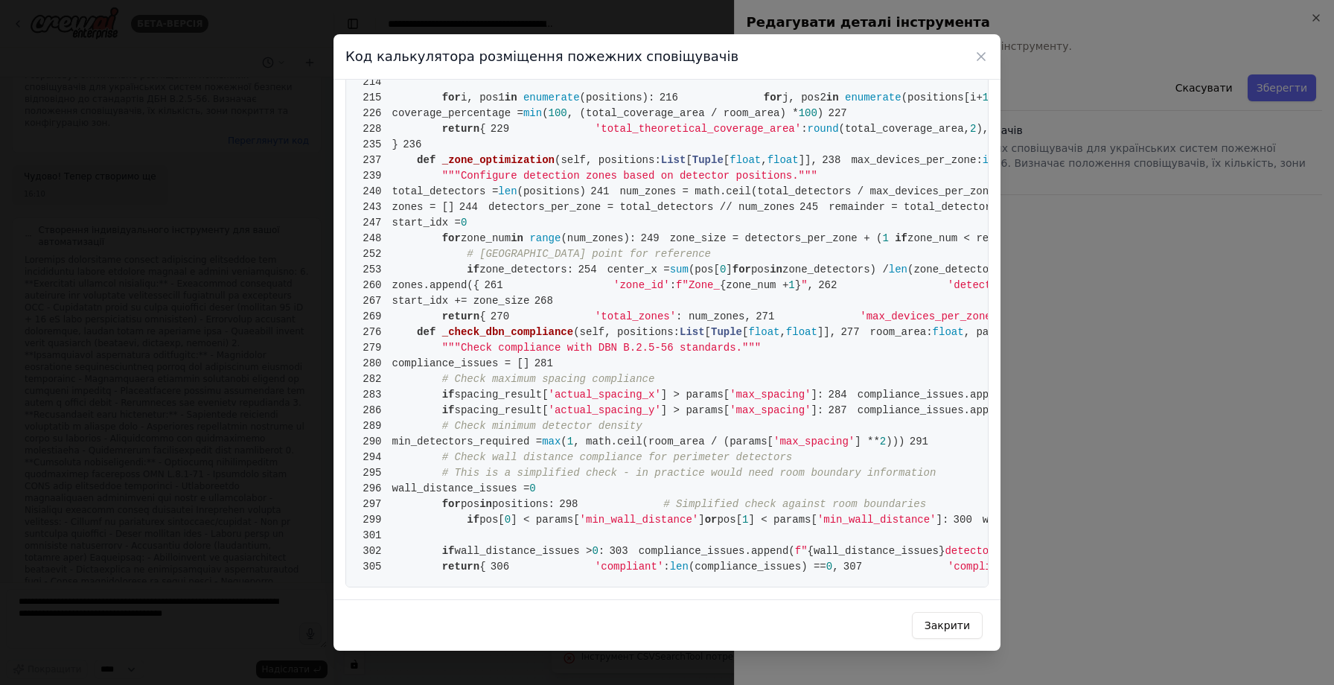
scroll to position [4392, 0]
click at [981, 60] on icon at bounding box center [981, 56] width 15 height 15
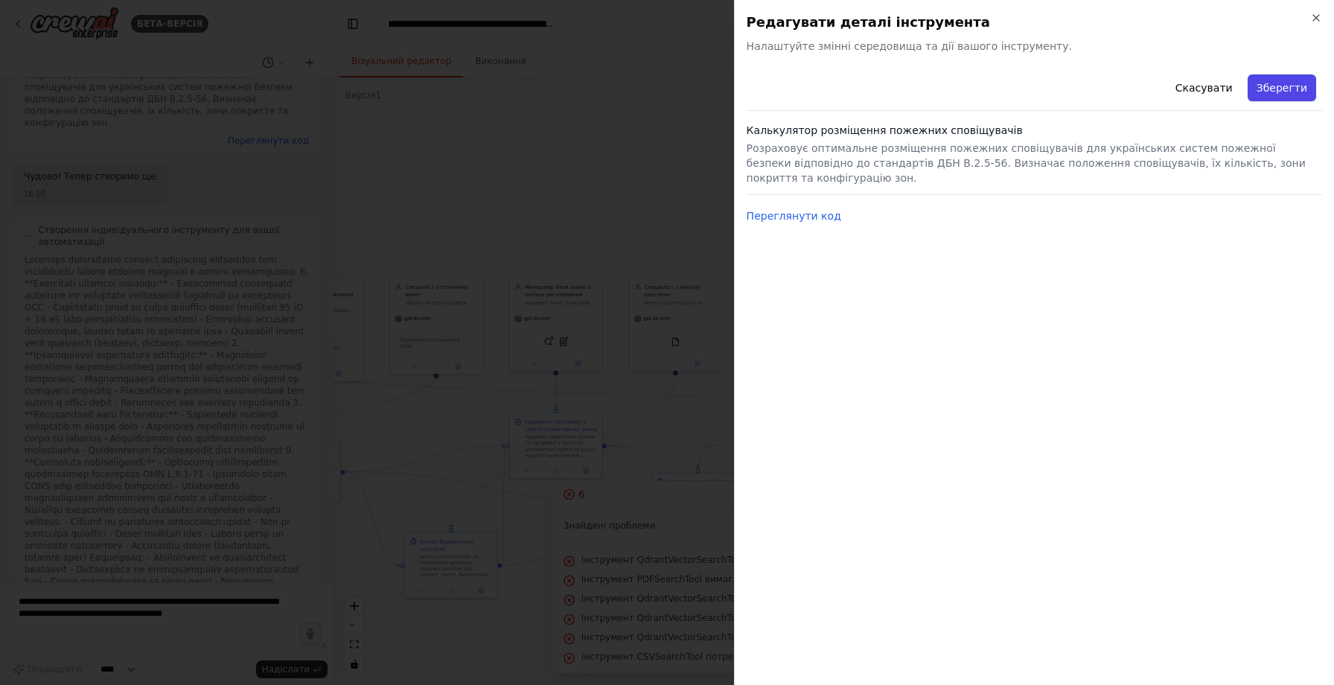
click at [1274, 88] on font "Зберегти" at bounding box center [1282, 88] width 51 height 12
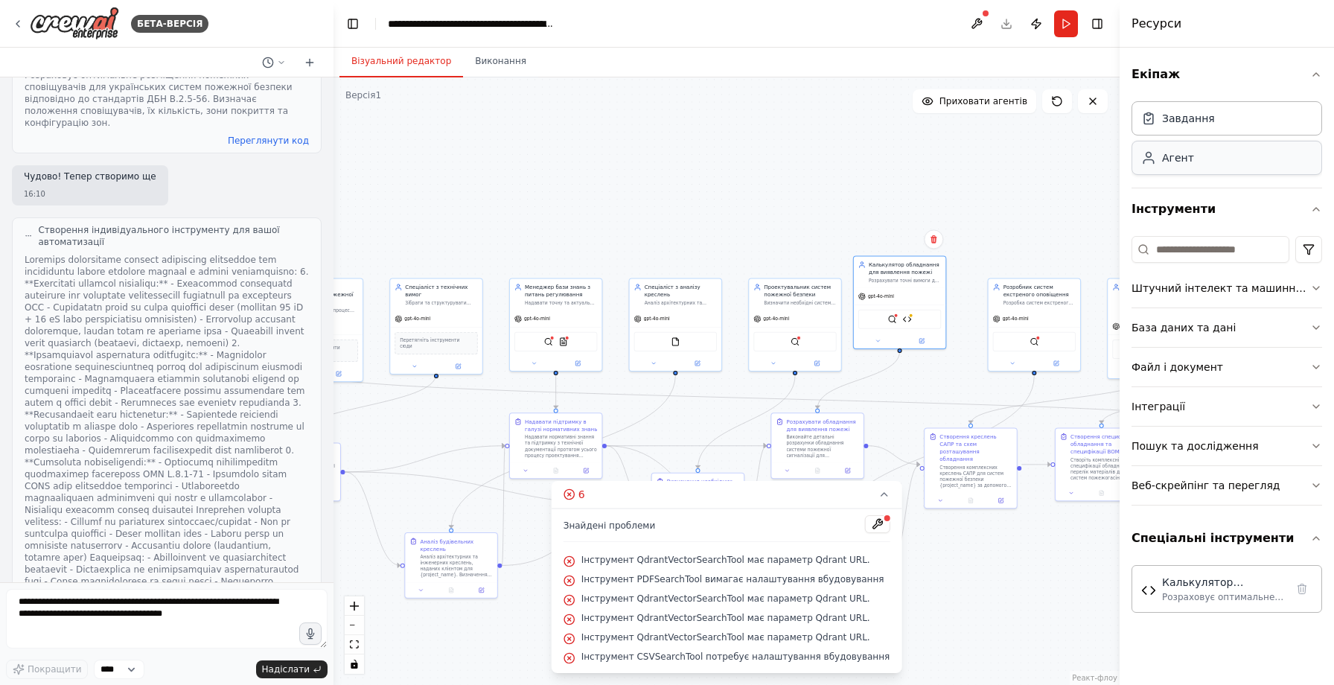
click at [809, 164] on div ".deletable-edge-delete-btn { width: 20px; height: 20px; border: 0px solid #ffff…" at bounding box center [727, 381] width 786 height 608
drag, startPoint x: 264, startPoint y: 614, endPoint x: 80, endPoint y: 593, distance: 184.3
click at [80, 593] on textarea at bounding box center [167, 619] width 322 height 60
drag, startPoint x: 20, startPoint y: 602, endPoint x: 262, endPoint y: 618, distance: 242.5
click at [262, 618] on textarea at bounding box center [167, 619] width 322 height 60
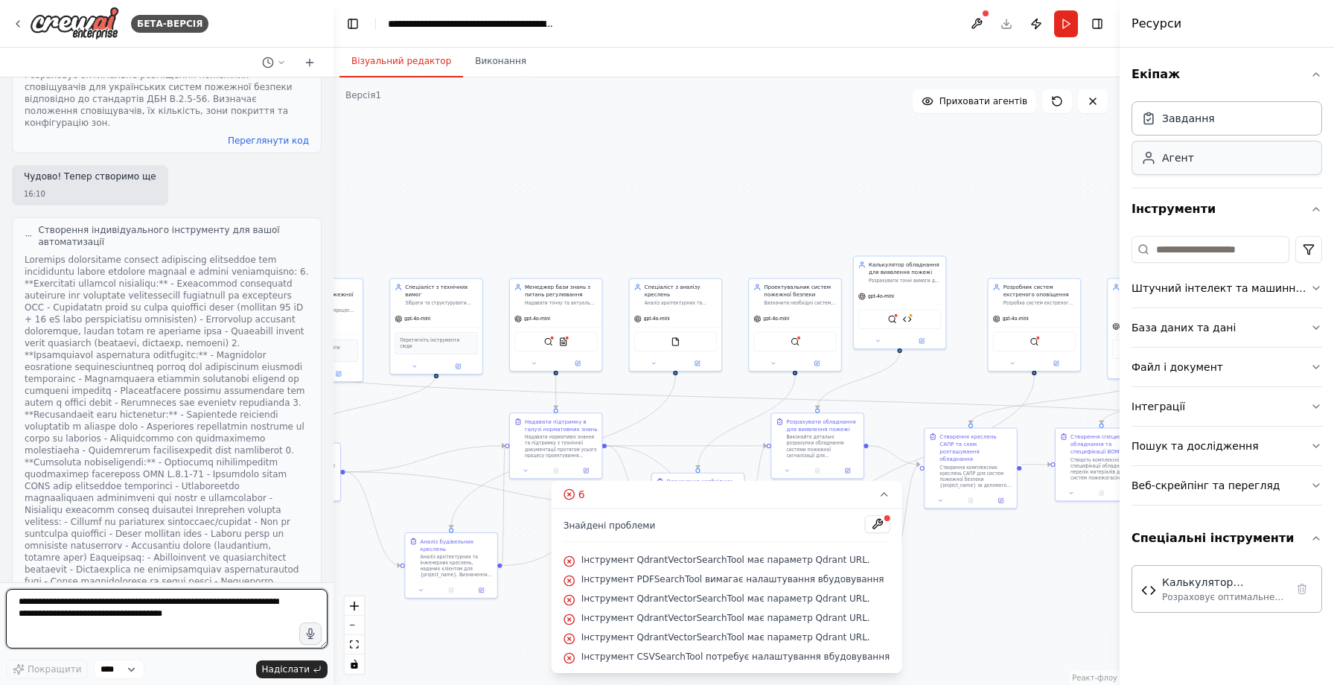
click at [262, 618] on textarea at bounding box center [167, 619] width 322 height 60
type textarea "*"
type textarea "**********"
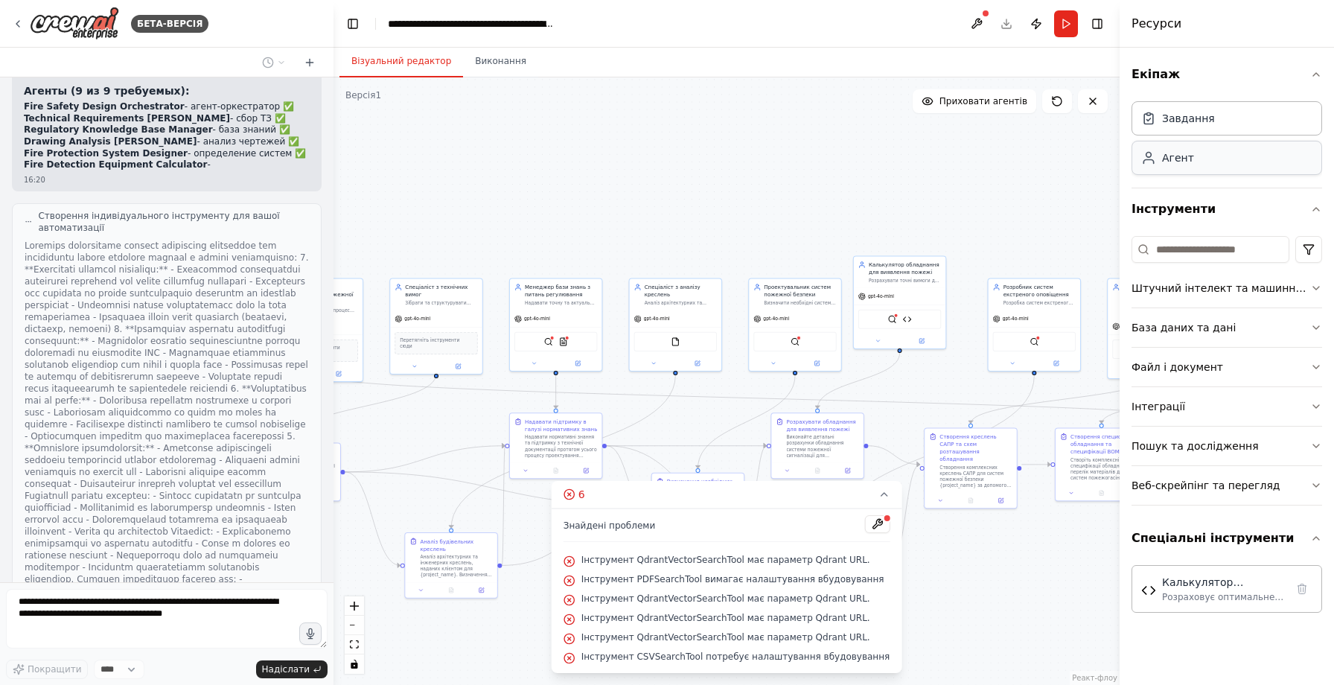
scroll to position [5520, 0]
